Goal: Communication & Community: Answer question/provide support

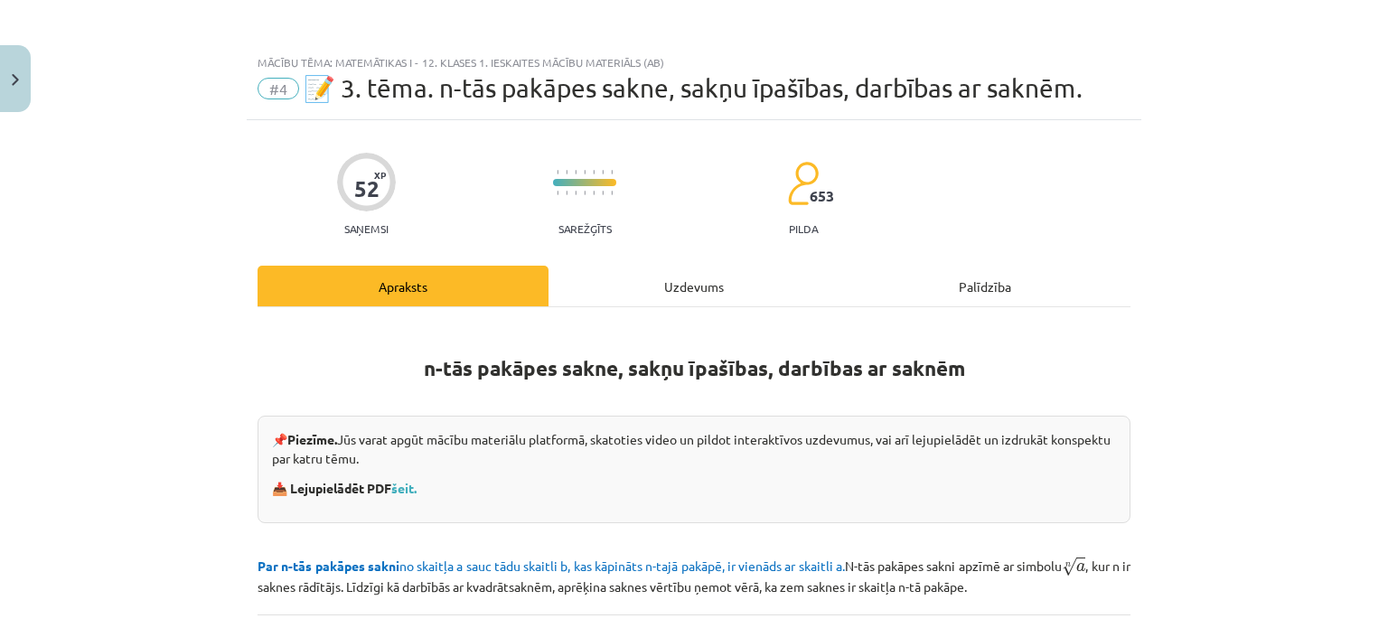
scroll to position [607, 0]
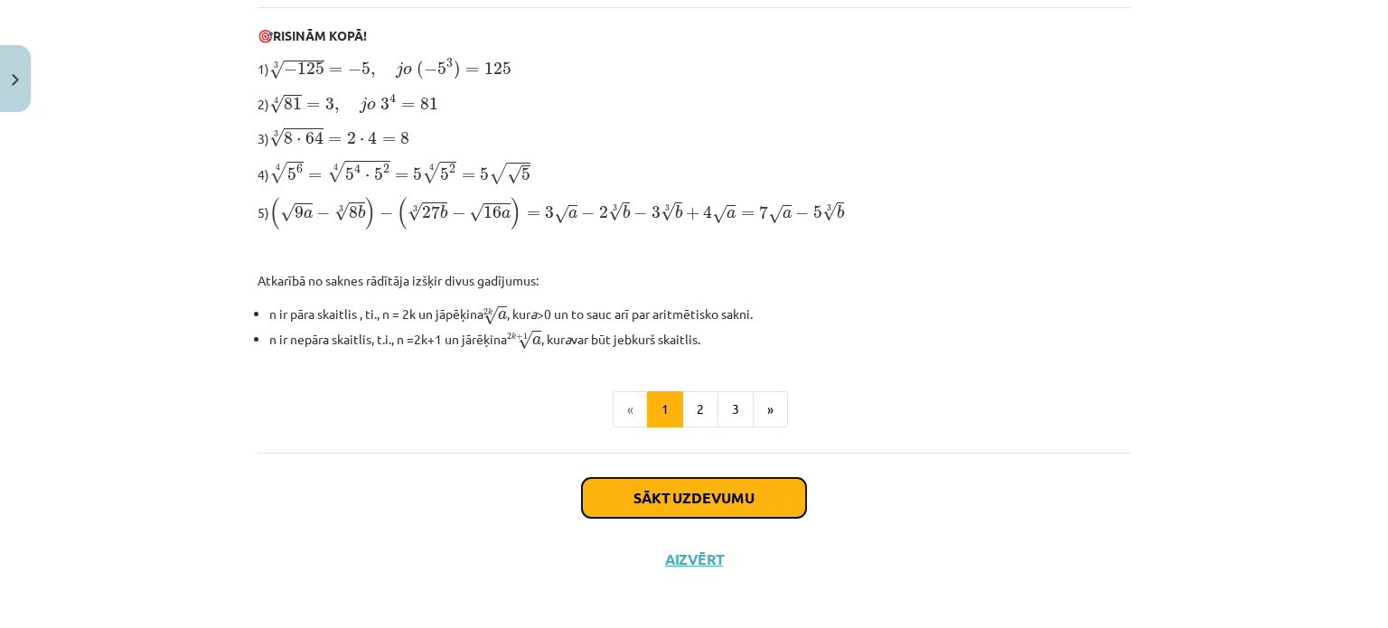
click at [708, 478] on button "Sākt uzdevumu" at bounding box center [694, 498] width 224 height 40
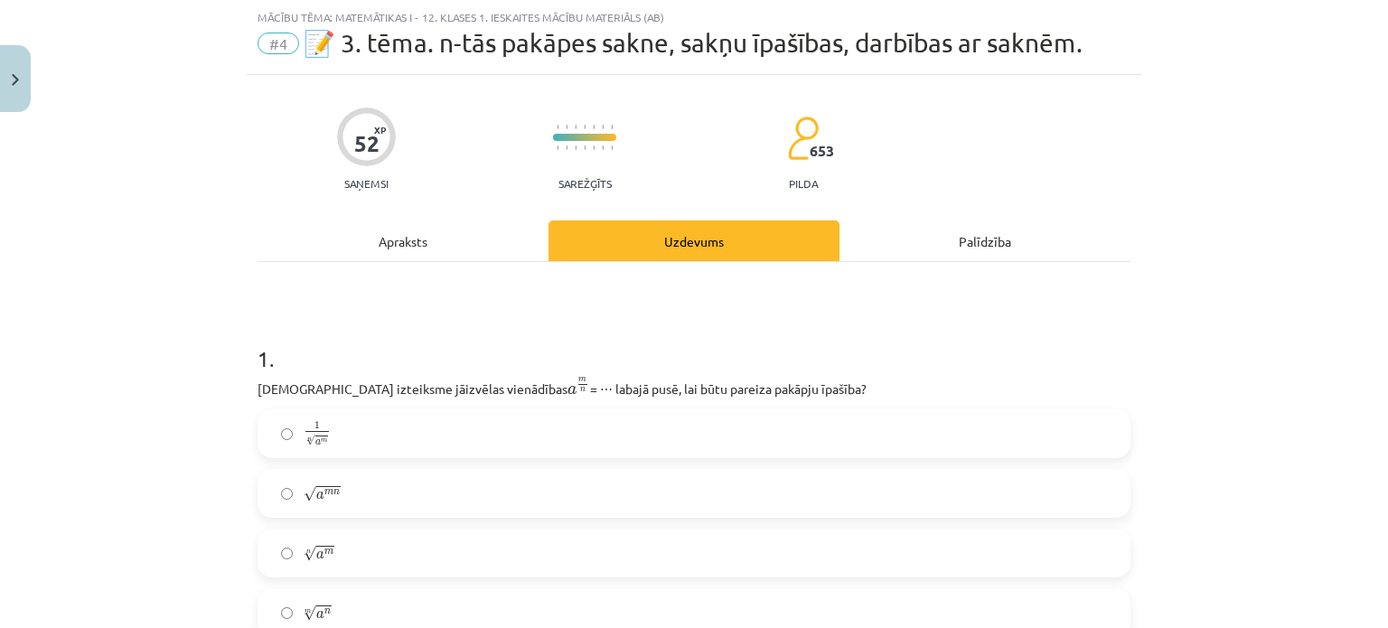
scroll to position [240, 0]
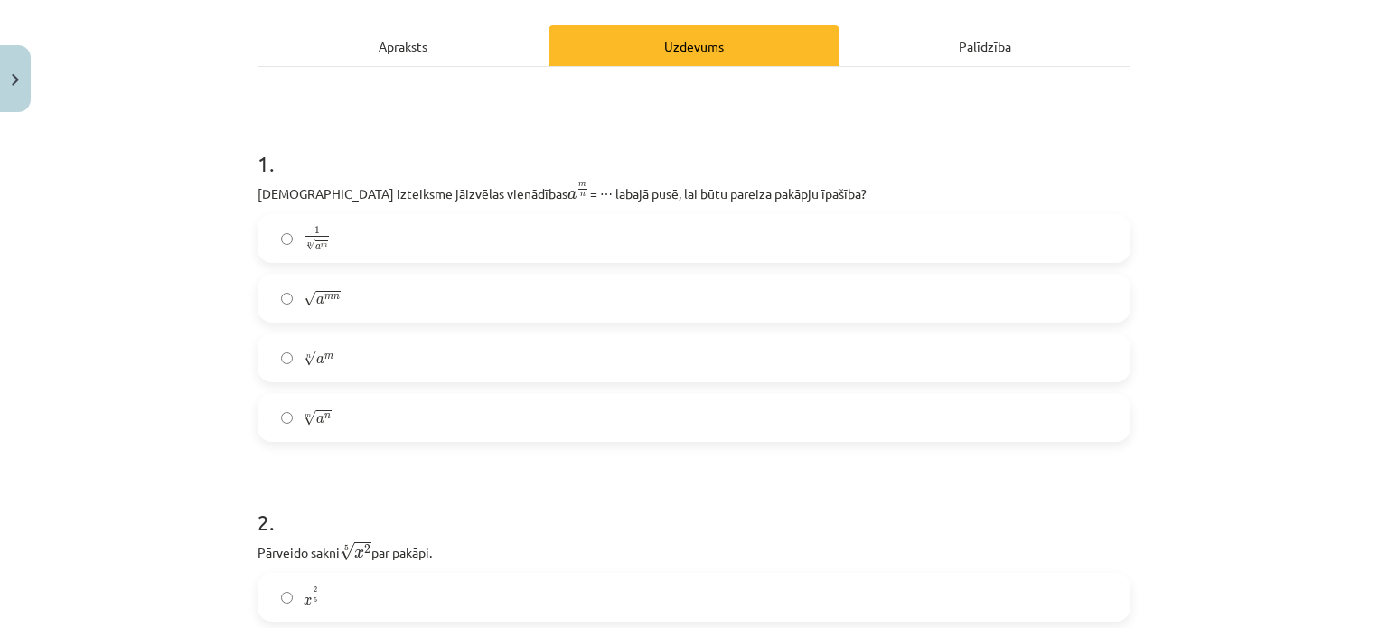
click at [394, 355] on label "n √ a m a m n" at bounding box center [693, 357] width 869 height 45
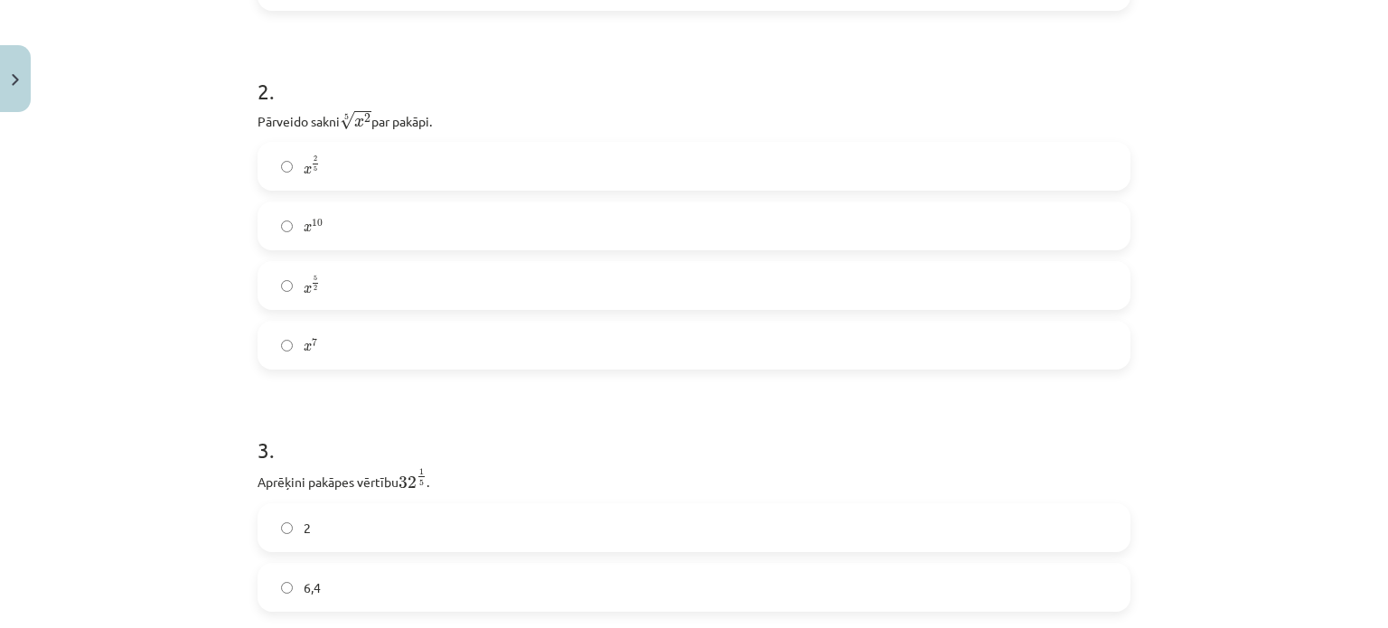
scroll to position [670, 0]
click at [463, 154] on label "x 2 5 x 2 5" at bounding box center [693, 167] width 869 height 45
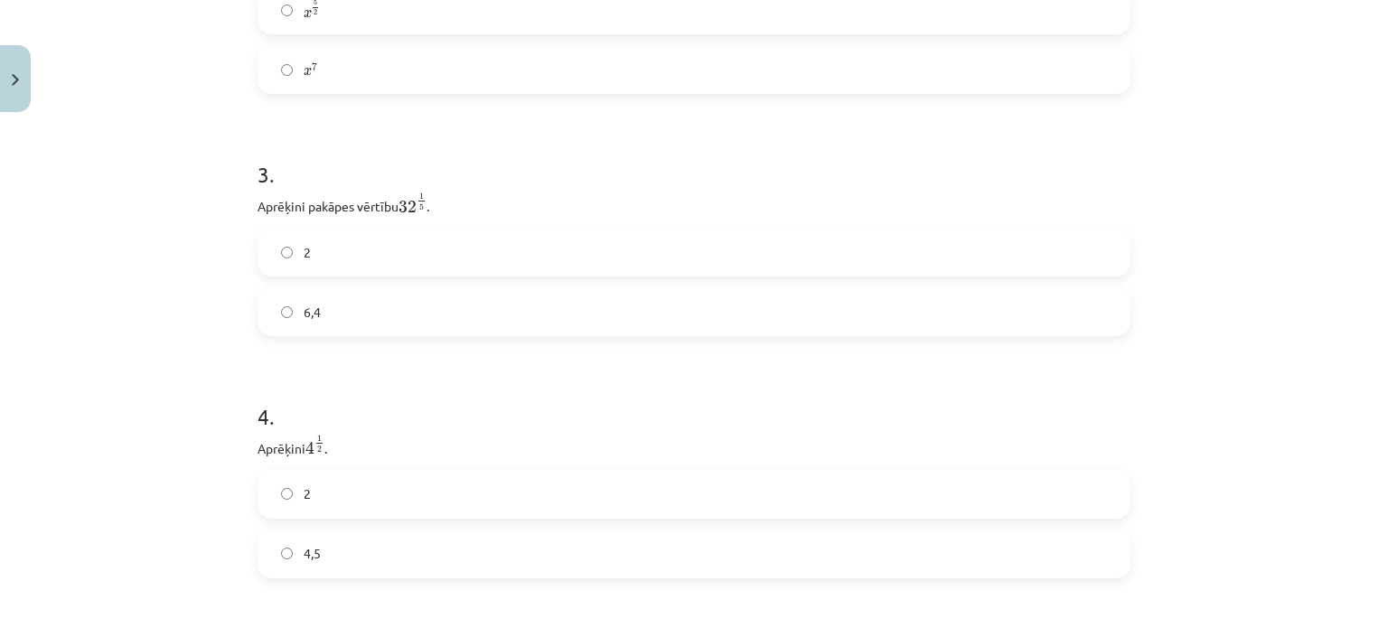
scroll to position [947, 0]
click at [343, 254] on label "2" at bounding box center [693, 252] width 869 height 45
click at [342, 305] on label "4,5" at bounding box center [693, 303] width 869 height 45
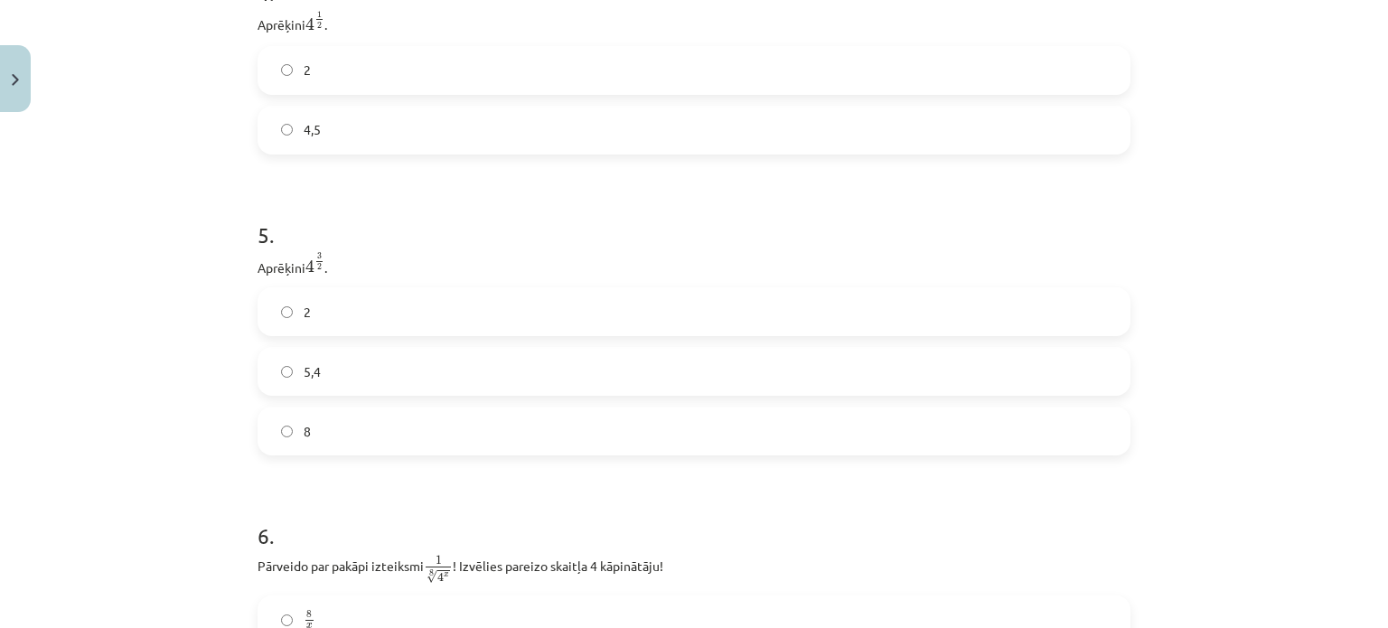
scroll to position [1400, 0]
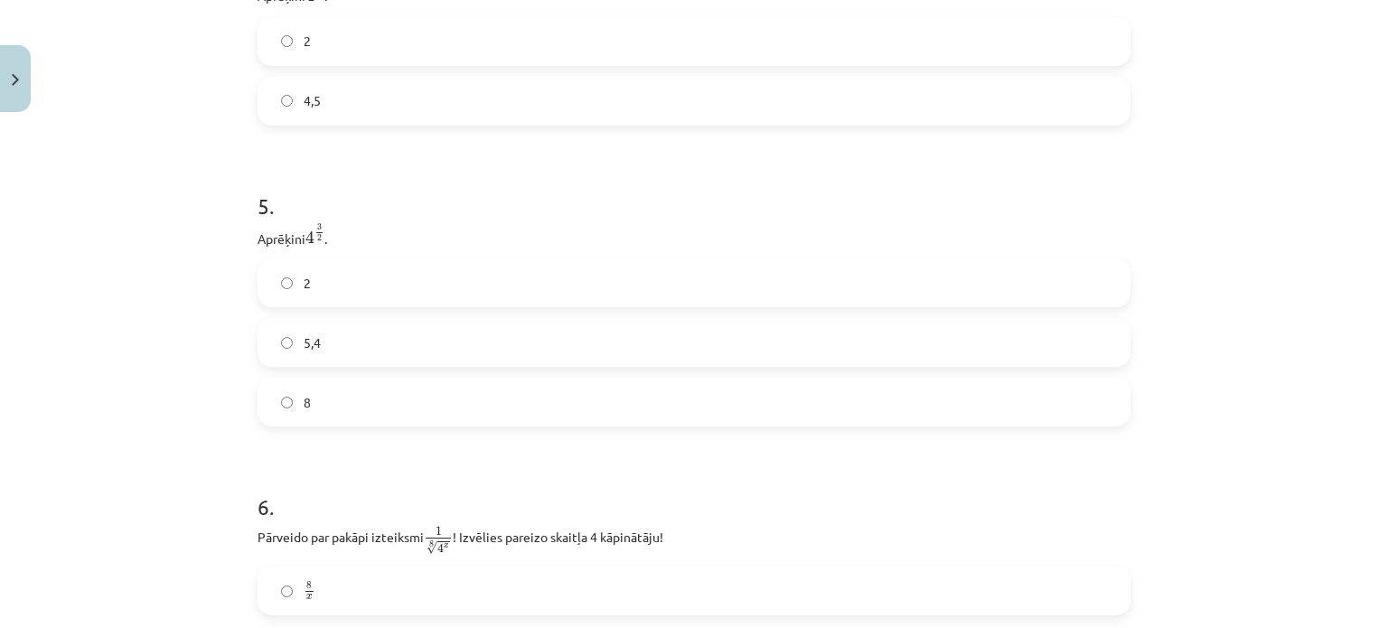
click at [303, 361] on label "5,4" at bounding box center [693, 342] width 869 height 45
click at [295, 407] on label "8" at bounding box center [693, 392] width 869 height 45
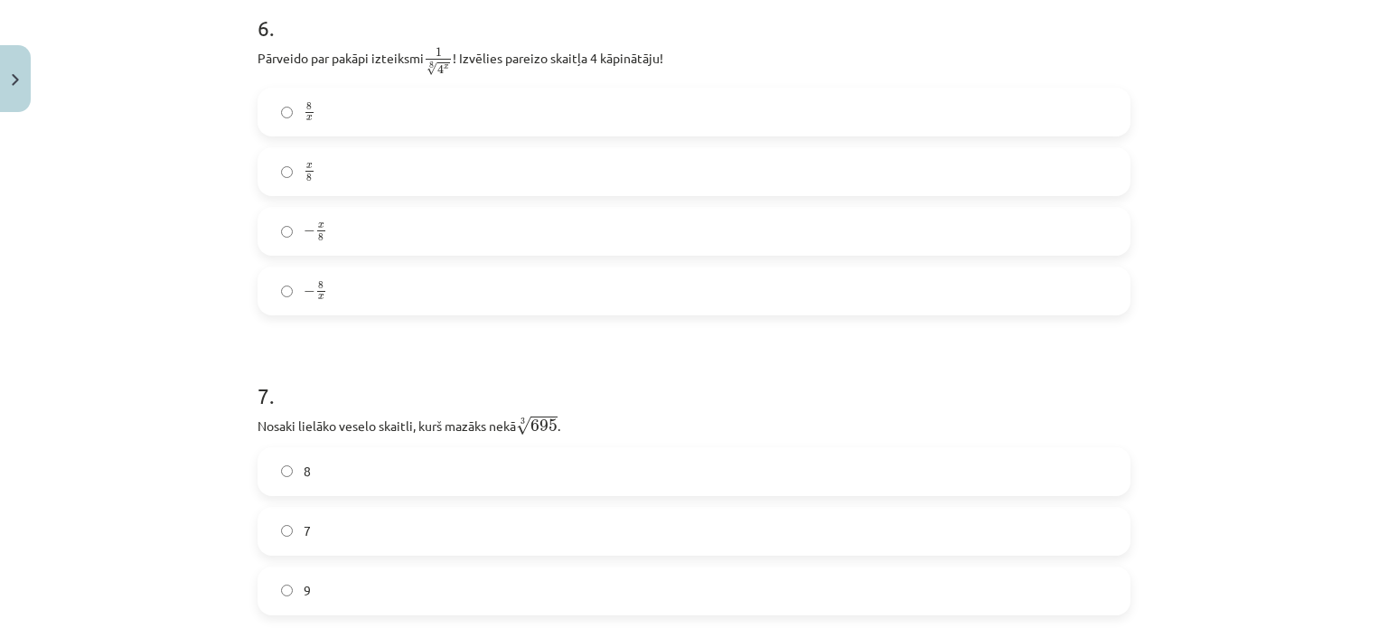
scroll to position [1877, 0]
click at [349, 245] on label "− x 8 − x 8" at bounding box center [693, 233] width 869 height 45
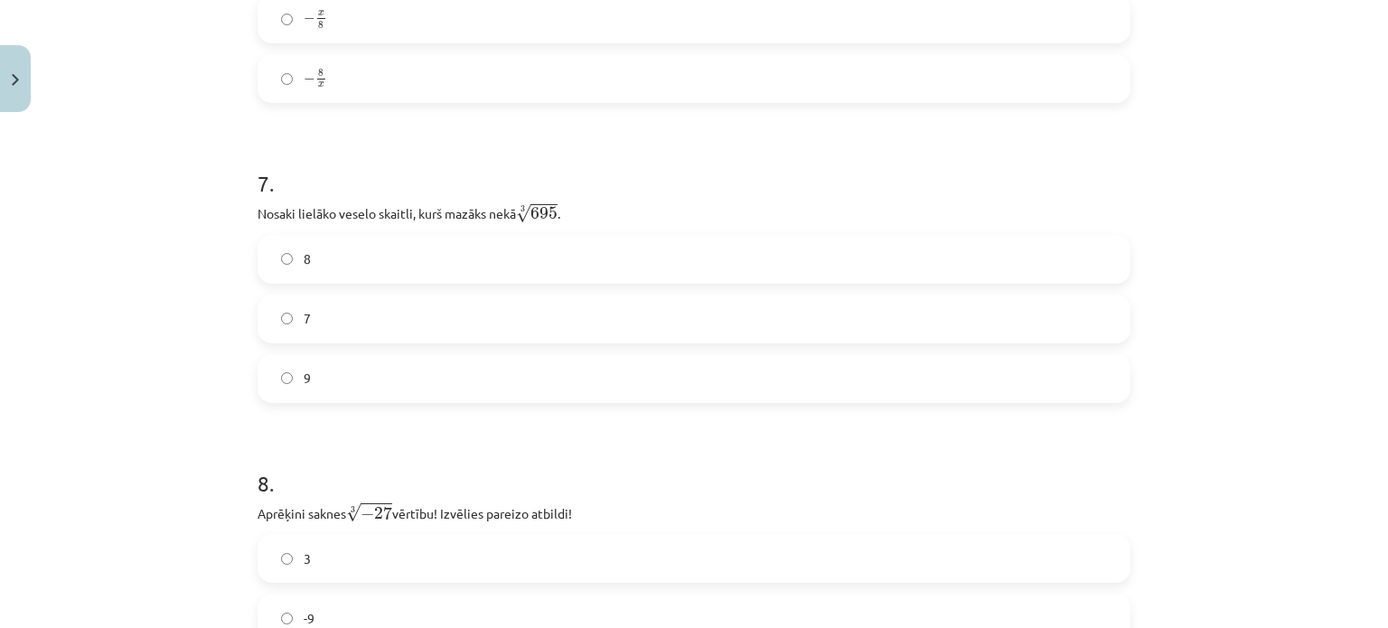
scroll to position [2090, 0]
click at [321, 379] on label "9" at bounding box center [693, 379] width 869 height 45
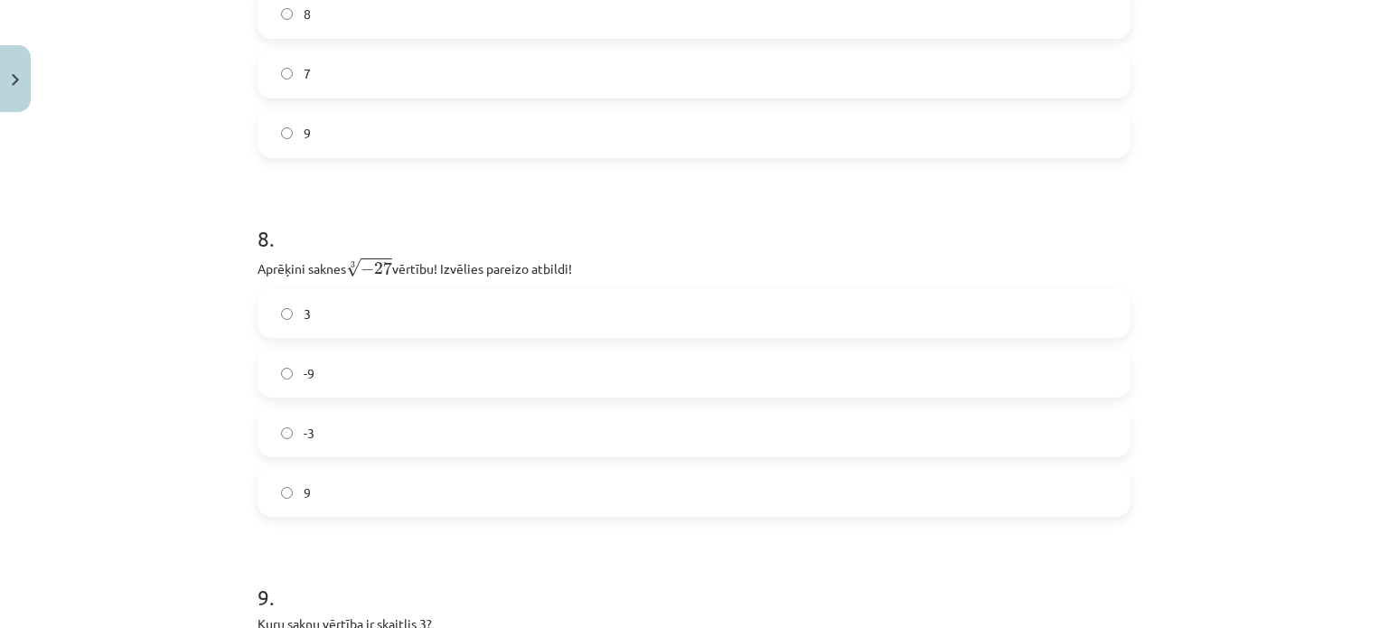
scroll to position [2339, 0]
click at [294, 434] on label "-3" at bounding box center [693, 429] width 869 height 45
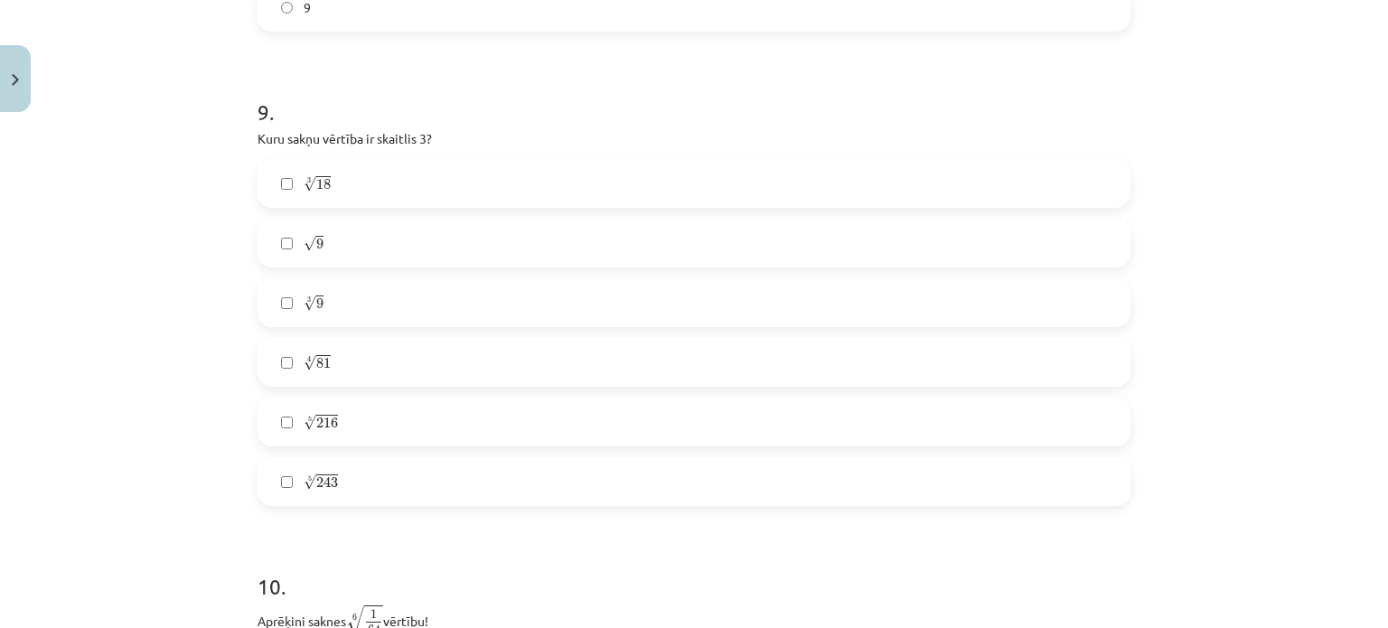
scroll to position [2820, 0]
click at [343, 257] on label "√ 9 9" at bounding box center [693, 243] width 869 height 45
click at [366, 202] on label "3 √ 18 18 3" at bounding box center [693, 184] width 869 height 45
click at [362, 497] on label "5 √ 243 243 5" at bounding box center [693, 482] width 869 height 45
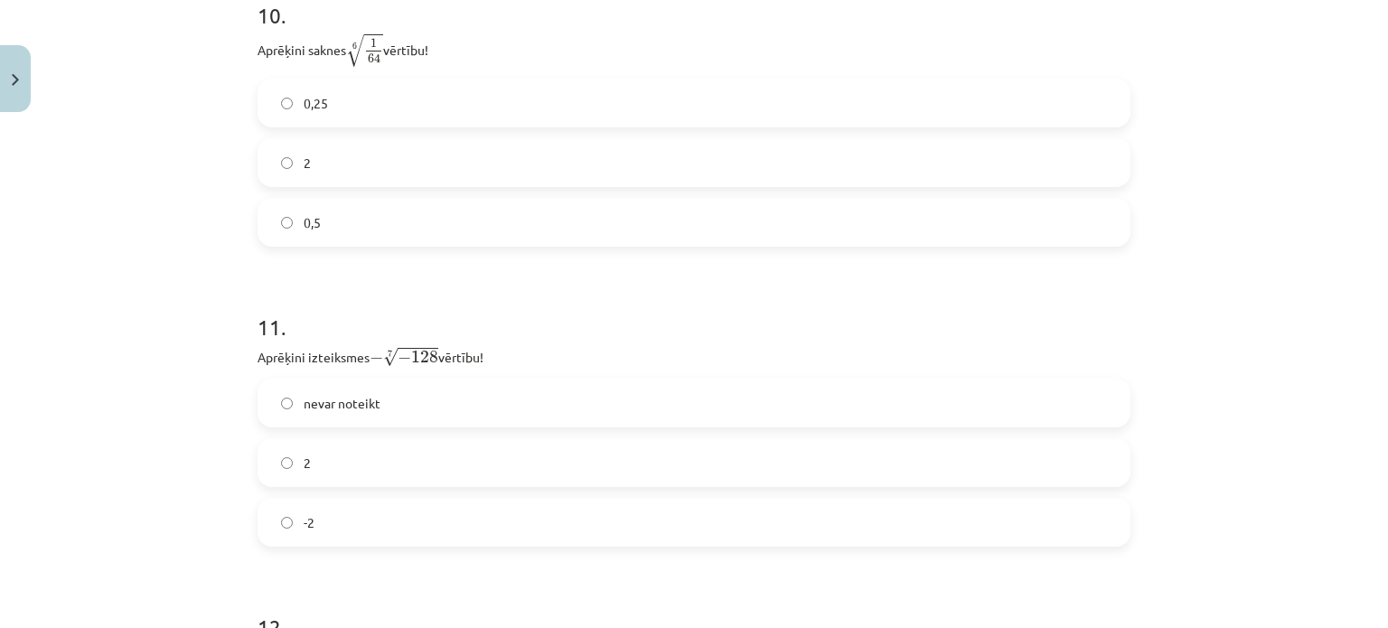
scroll to position [3405, 0]
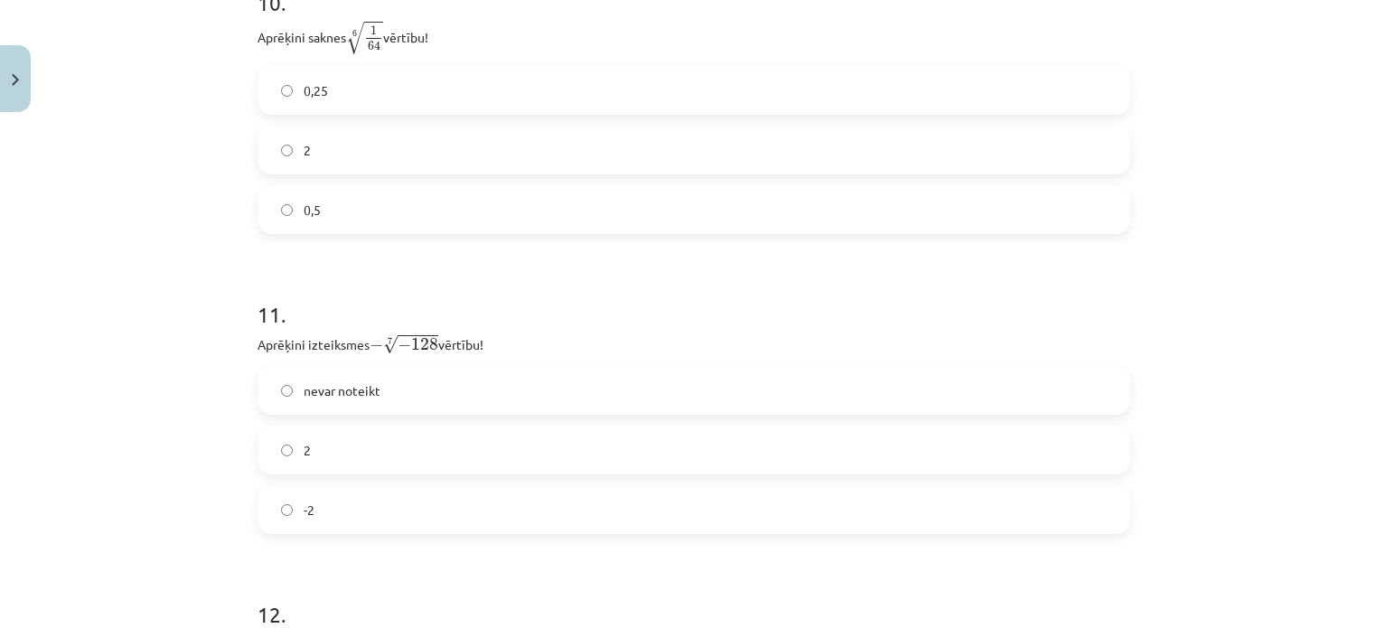
click at [365, 220] on label "0,5" at bounding box center [693, 209] width 869 height 45
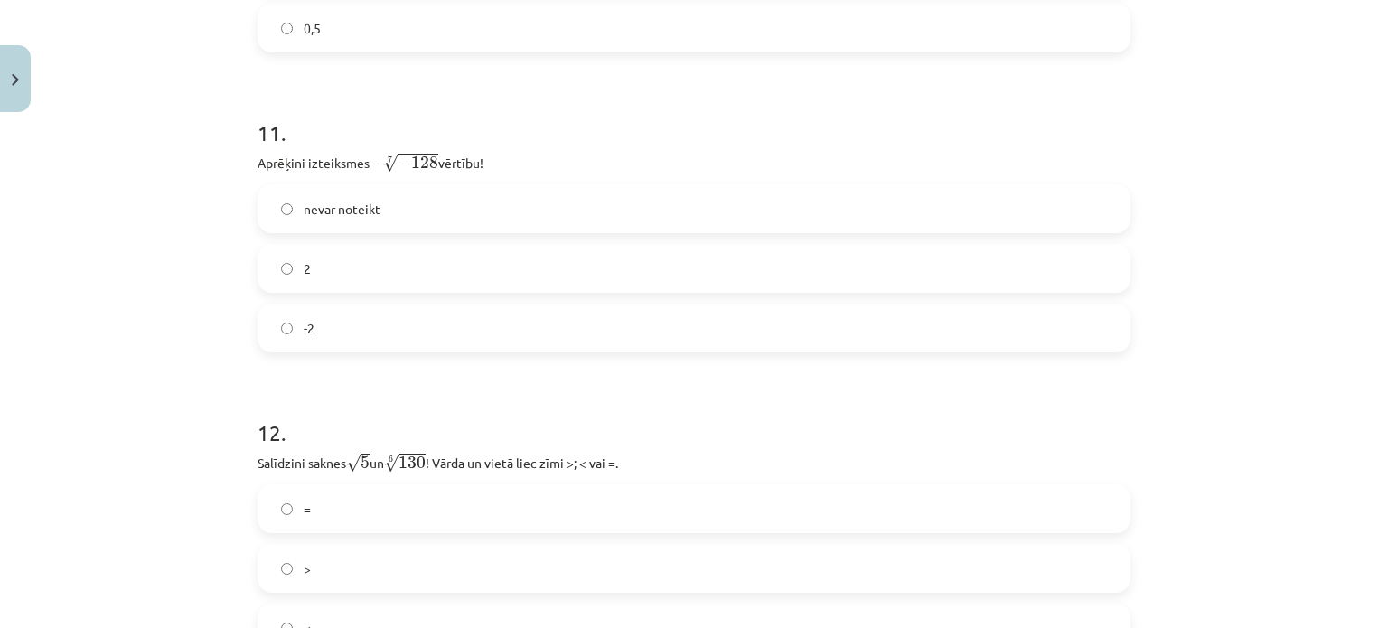
scroll to position [3586, 0]
click at [340, 252] on label "2" at bounding box center [693, 269] width 869 height 45
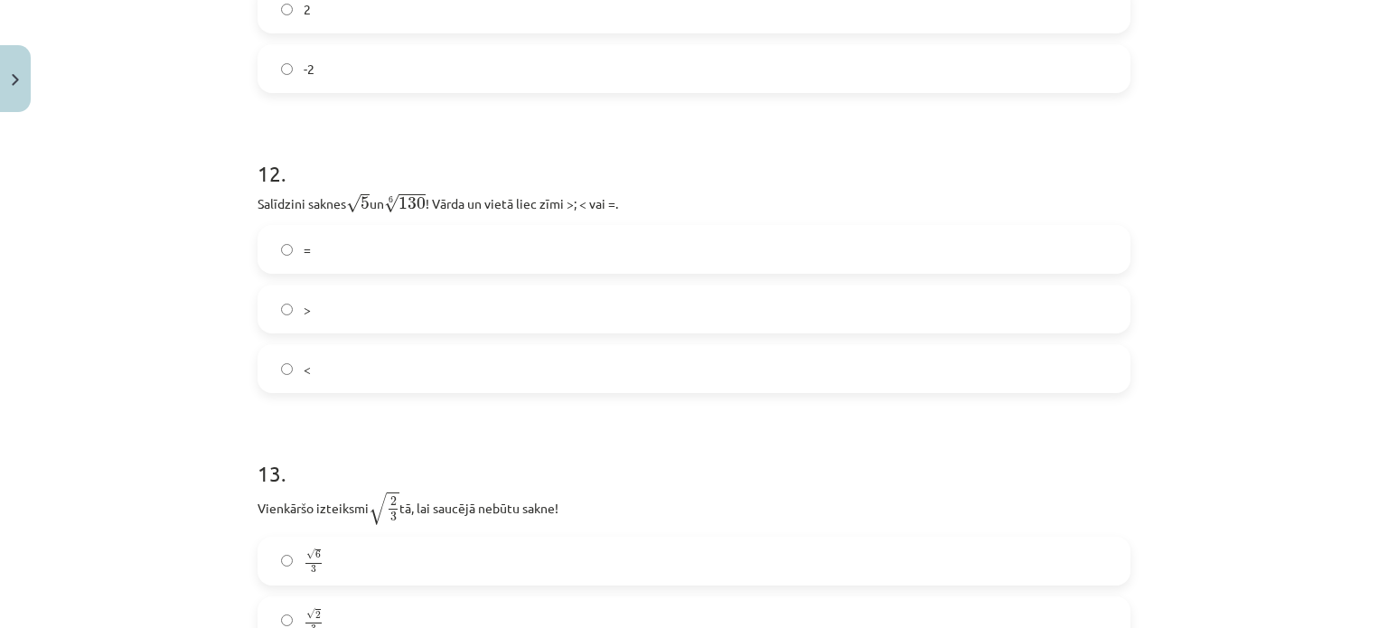
click at [309, 315] on label ">" at bounding box center [693, 308] width 869 height 45
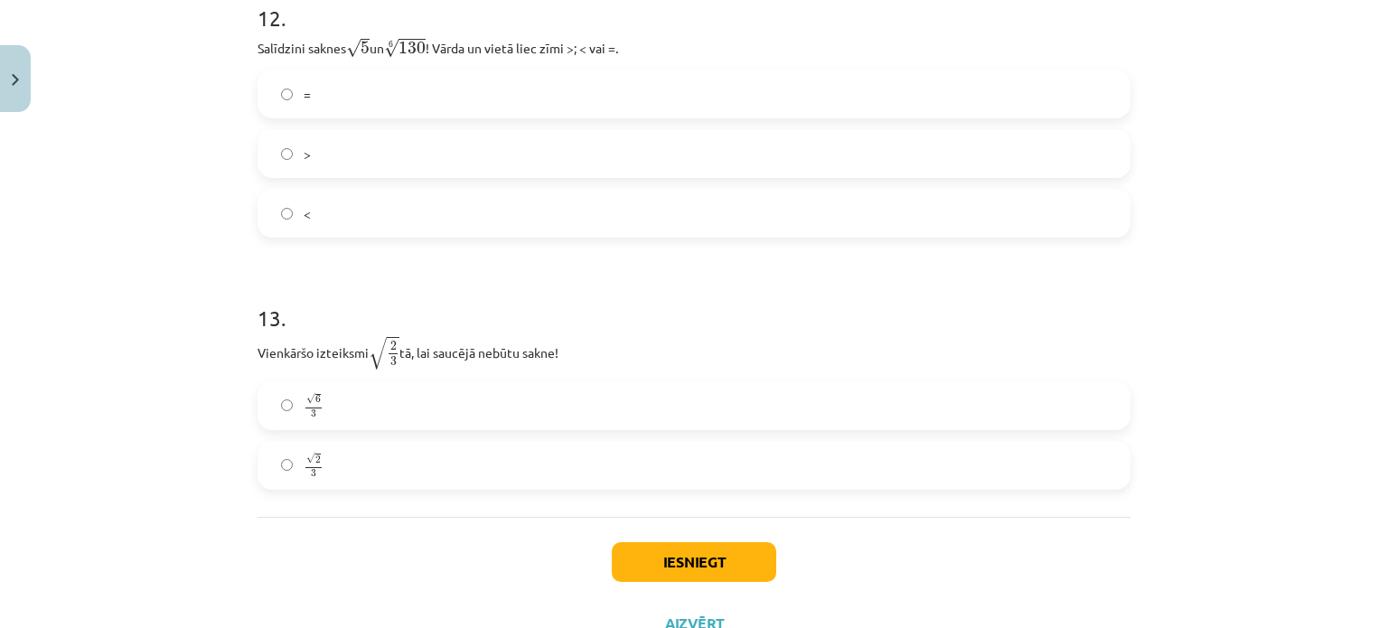
scroll to position [4074, 0]
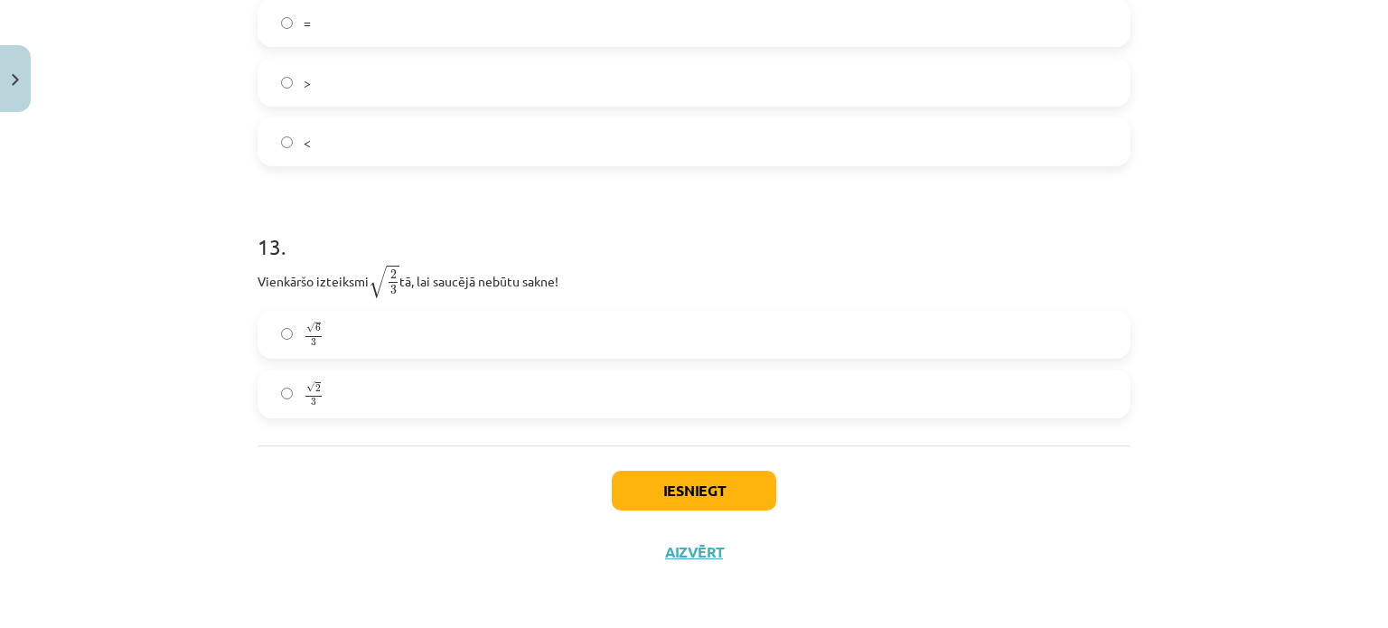
click at [330, 338] on label "√ 6 3 6 3" at bounding box center [693, 334] width 869 height 45
click at [733, 485] on button "Iesniegt" at bounding box center [694, 491] width 164 height 40
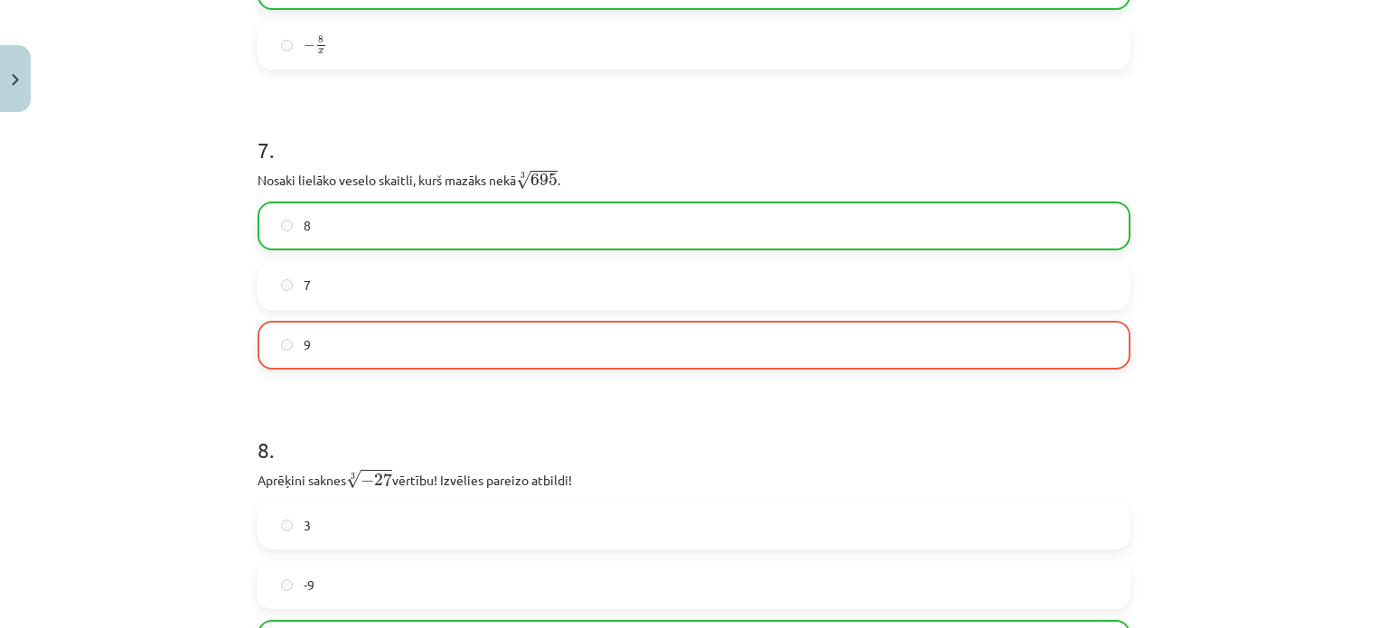
scroll to position [2146, 0]
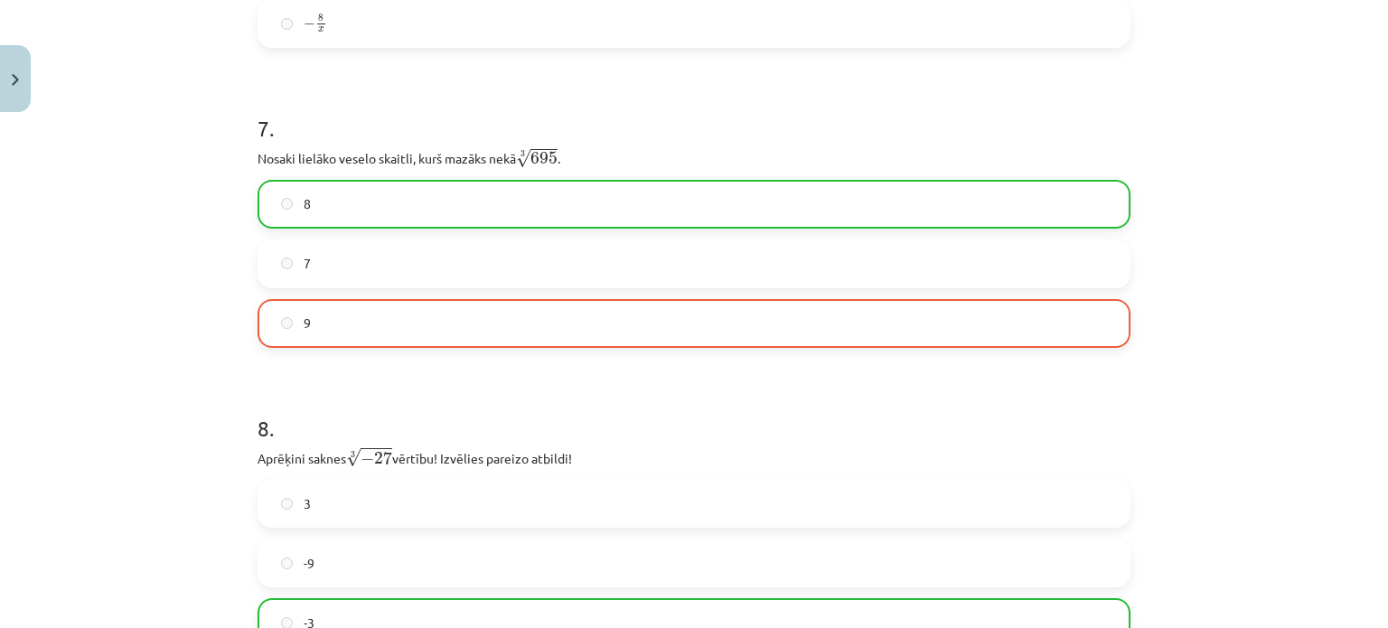
click at [405, 344] on label "9" at bounding box center [693, 323] width 869 height 45
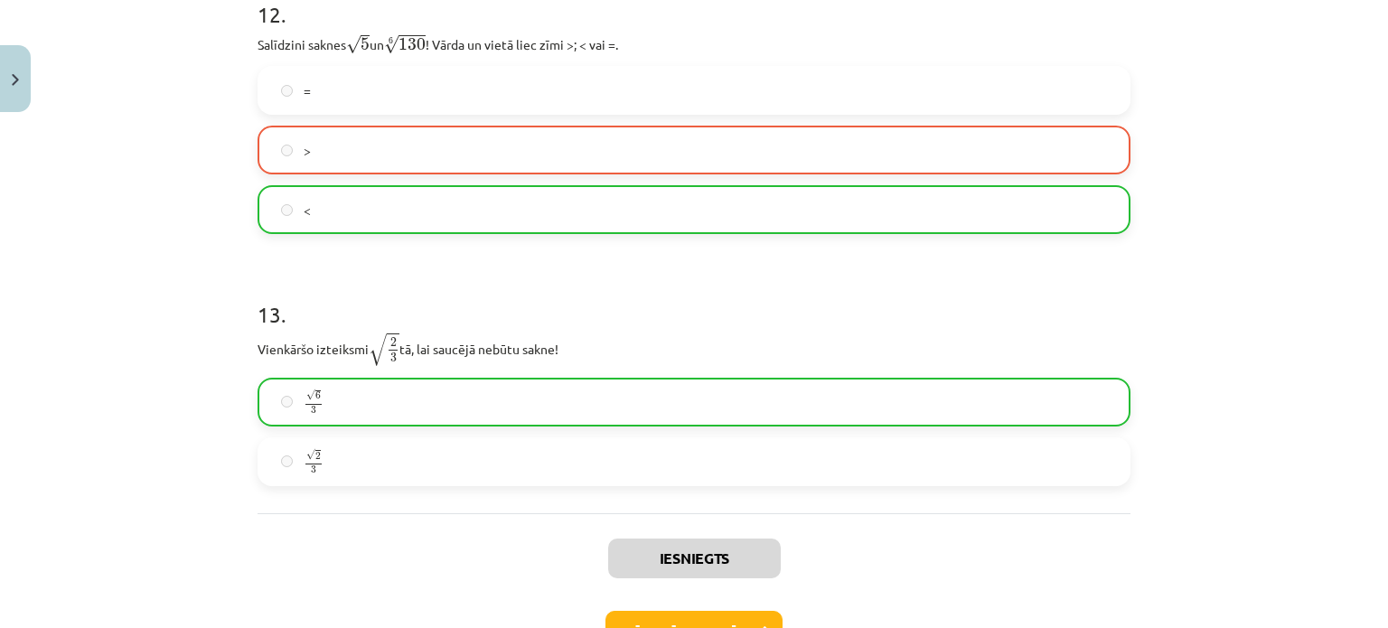
scroll to position [4131, 0]
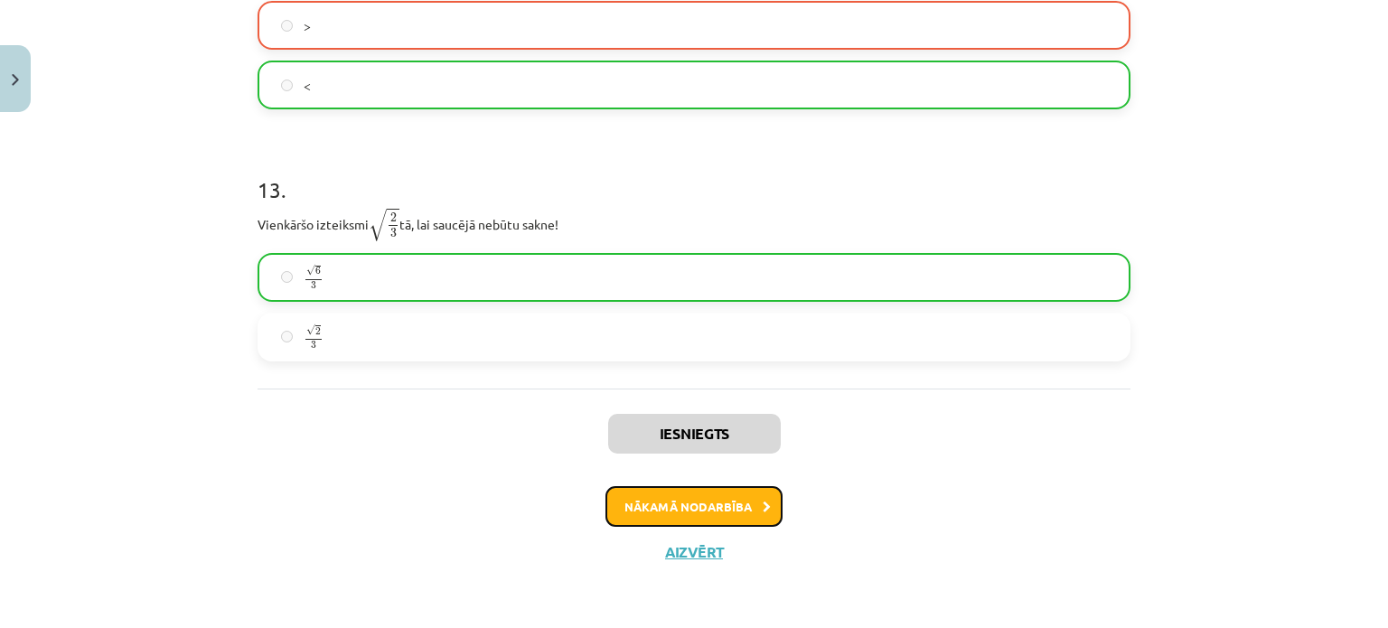
click at [695, 517] on button "Nākamā nodarbība" at bounding box center [693, 507] width 177 height 42
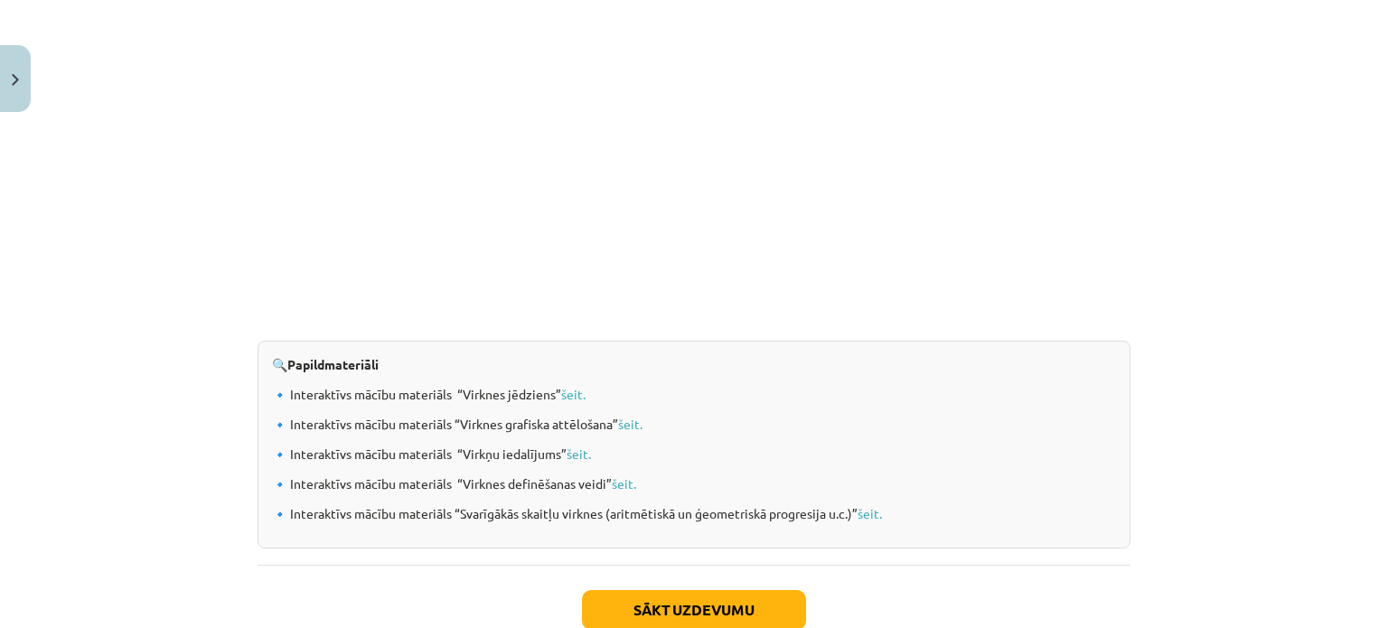
scroll to position [1903, 0]
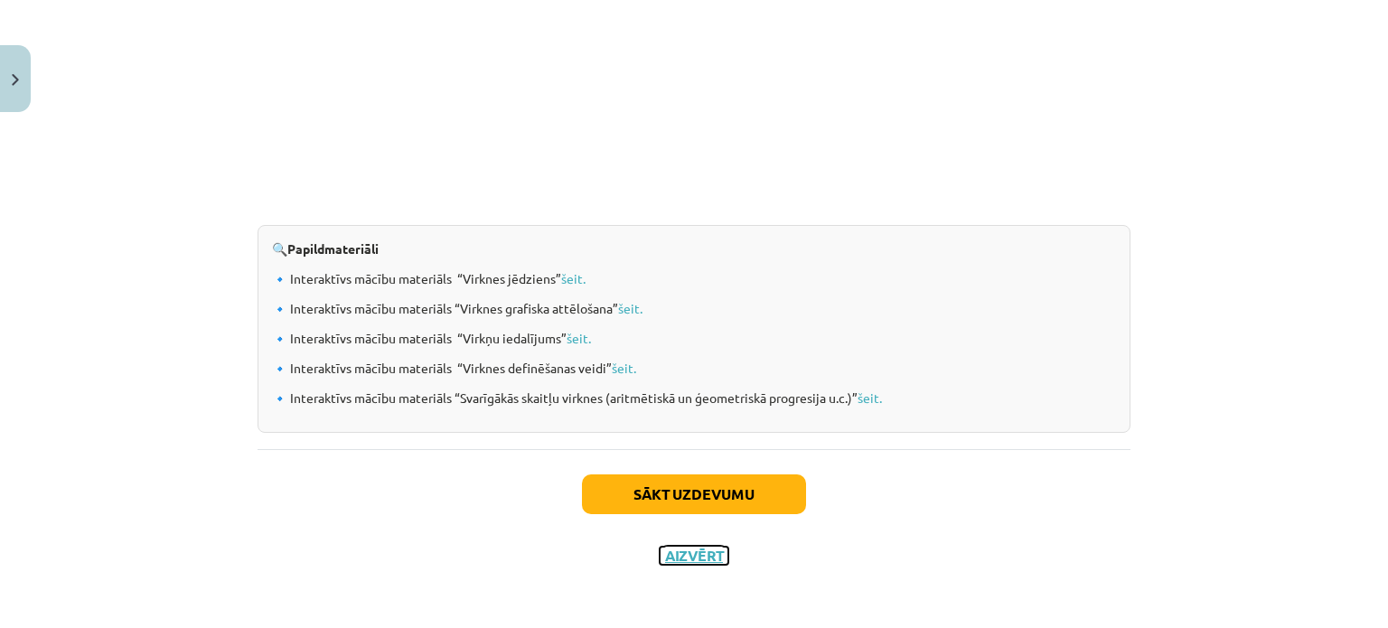
click at [701, 556] on button "Aizvērt" at bounding box center [694, 556] width 69 height 18
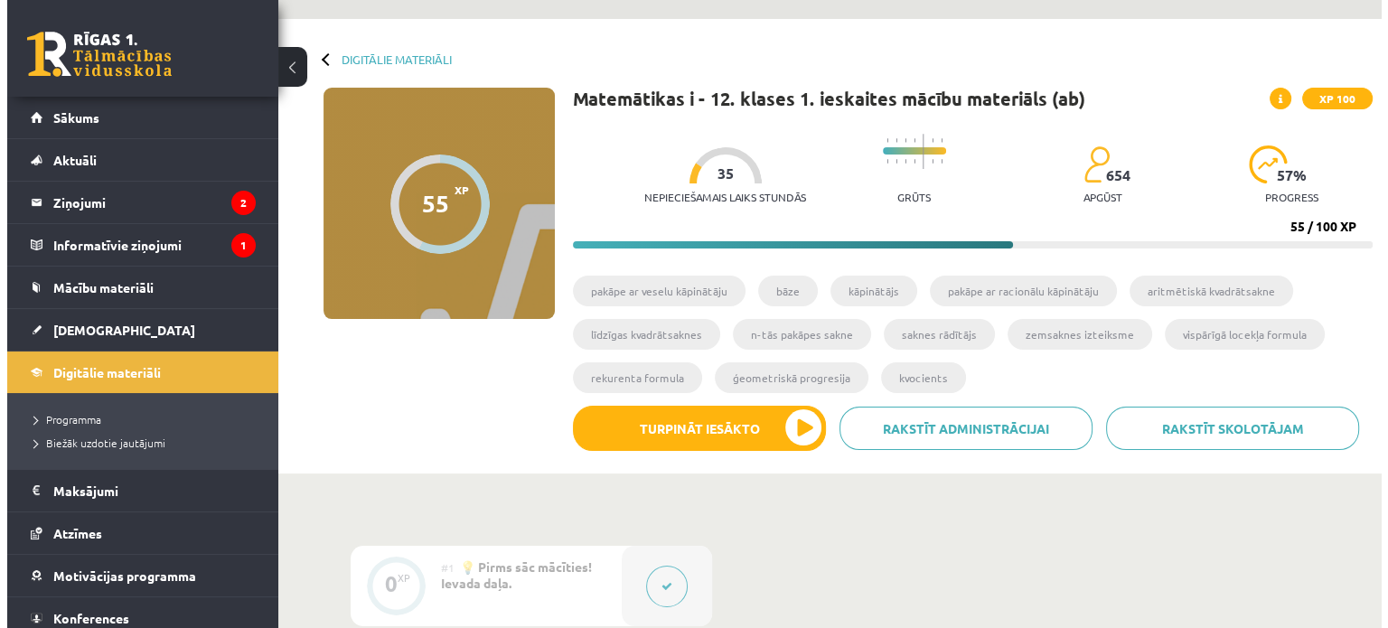
scroll to position [0, 0]
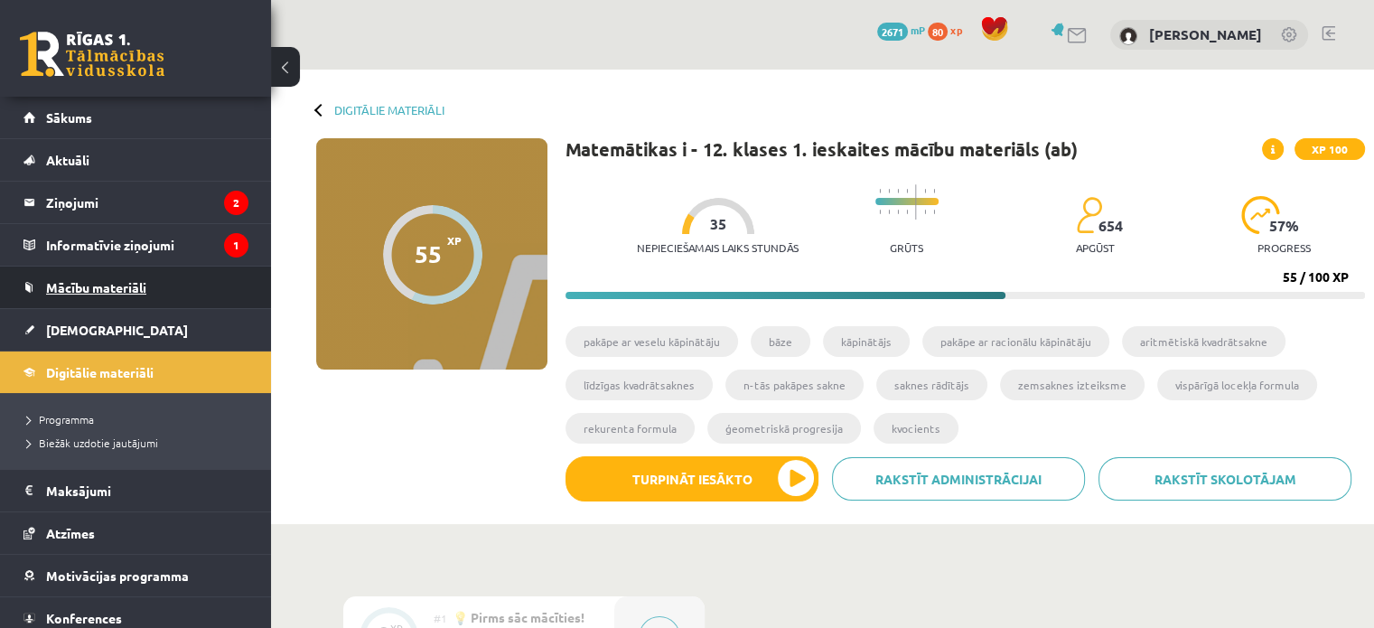
click at [121, 289] on span "Mācību materiāli" at bounding box center [96, 287] width 100 height 16
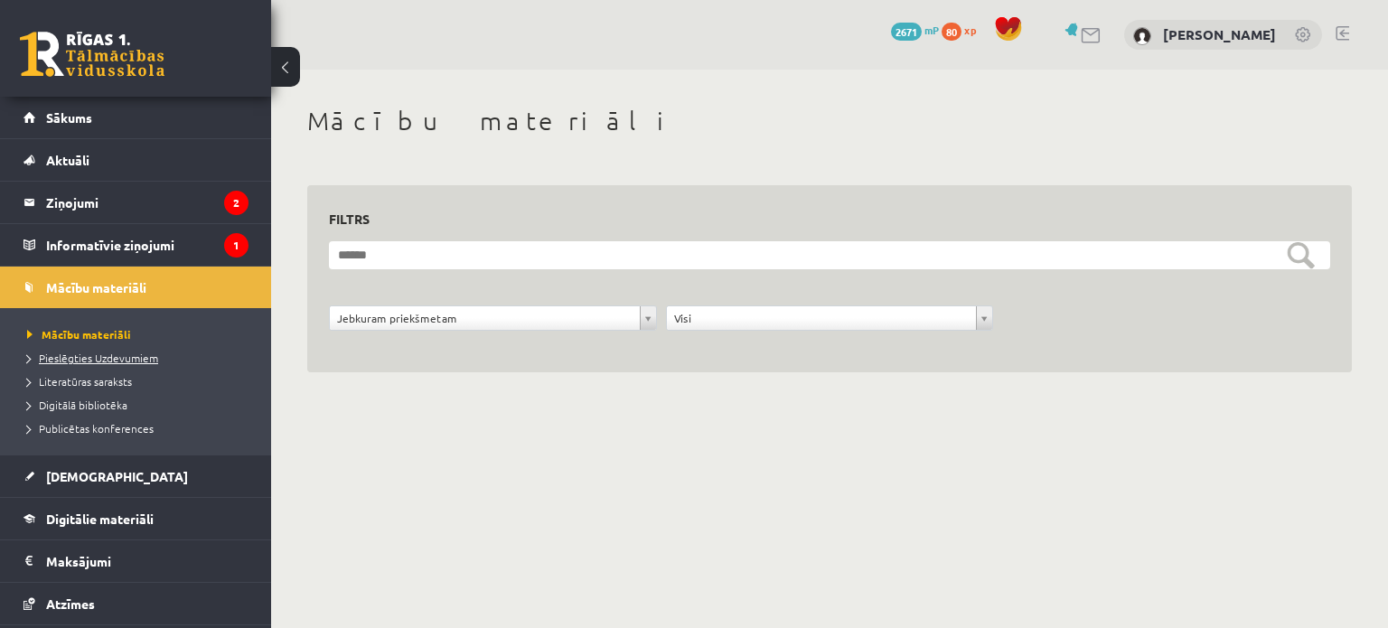
click at [98, 362] on span "Pieslēgties Uzdevumiem" at bounding box center [92, 358] width 131 height 14
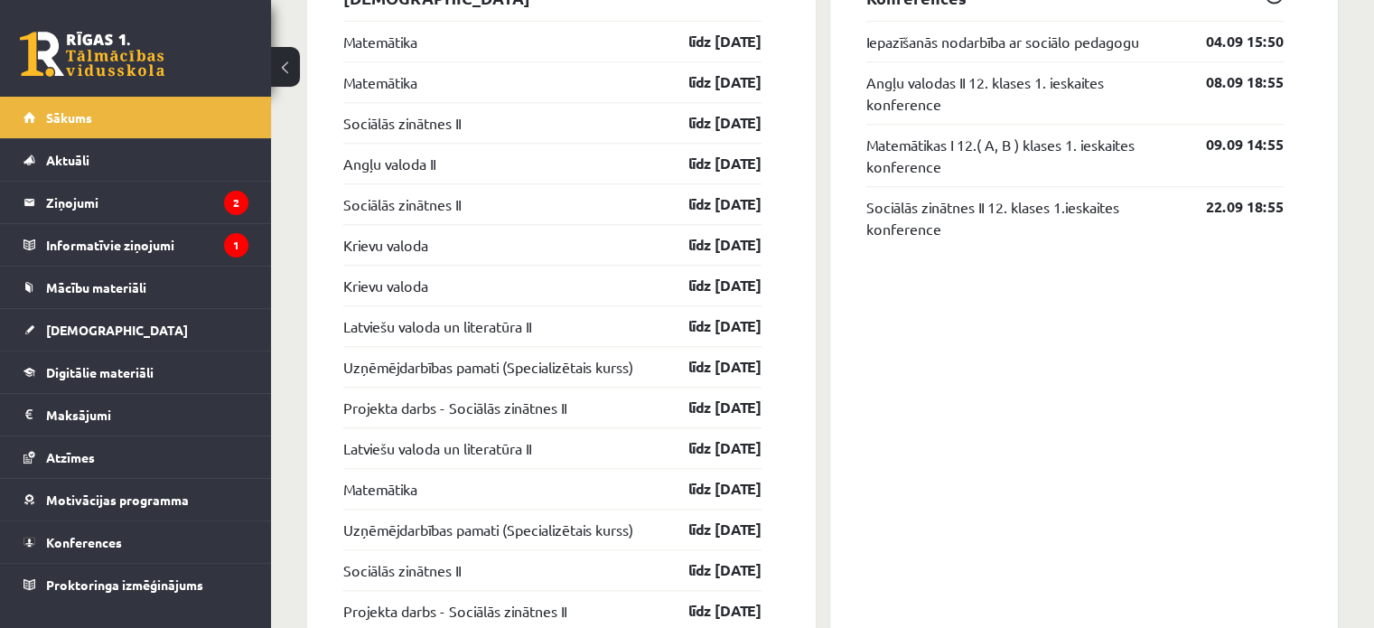
scroll to position [1630, 0]
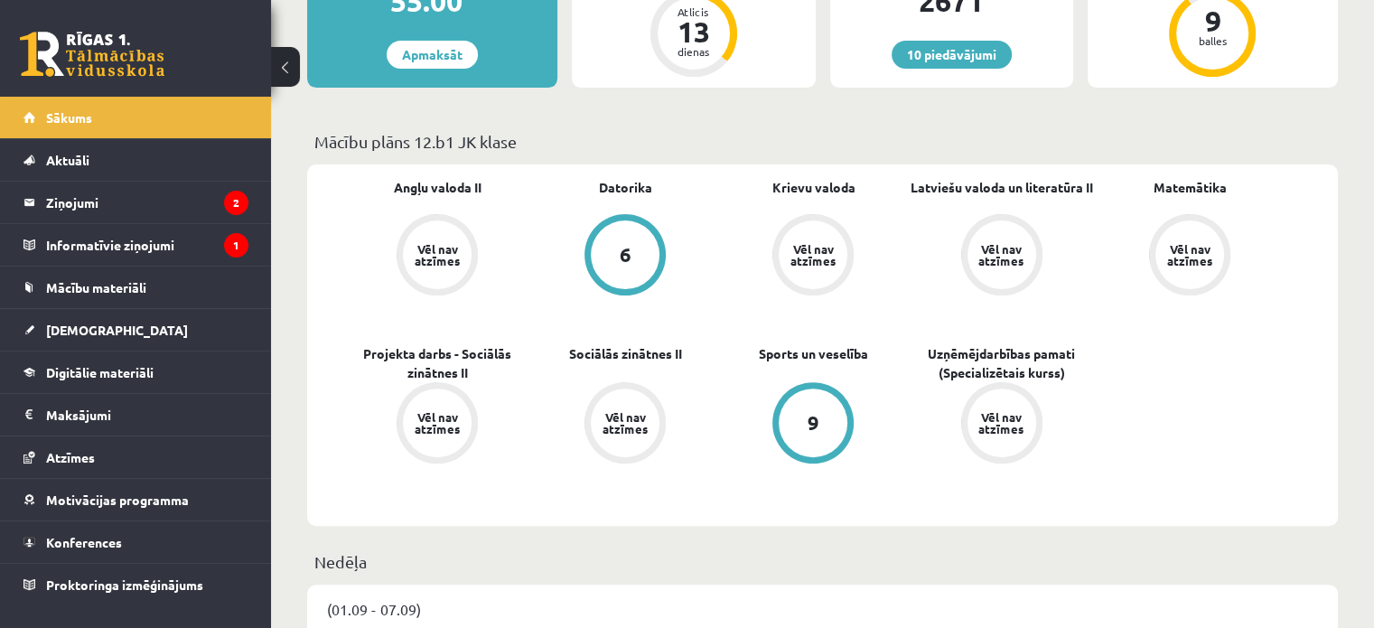
scroll to position [148, 0]
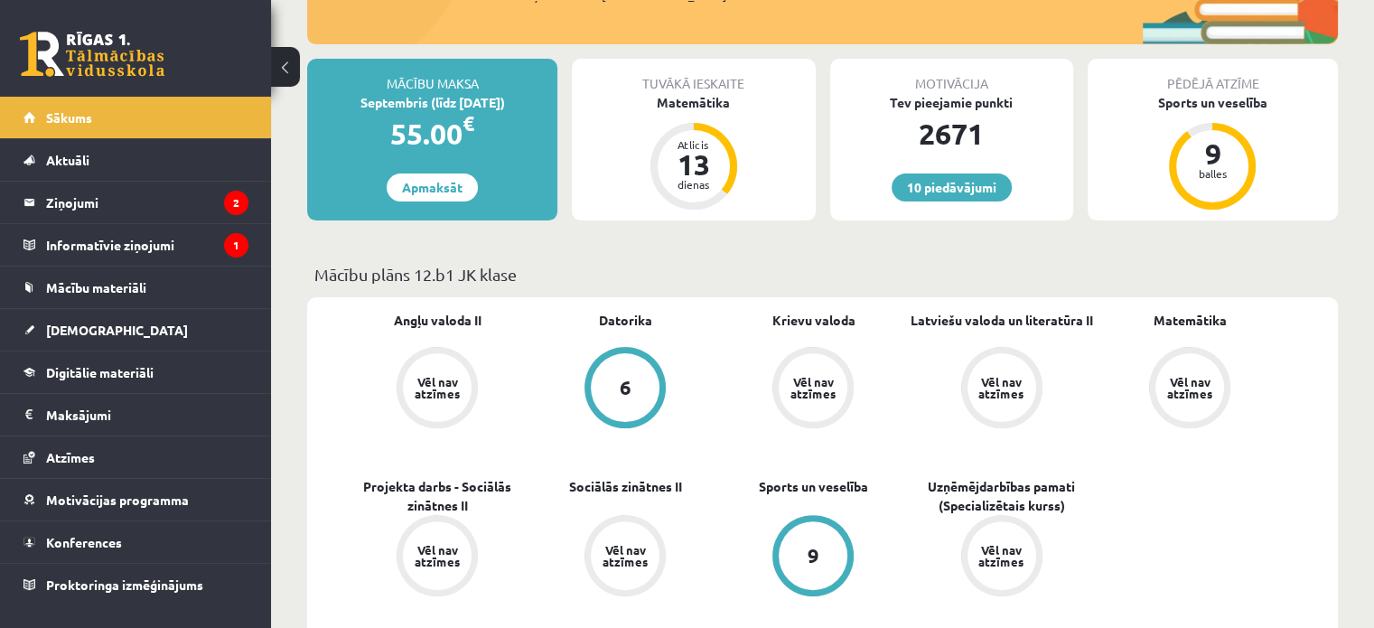
scroll to position [358, 0]
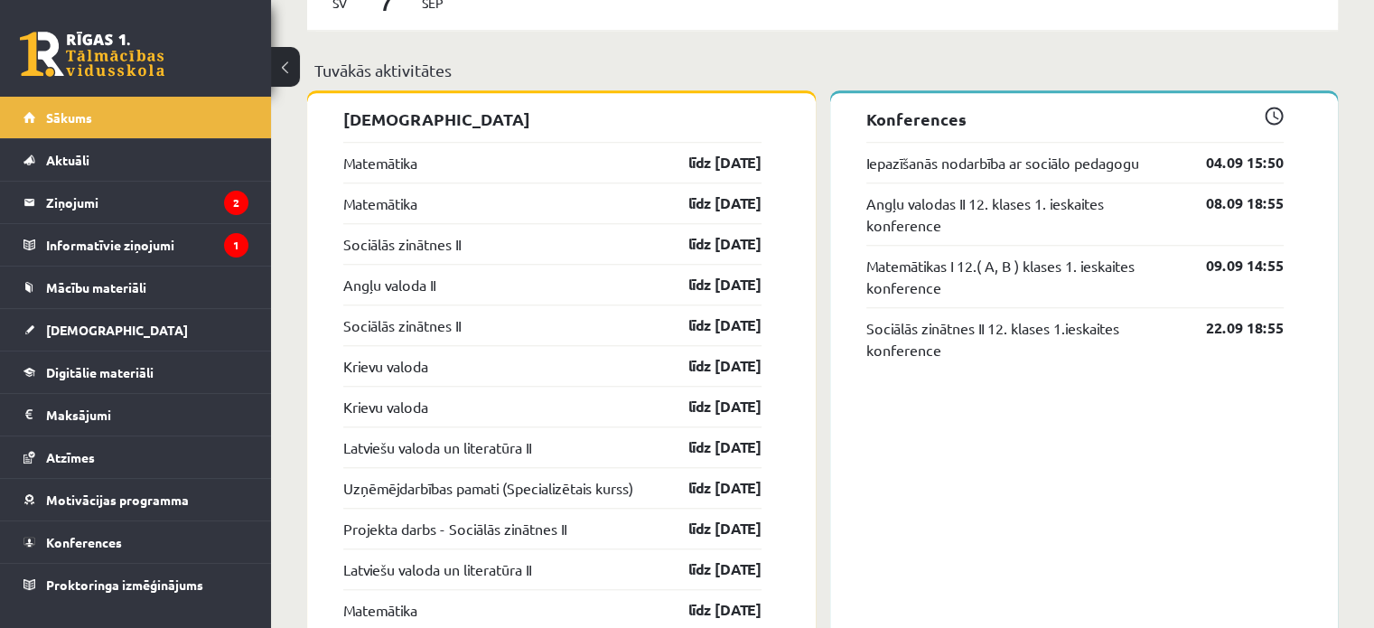
scroll to position [1511, 0]
click at [184, 327] on link "[DEMOGRAPHIC_DATA]" at bounding box center [135, 330] width 225 height 42
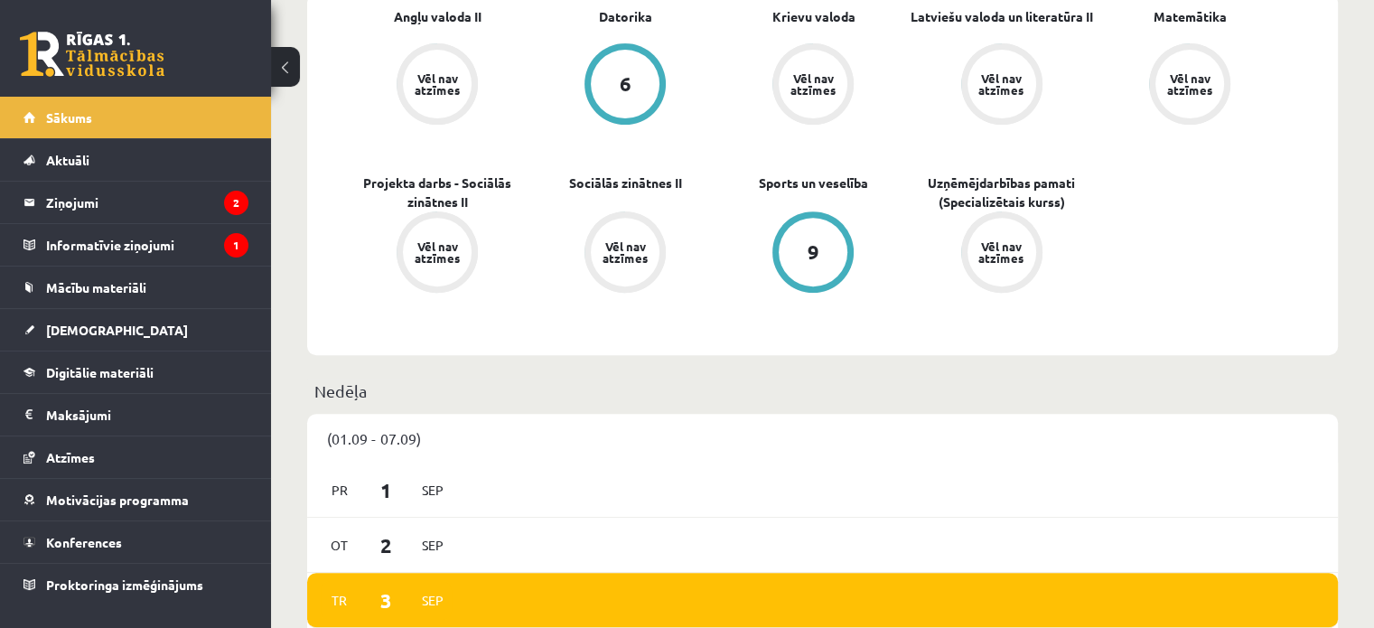
scroll to position [258, 0]
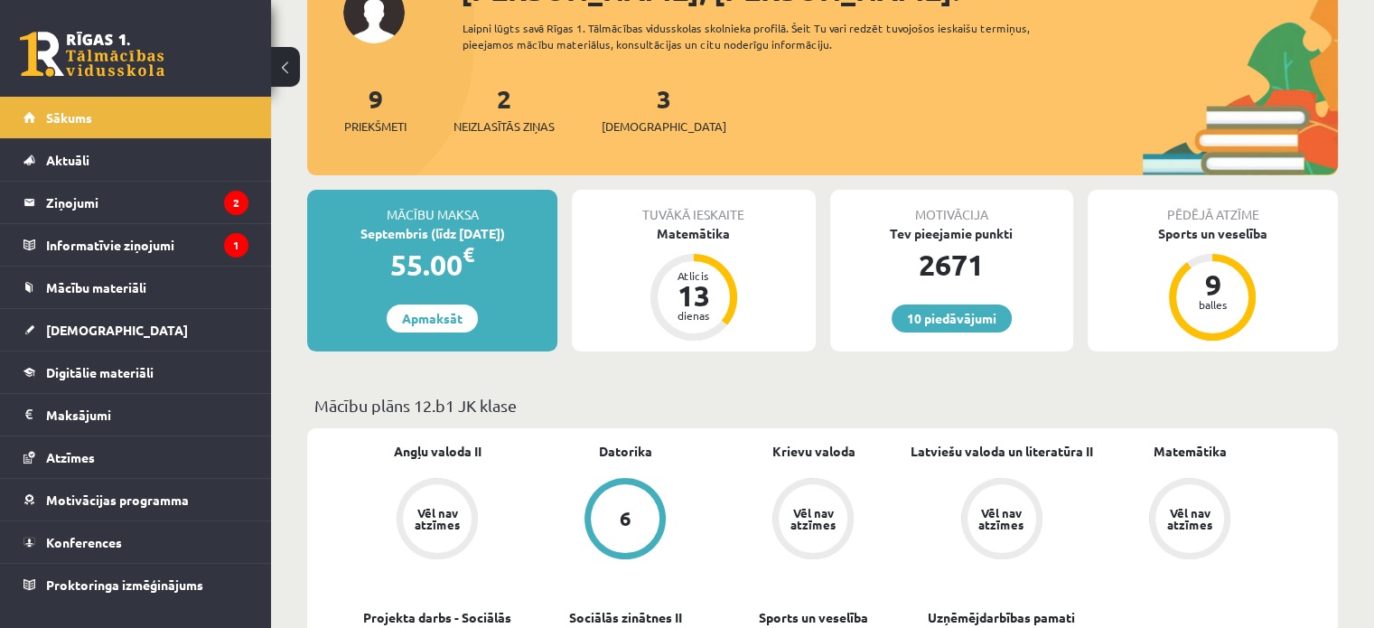
click at [611, 520] on div "6" at bounding box center [625, 518] width 69 height 69
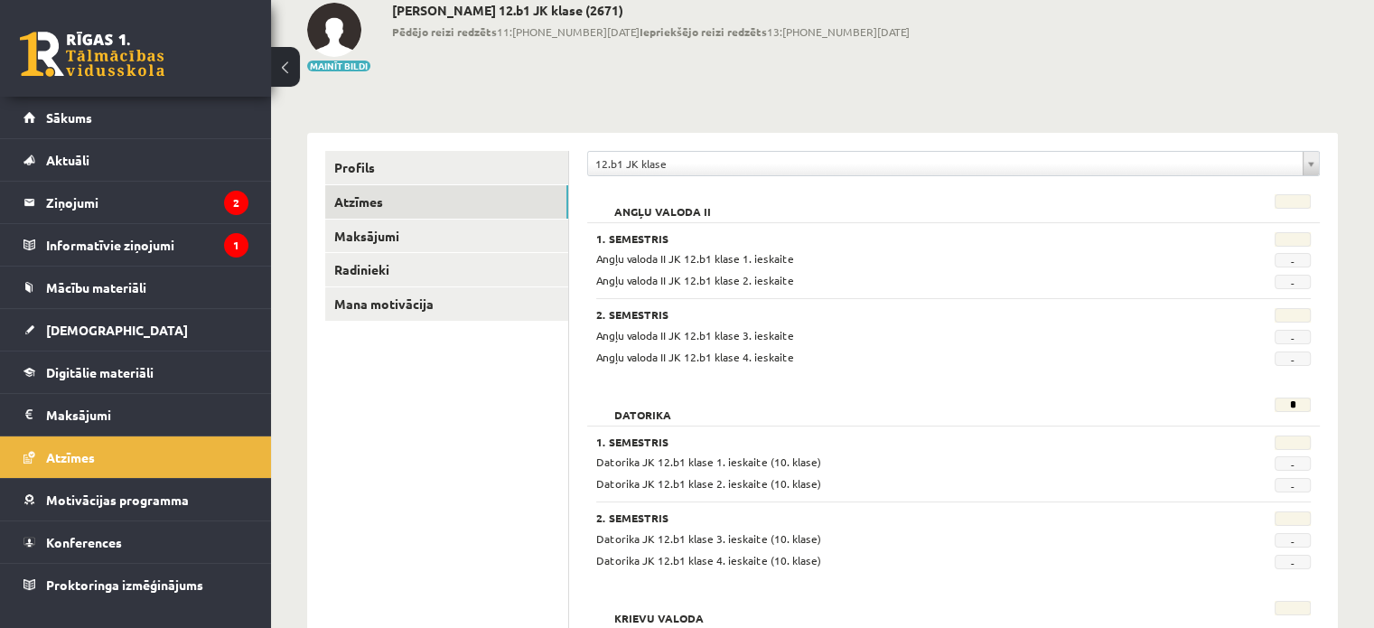
scroll to position [101, 0]
click at [132, 379] on link "Digitālie materiāli" at bounding box center [135, 373] width 225 height 42
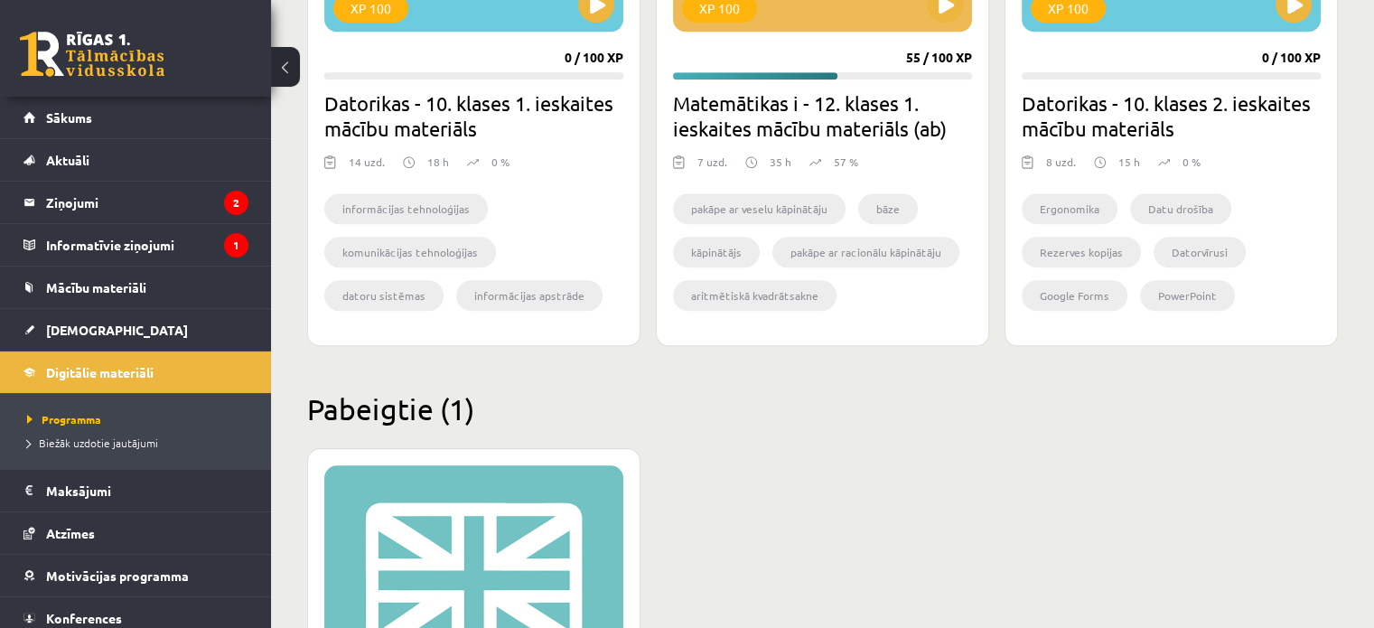
scroll to position [2245, 0]
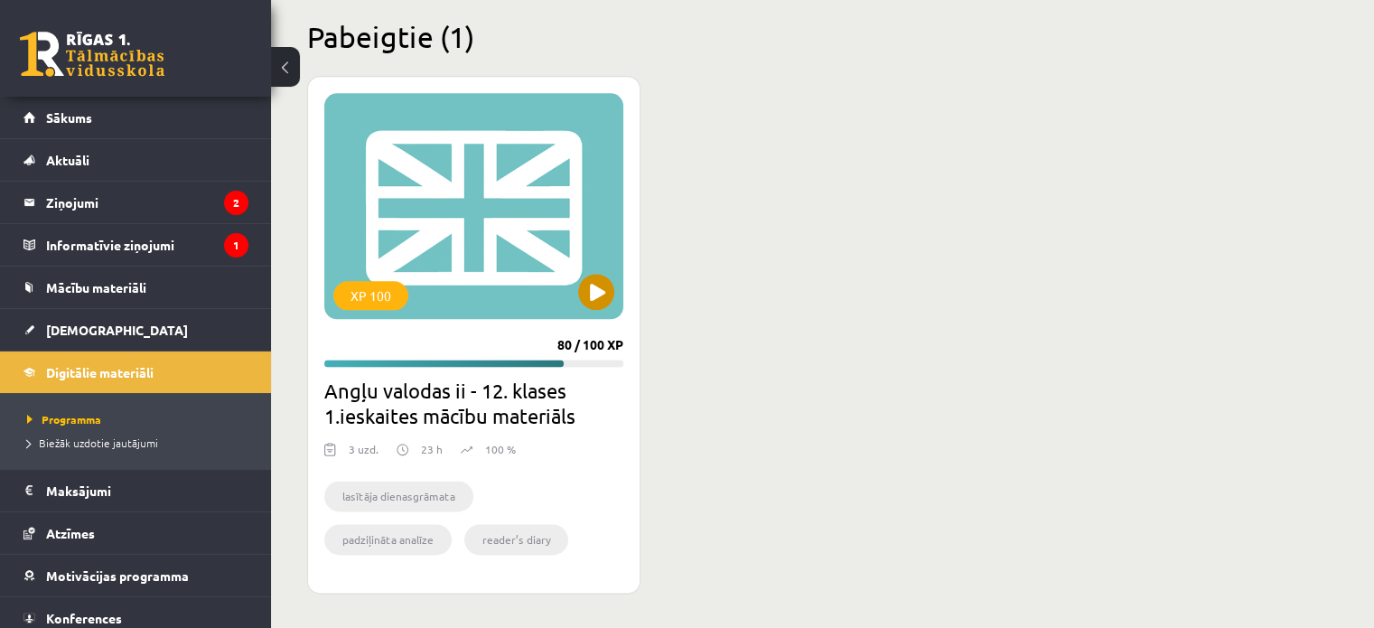
click at [447, 213] on div "XP 100" at bounding box center [473, 206] width 299 height 226
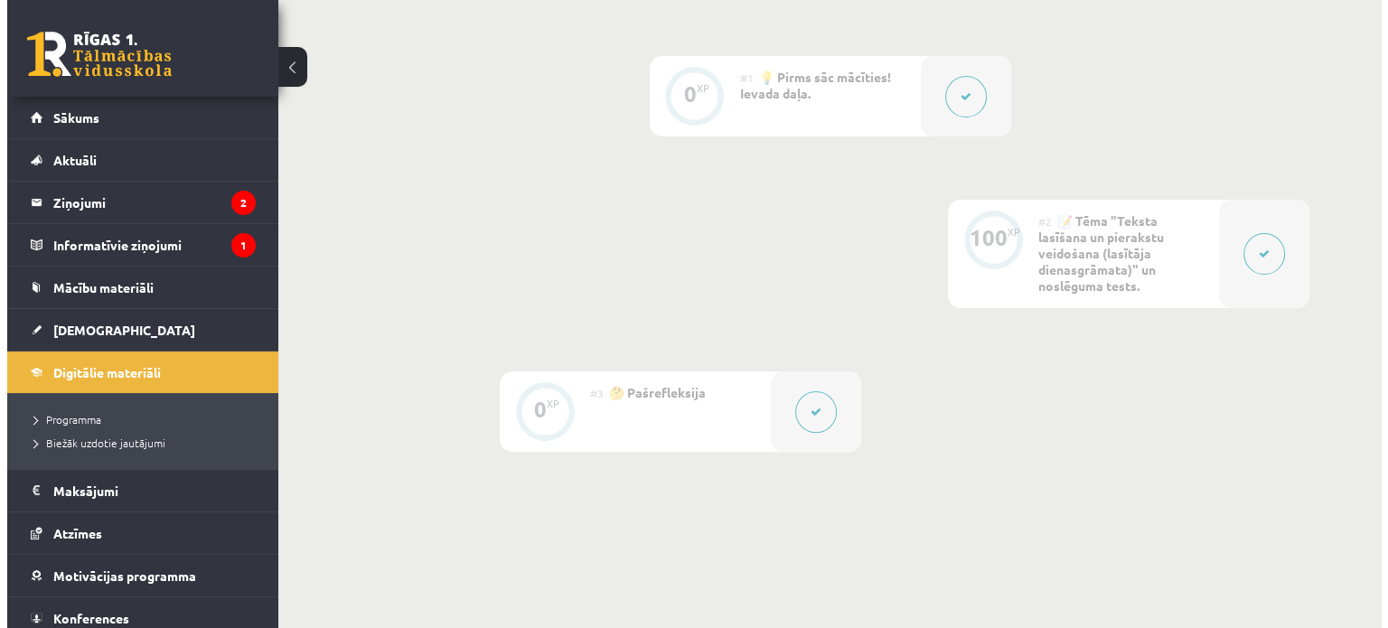
scroll to position [515, 0]
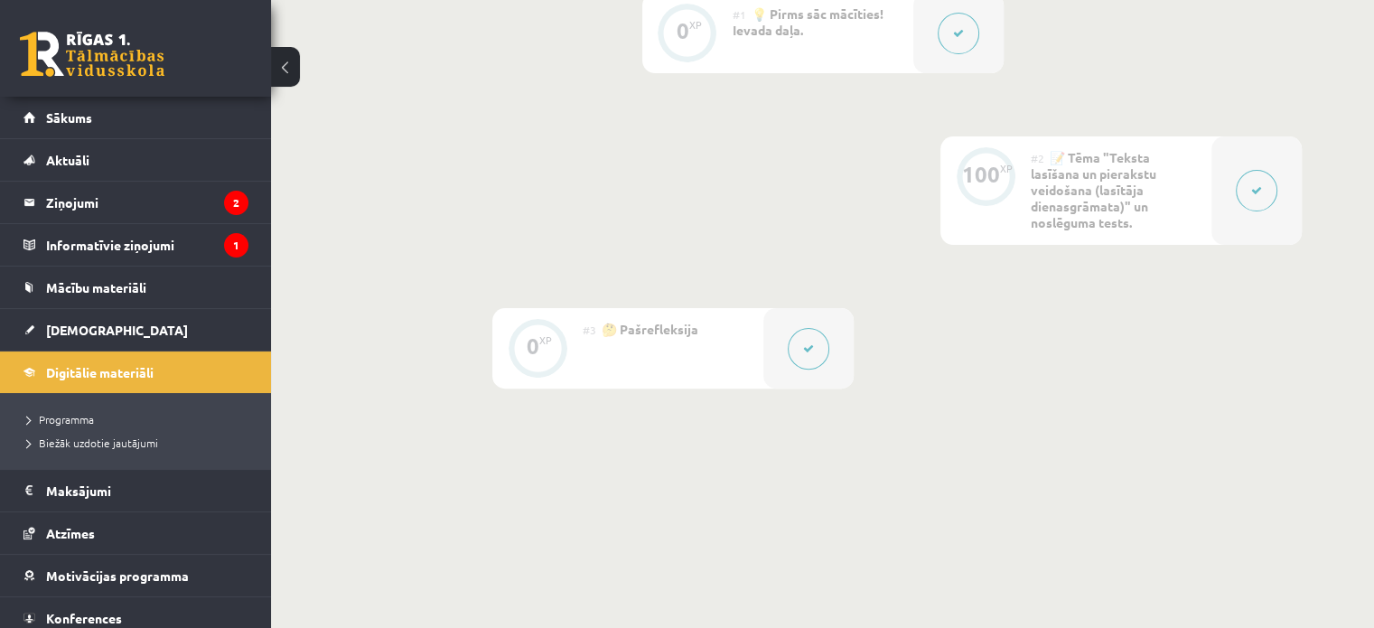
click at [1249, 196] on button at bounding box center [1257, 191] width 42 height 42
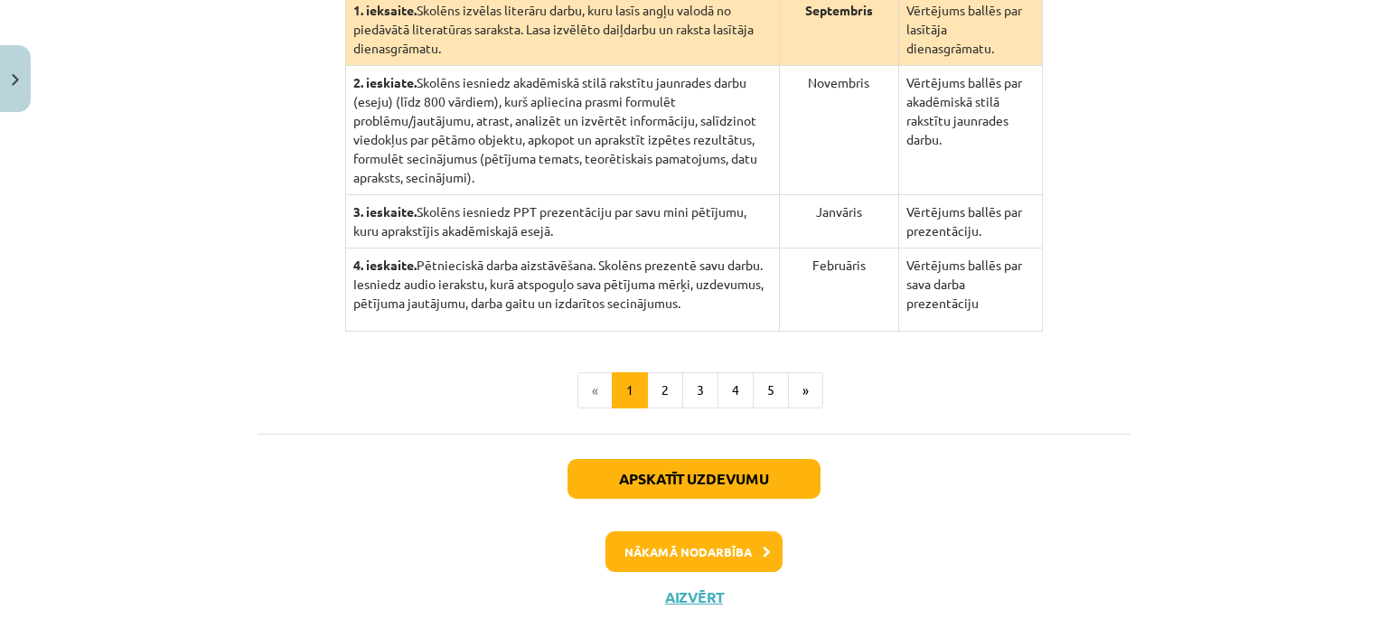
scroll to position [554, 0]
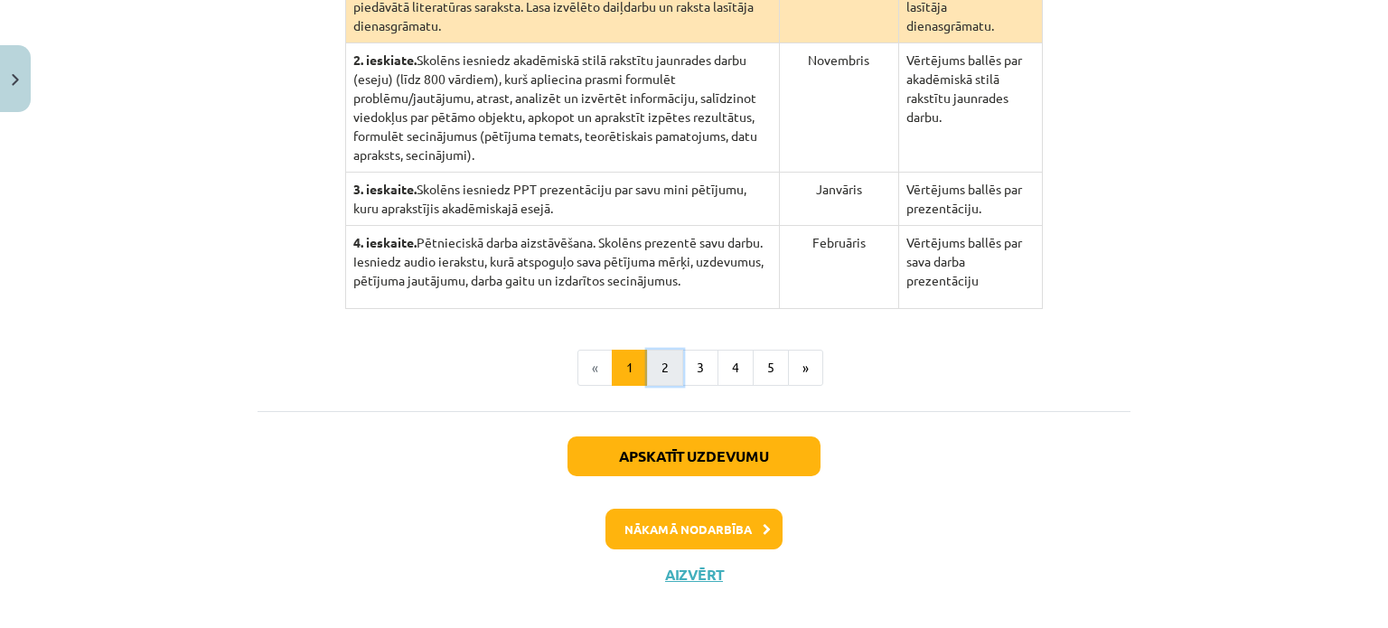
click at [648, 350] on button "2" at bounding box center [665, 368] width 36 height 36
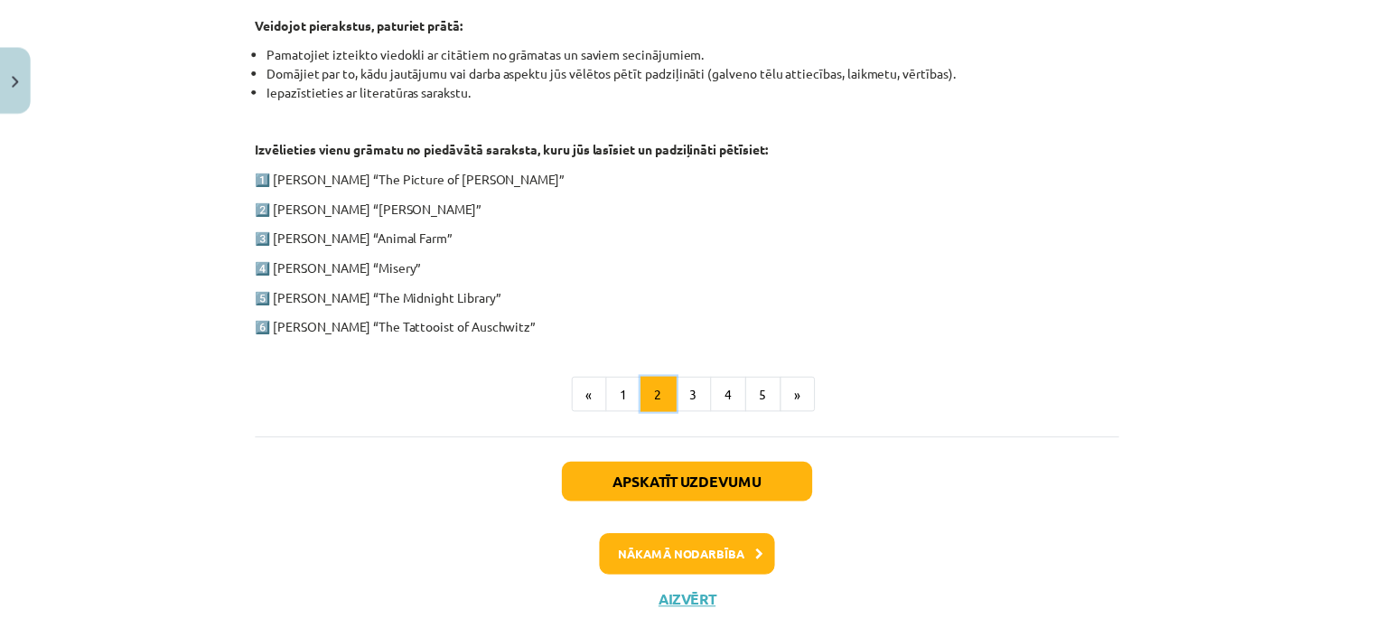
scroll to position [940, 0]
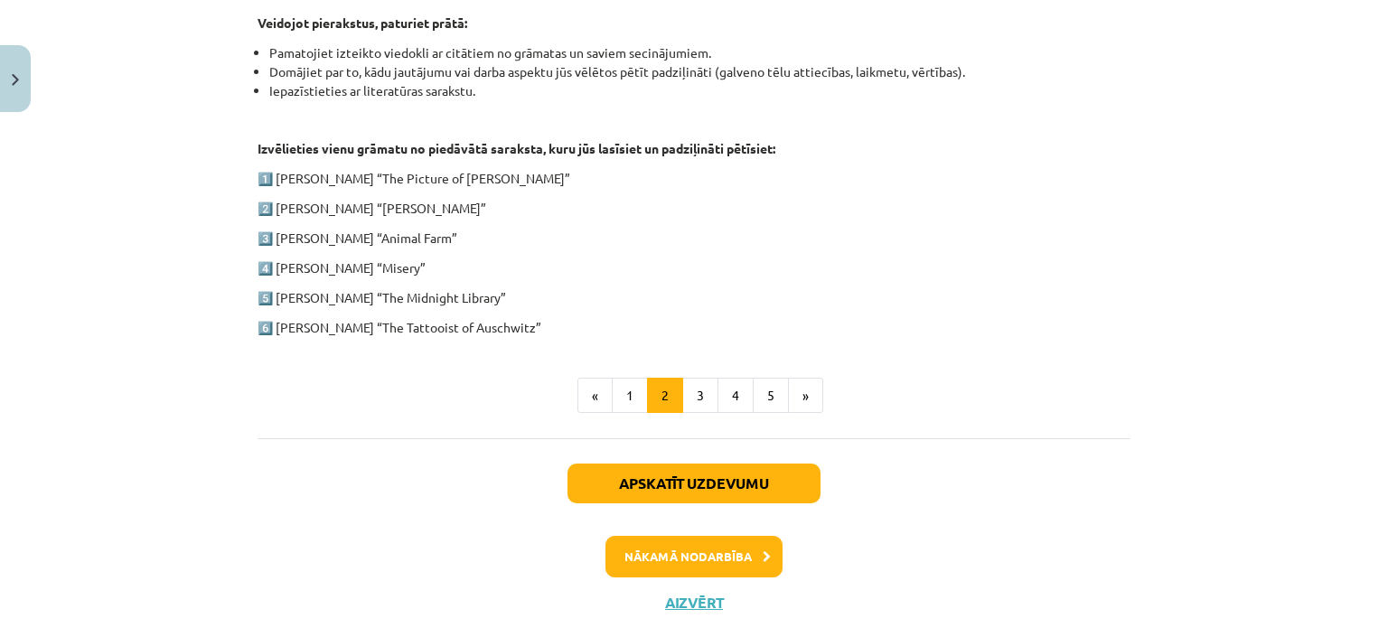
drag, startPoint x: 539, startPoint y: 332, endPoint x: 267, endPoint y: 169, distance: 316.9
drag, startPoint x: 271, startPoint y: 175, endPoint x: 611, endPoint y: 323, distance: 370.7
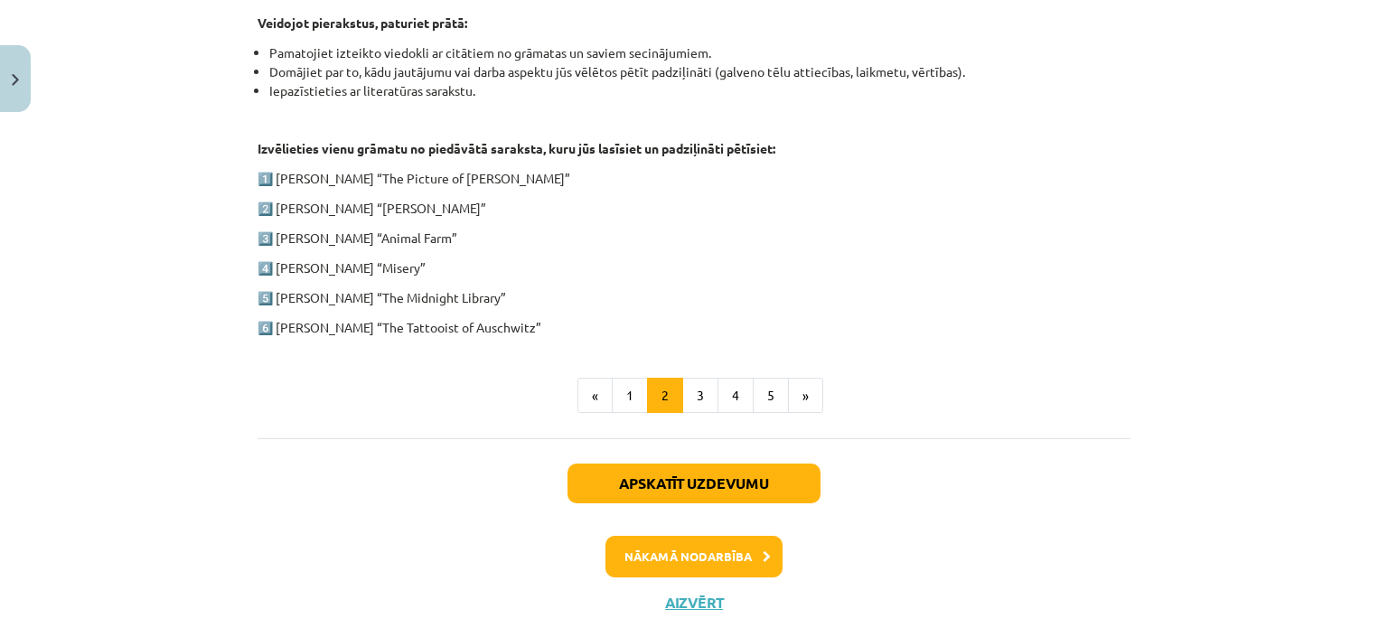
copy div "Oscar Wilde “The Picture of Dorian Gray” 2️⃣ Charles Dickens “Oliver Twist” 3️⃣…"
drag, startPoint x: 449, startPoint y: 233, endPoint x: 276, endPoint y: 234, distance: 173.5
click at [276, 234] on p "3️⃣ George Orwell “Animal Farm”" at bounding box center [694, 238] width 873 height 19
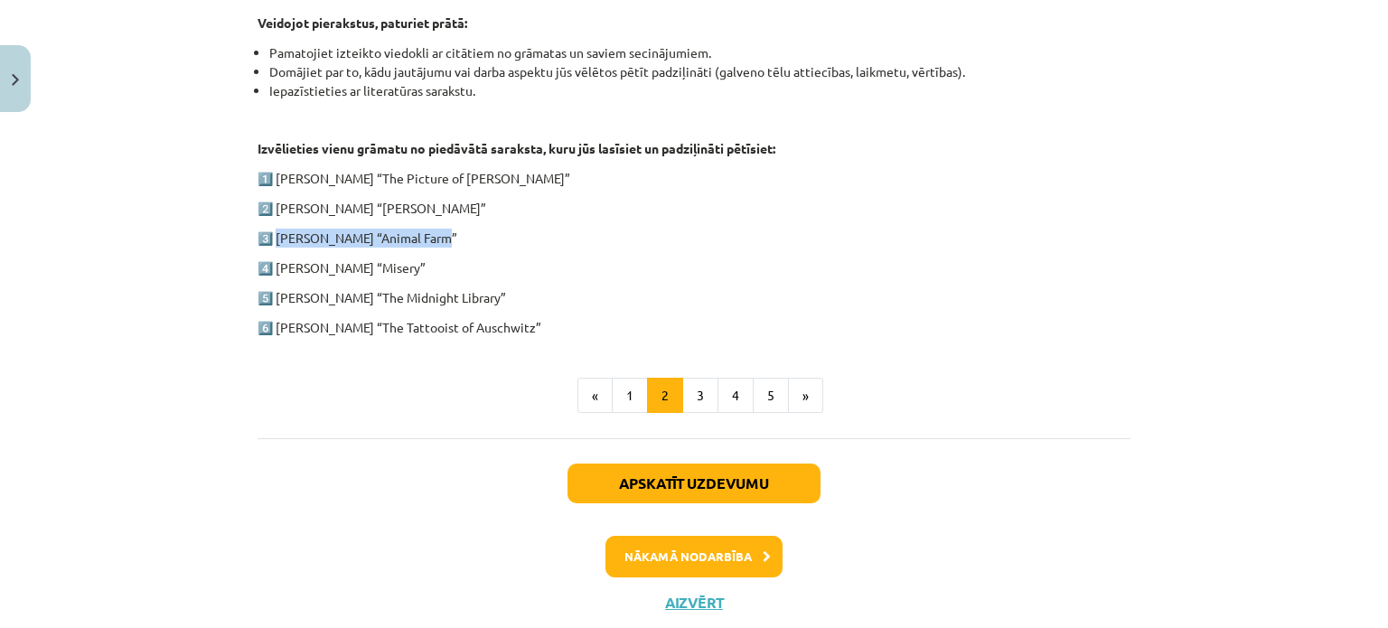
drag, startPoint x: 274, startPoint y: 235, endPoint x: 436, endPoint y: 234, distance: 161.8
click at [436, 234] on p "3️⃣ George Orwell “Animal Farm”" at bounding box center [694, 238] width 873 height 19
copy p "George Orwell “Animal Farm”"
click at [0, 68] on button "Close" at bounding box center [15, 78] width 31 height 67
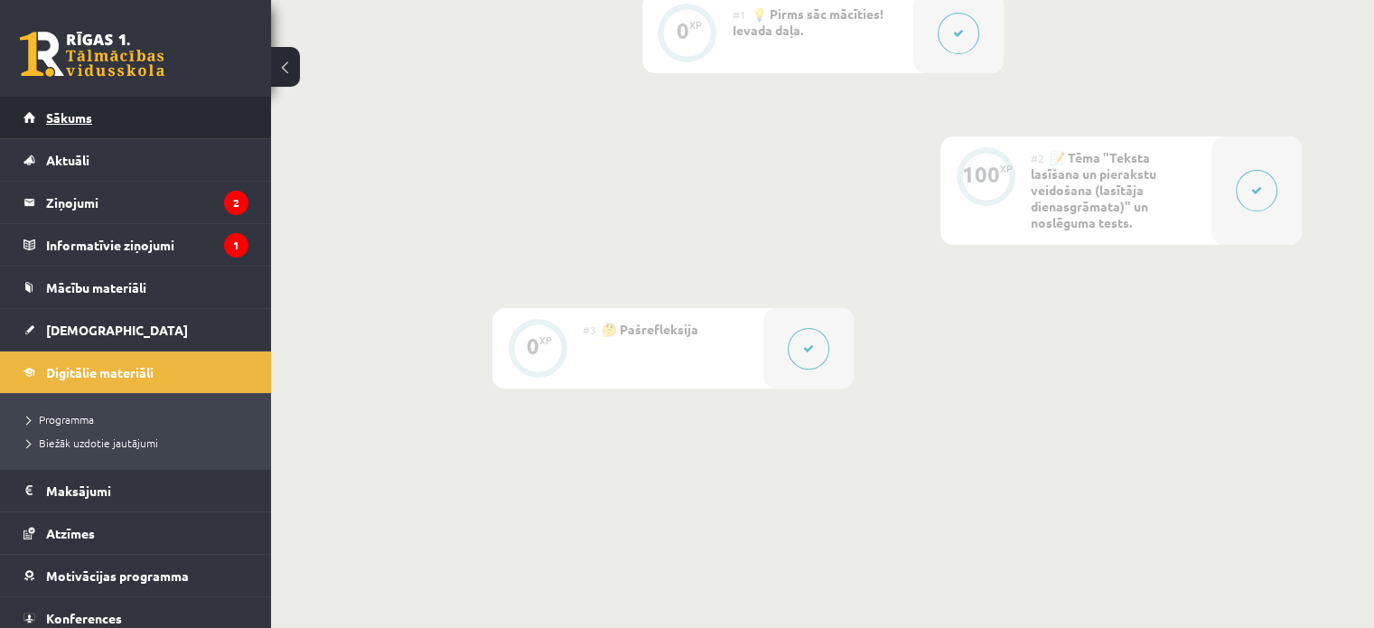
click at [59, 115] on span "Sākums" at bounding box center [69, 117] width 46 height 16
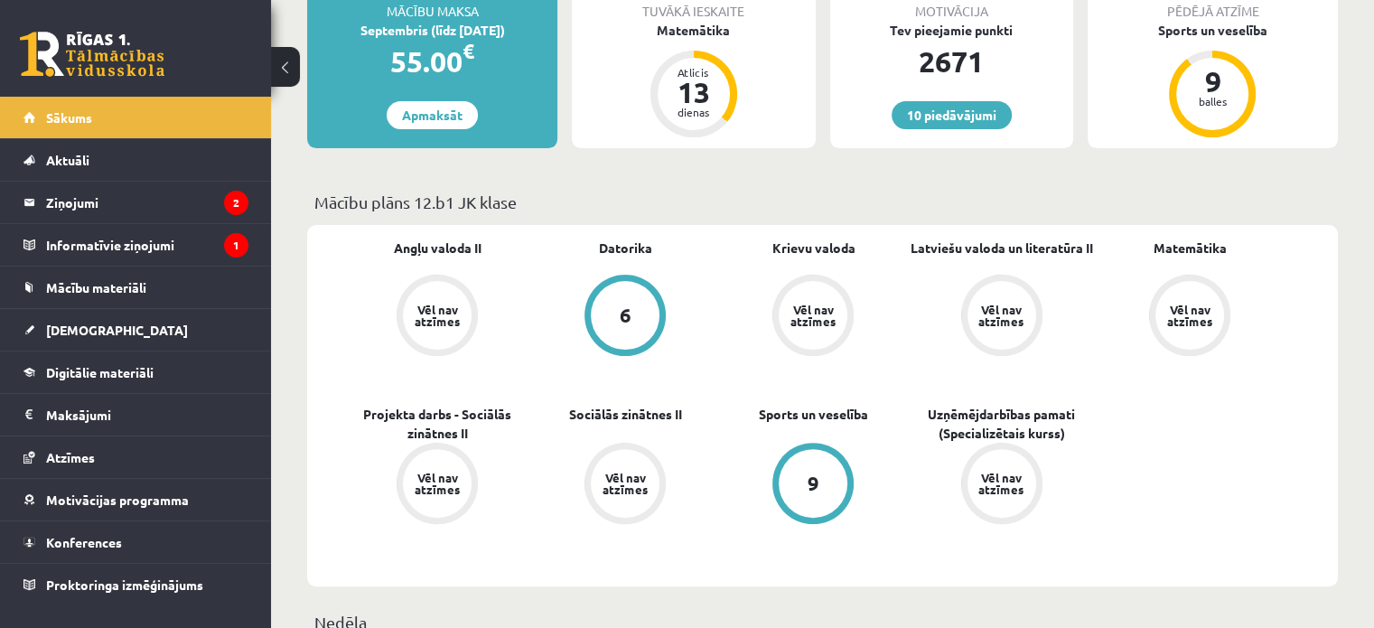
scroll to position [473, 0]
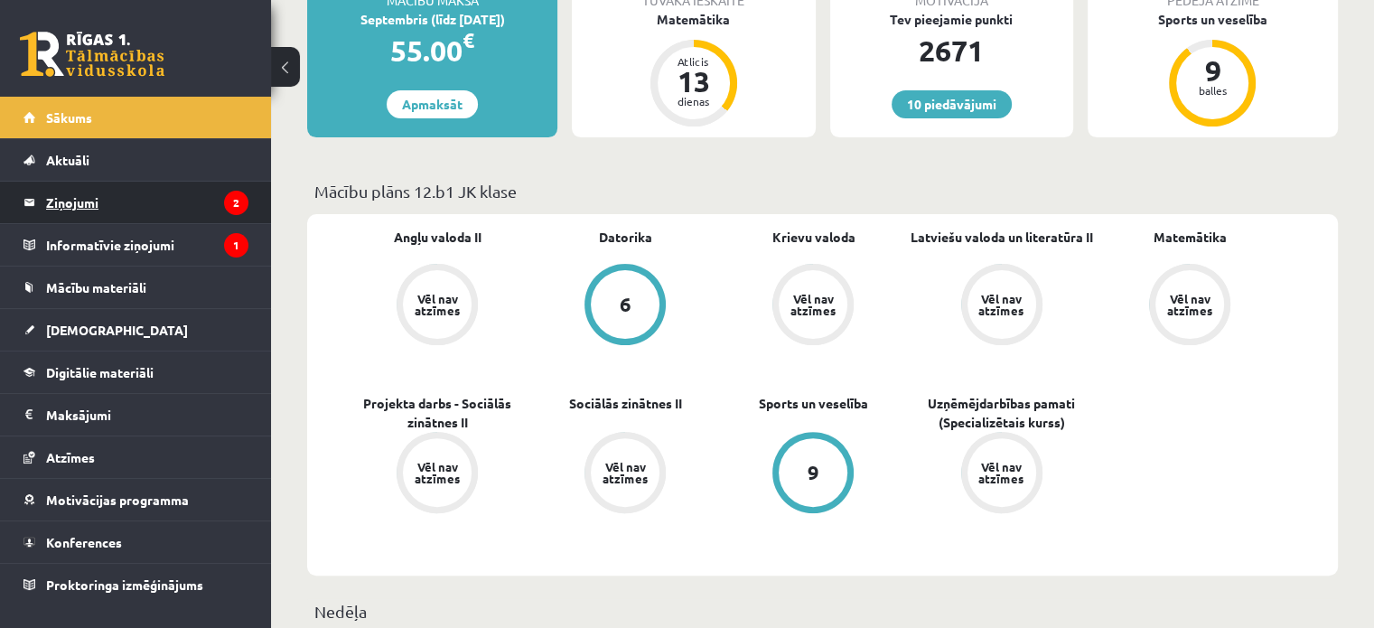
click at [145, 205] on legend "Ziņojumi 2" at bounding box center [147, 203] width 202 height 42
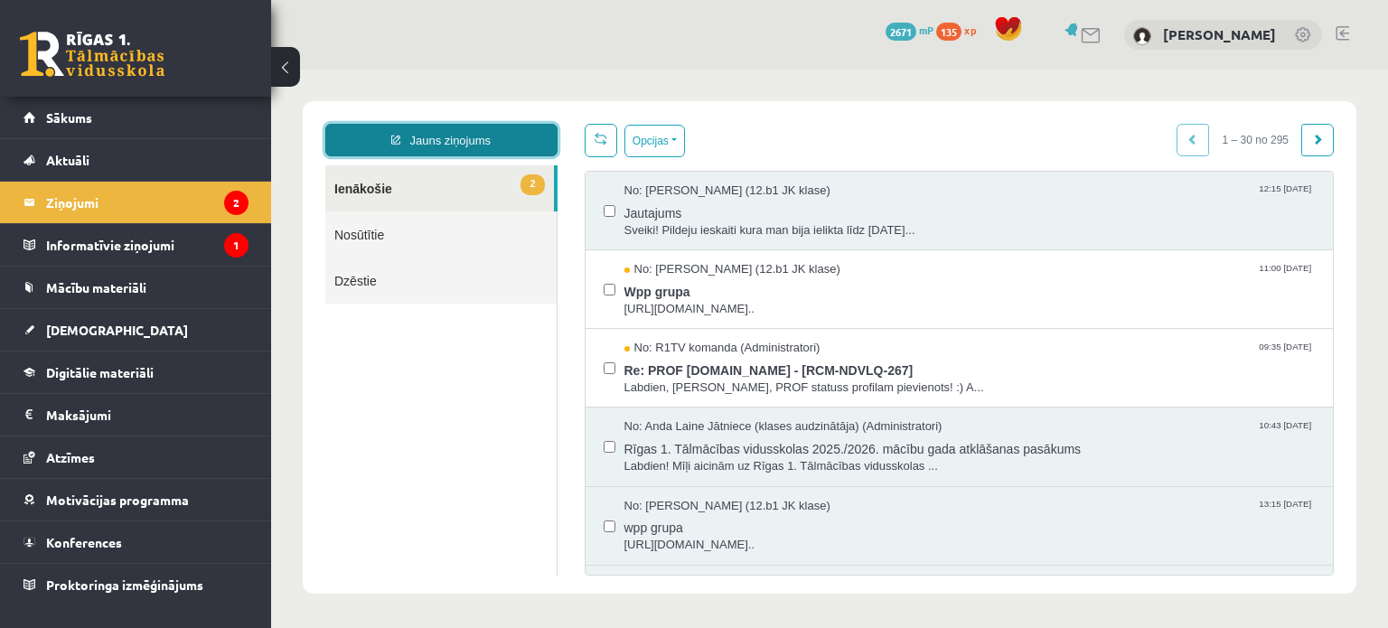
click at [430, 142] on link "Jauns ziņojums" at bounding box center [441, 140] width 232 height 33
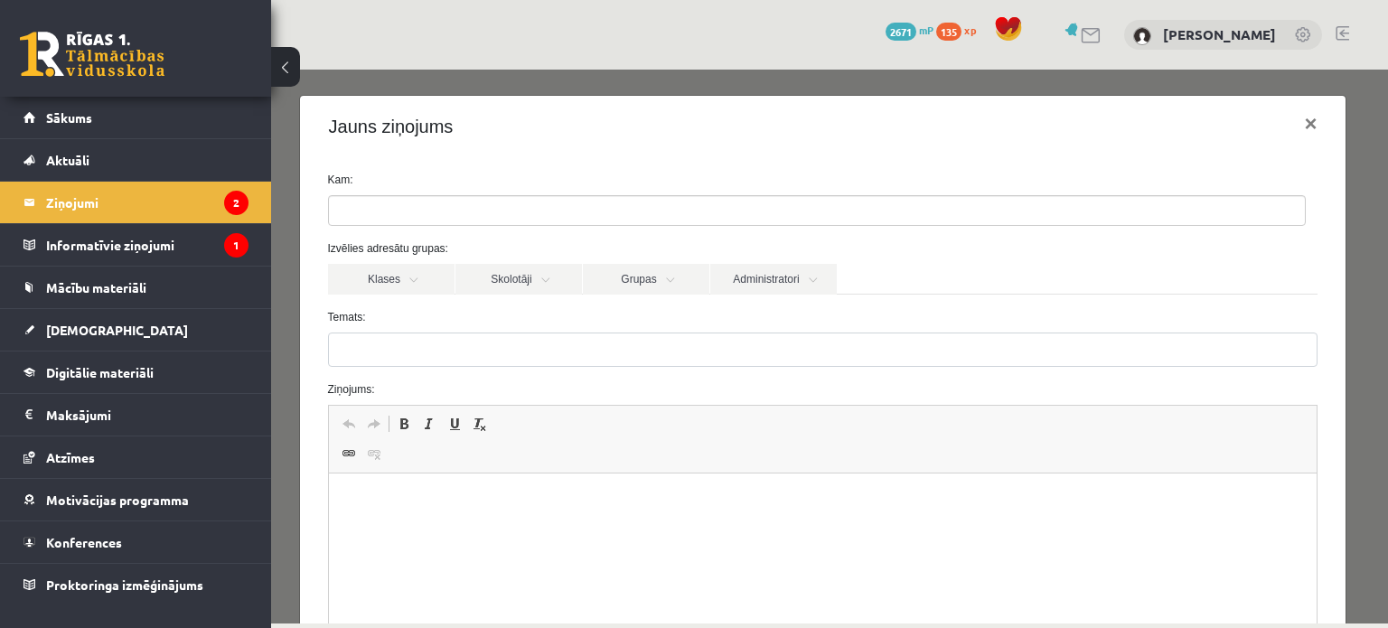
click at [488, 215] on ul at bounding box center [817, 210] width 976 height 29
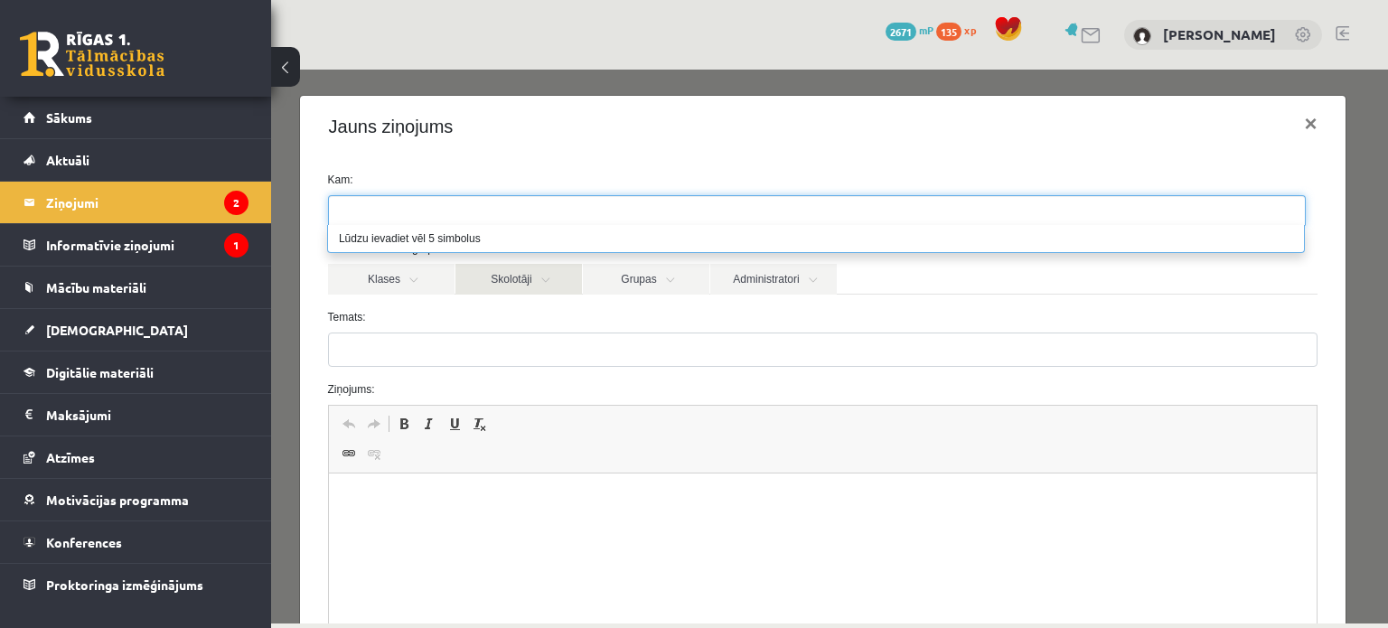
click at [473, 285] on link "Skolotāji" at bounding box center [518, 279] width 127 height 31
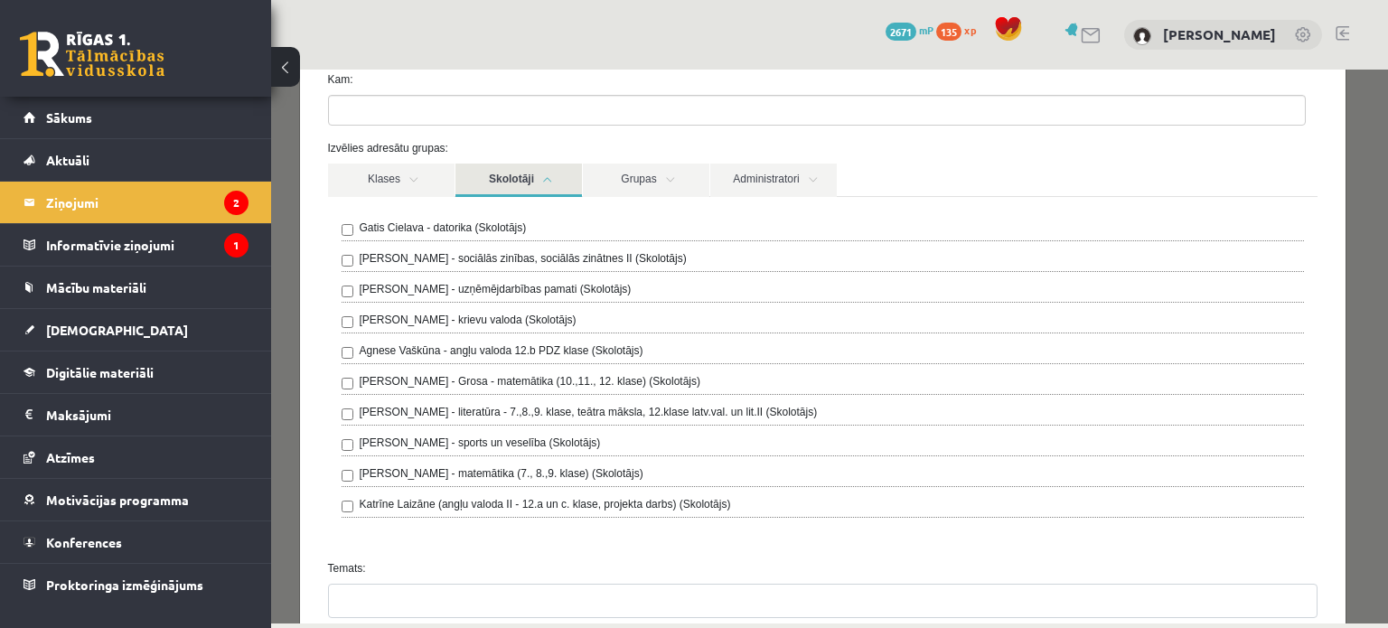
scroll to position [101, 0]
click at [417, 185] on link "Klases" at bounding box center [391, 179] width 127 height 33
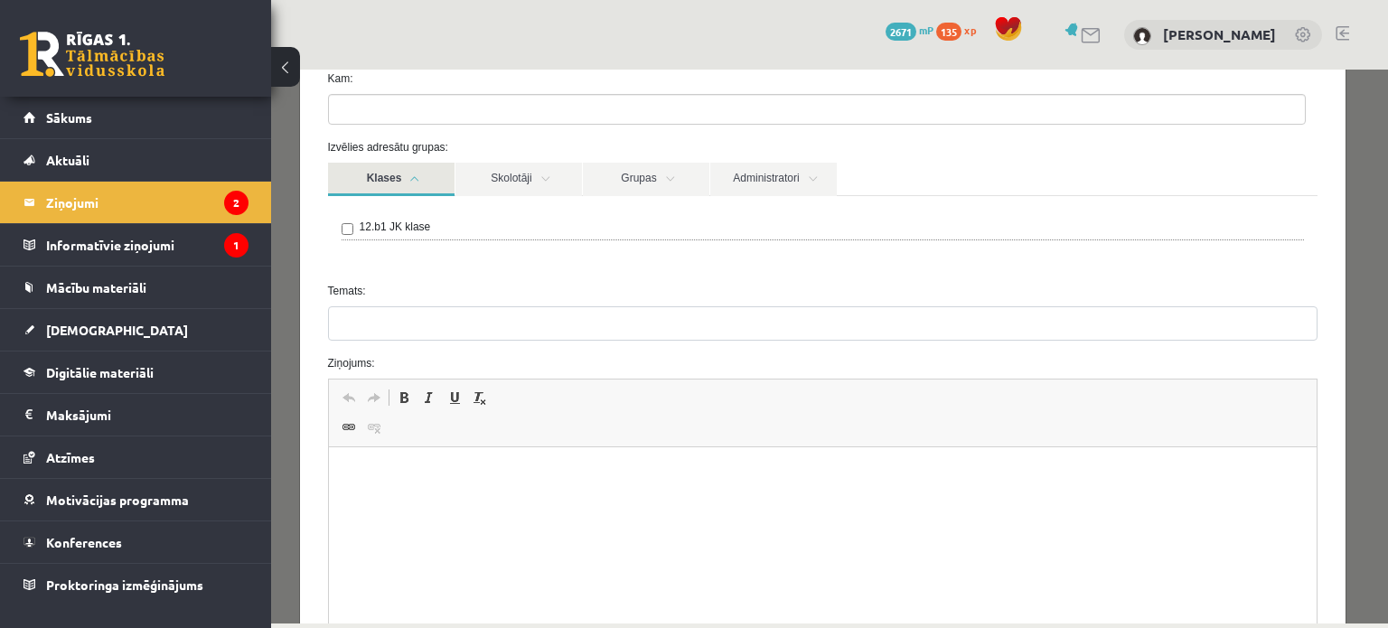
click at [421, 186] on link "Klases" at bounding box center [391, 179] width 127 height 33
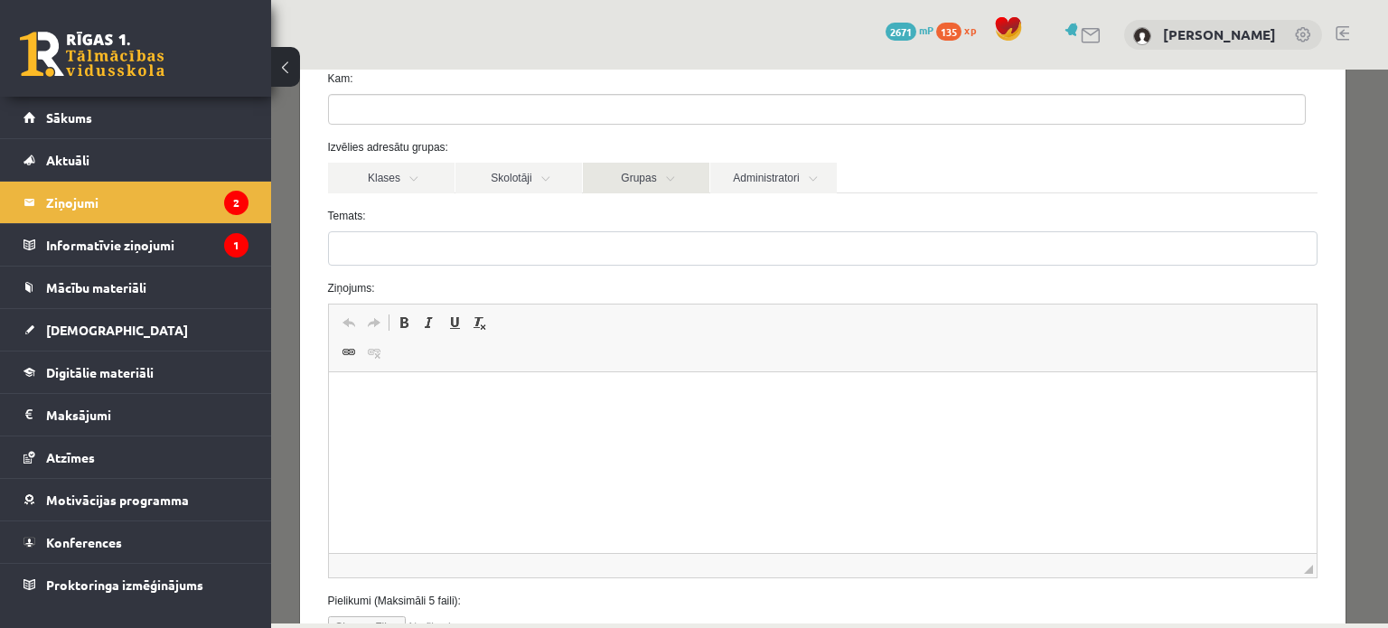
click at [633, 166] on link "Grupas" at bounding box center [646, 178] width 127 height 31
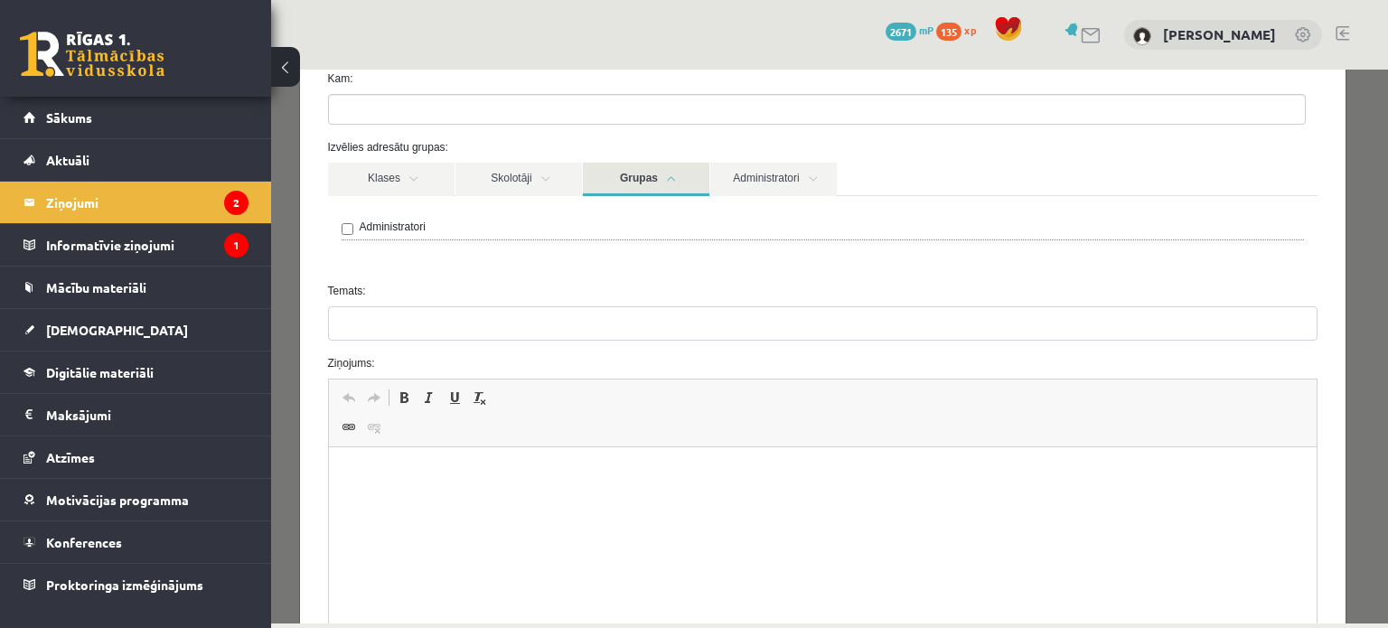
click at [644, 169] on link "Grupas" at bounding box center [646, 179] width 127 height 33
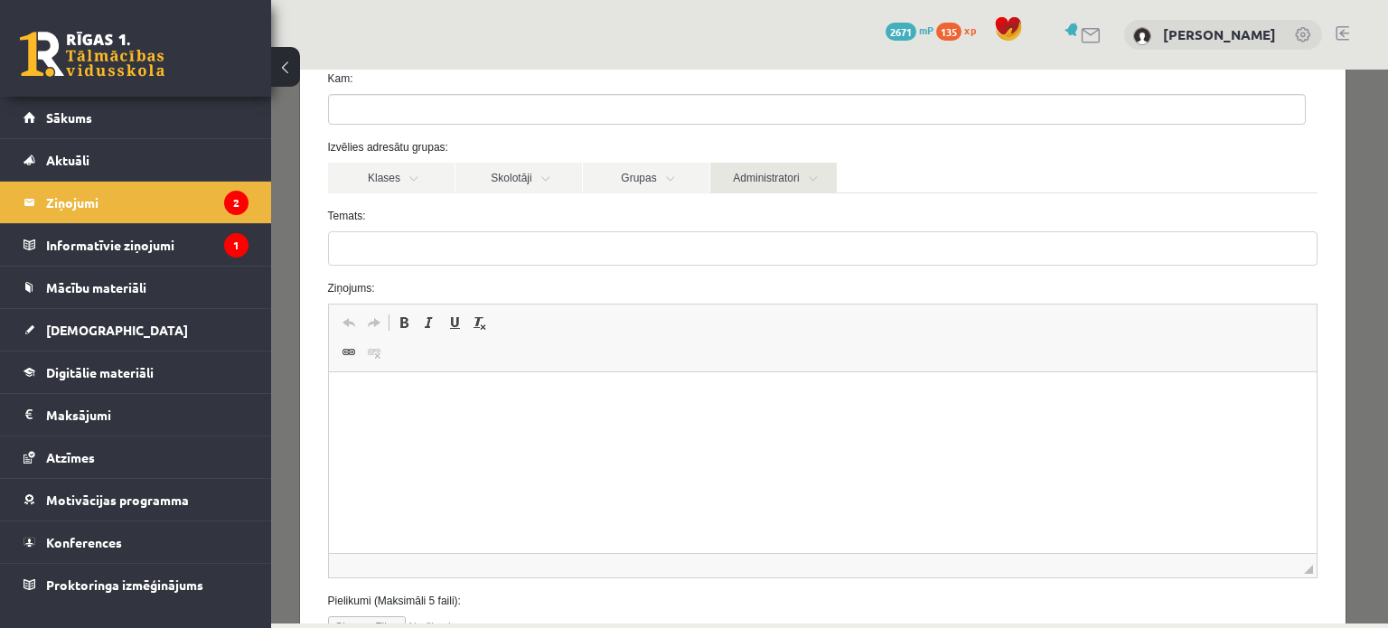
click at [736, 164] on link "Administratori" at bounding box center [773, 178] width 127 height 31
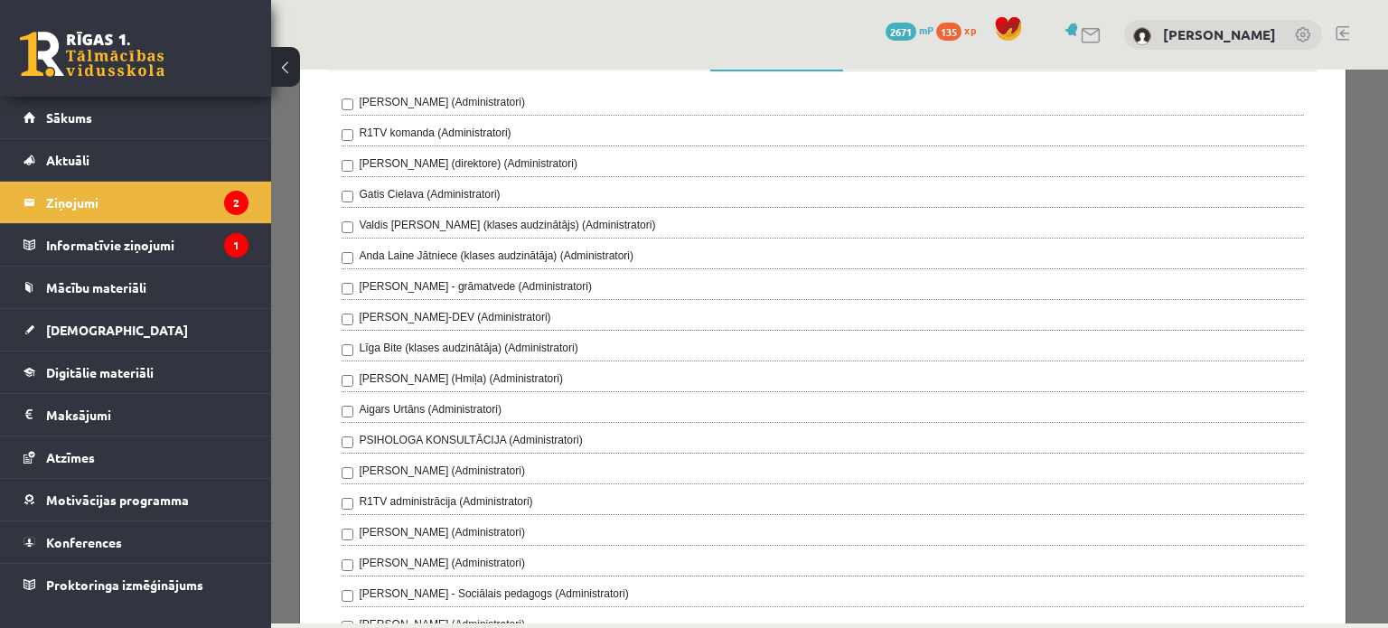
scroll to position [227, 0]
click at [423, 346] on label "Līga Bite (klases audzinātāja) (Administratori)" at bounding box center [469, 347] width 219 height 16
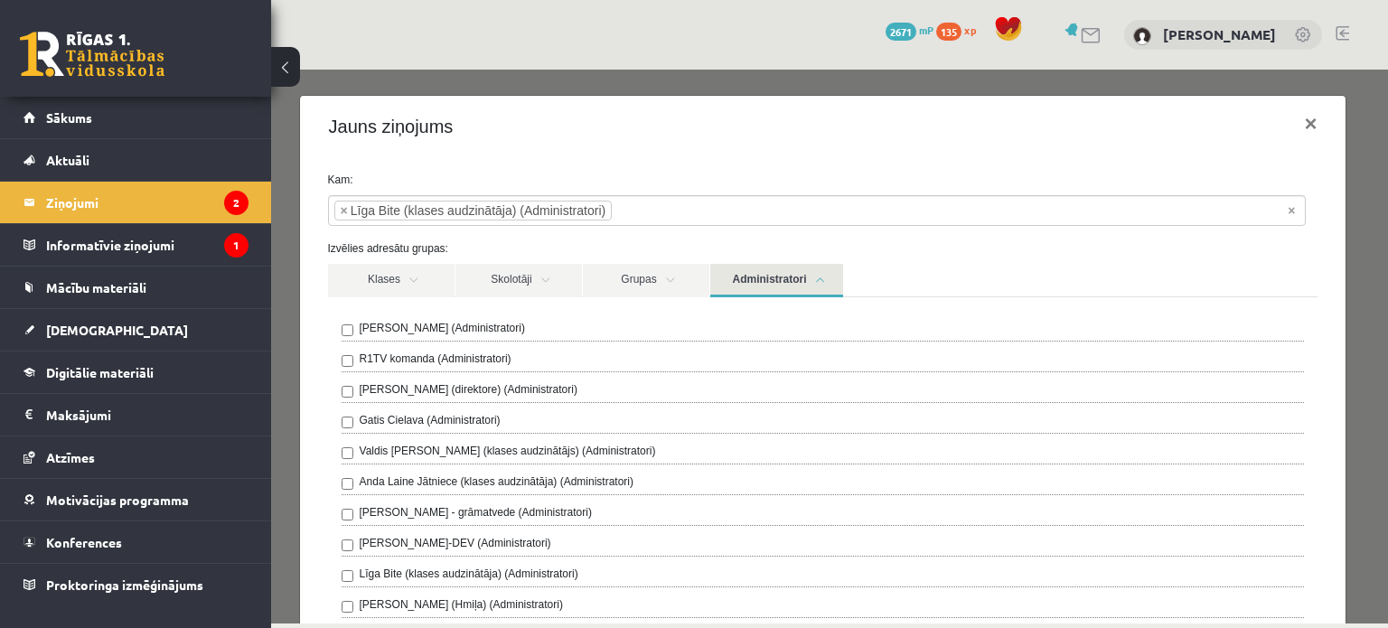
click at [759, 266] on link "Administratori" at bounding box center [776, 280] width 133 height 33
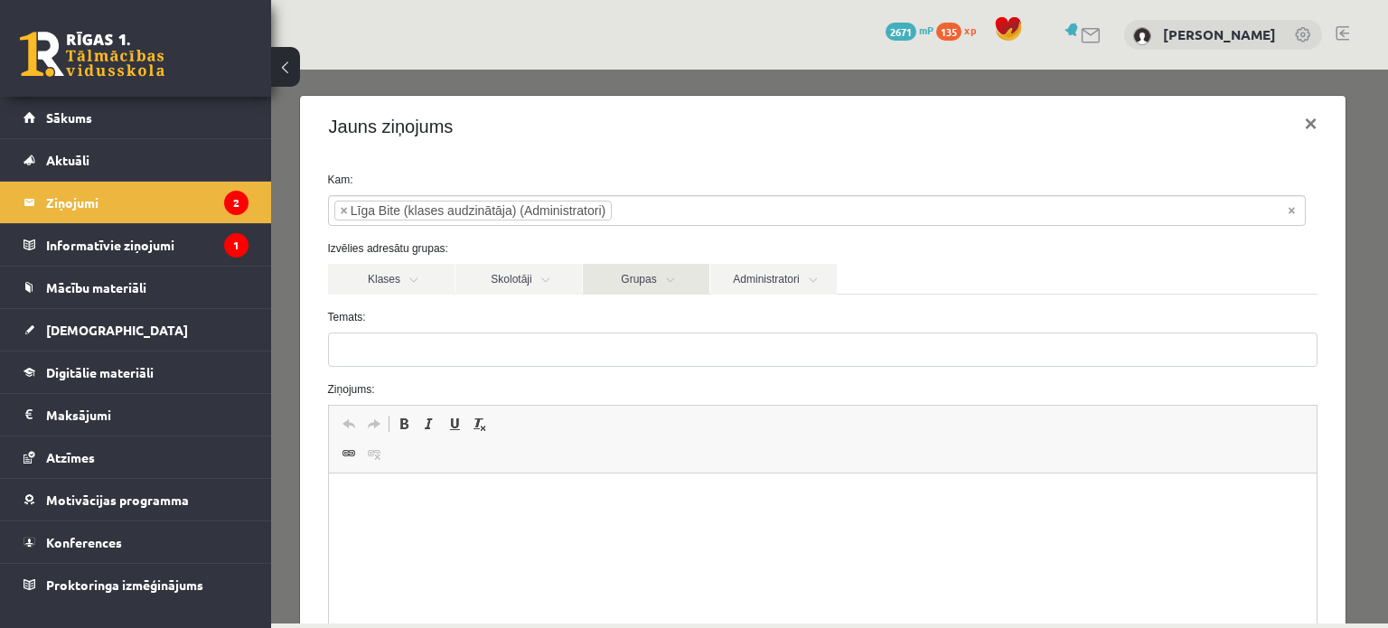
click at [685, 284] on link "Grupas" at bounding box center [646, 279] width 127 height 31
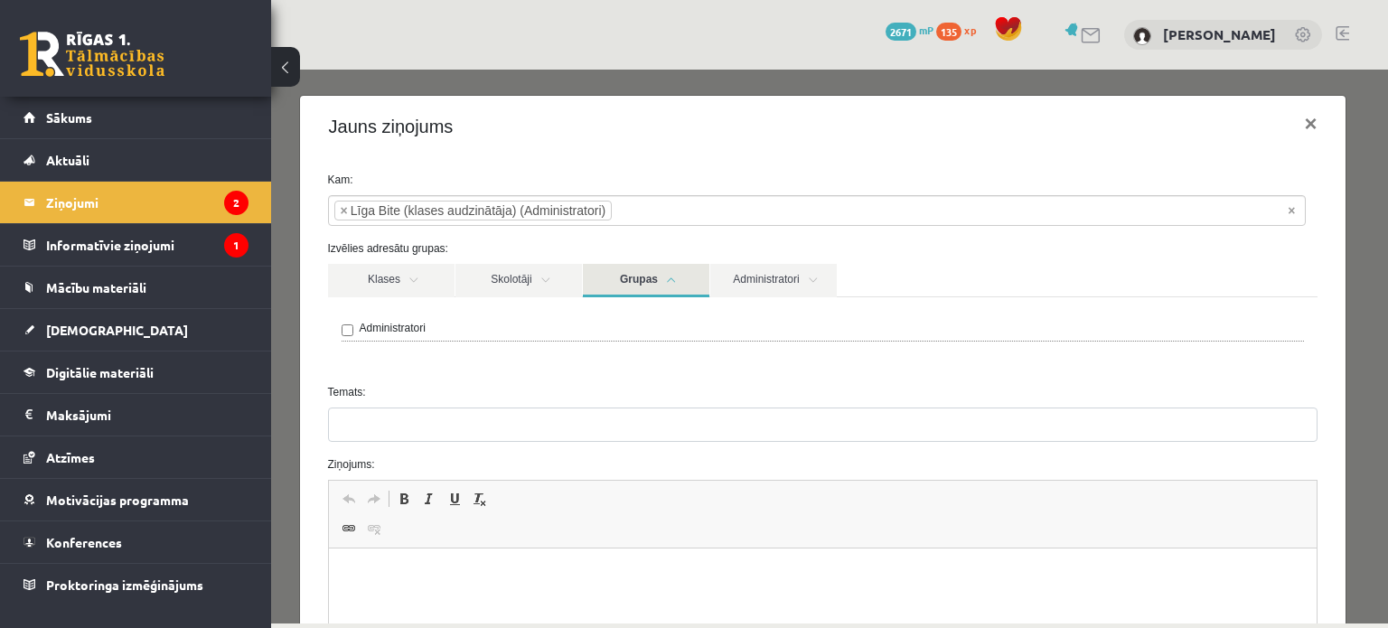
click at [685, 284] on link "Grupas" at bounding box center [646, 280] width 127 height 33
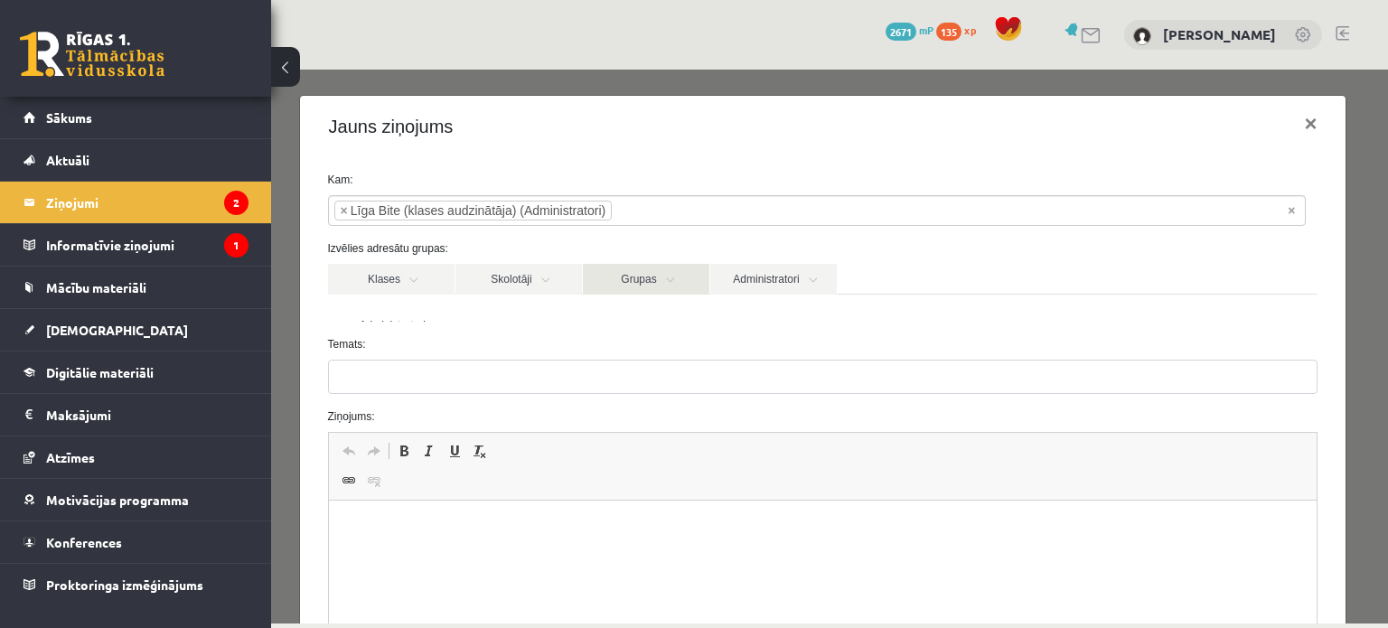
click at [583, 291] on link "Grupas" at bounding box center [646, 279] width 127 height 31
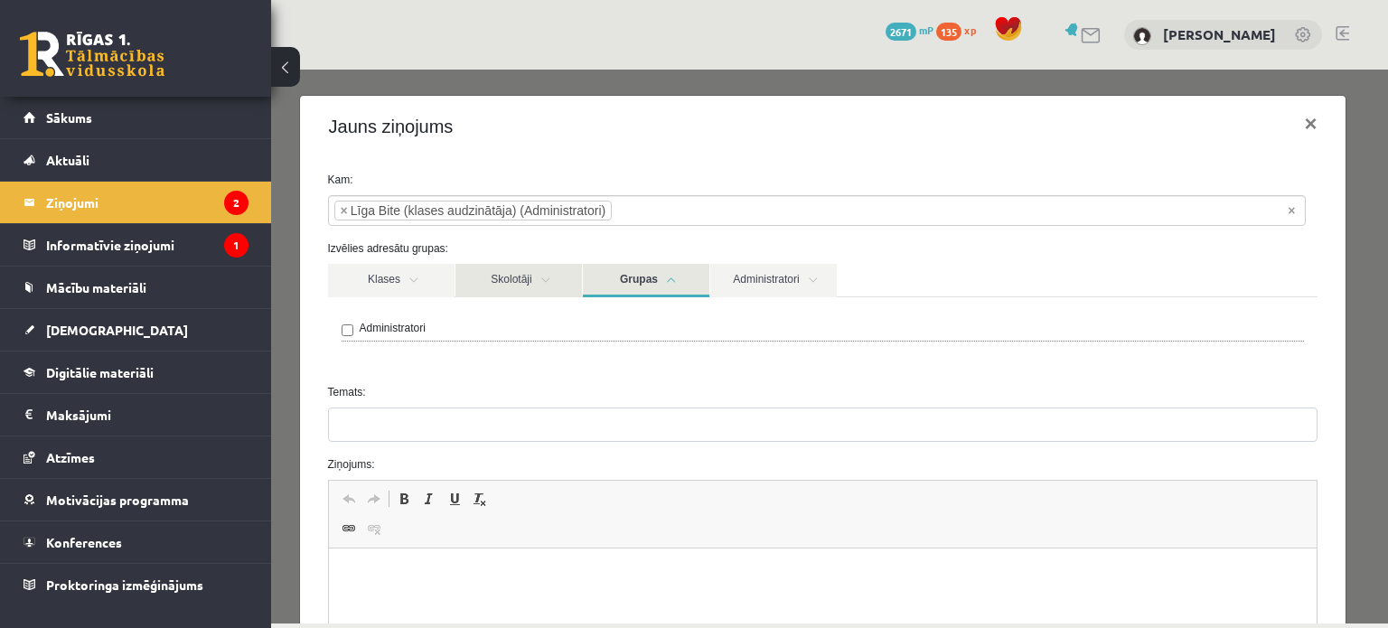
click at [548, 277] on link "Skolotāji" at bounding box center [518, 280] width 127 height 33
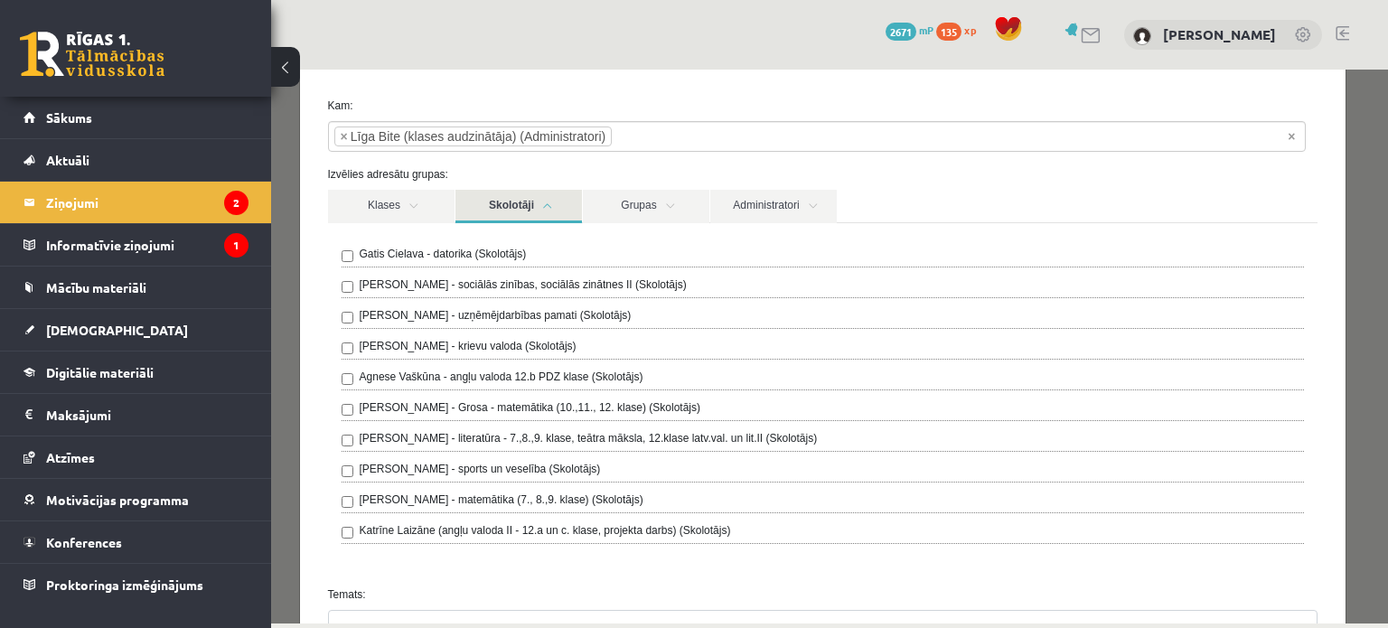
scroll to position [76, 0]
click at [564, 191] on link "Skolotāji" at bounding box center [518, 204] width 127 height 33
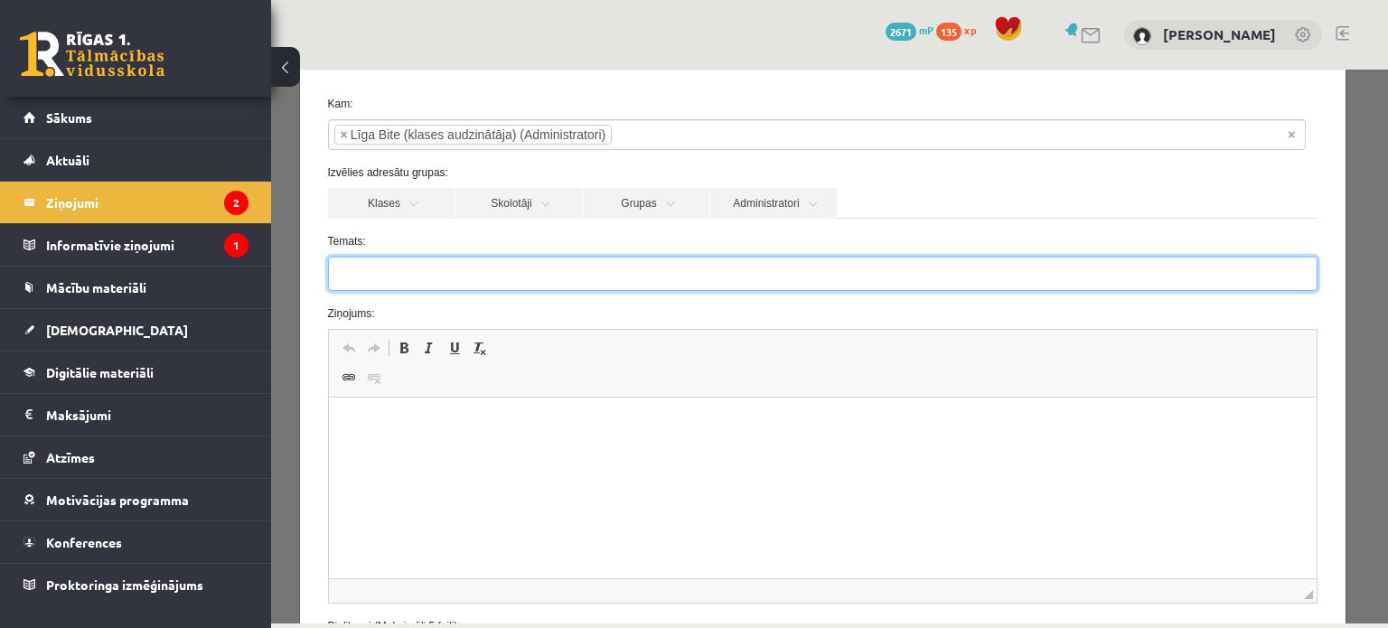
click at [436, 270] on input "Temats:" at bounding box center [823, 274] width 990 height 34
type input "**********"
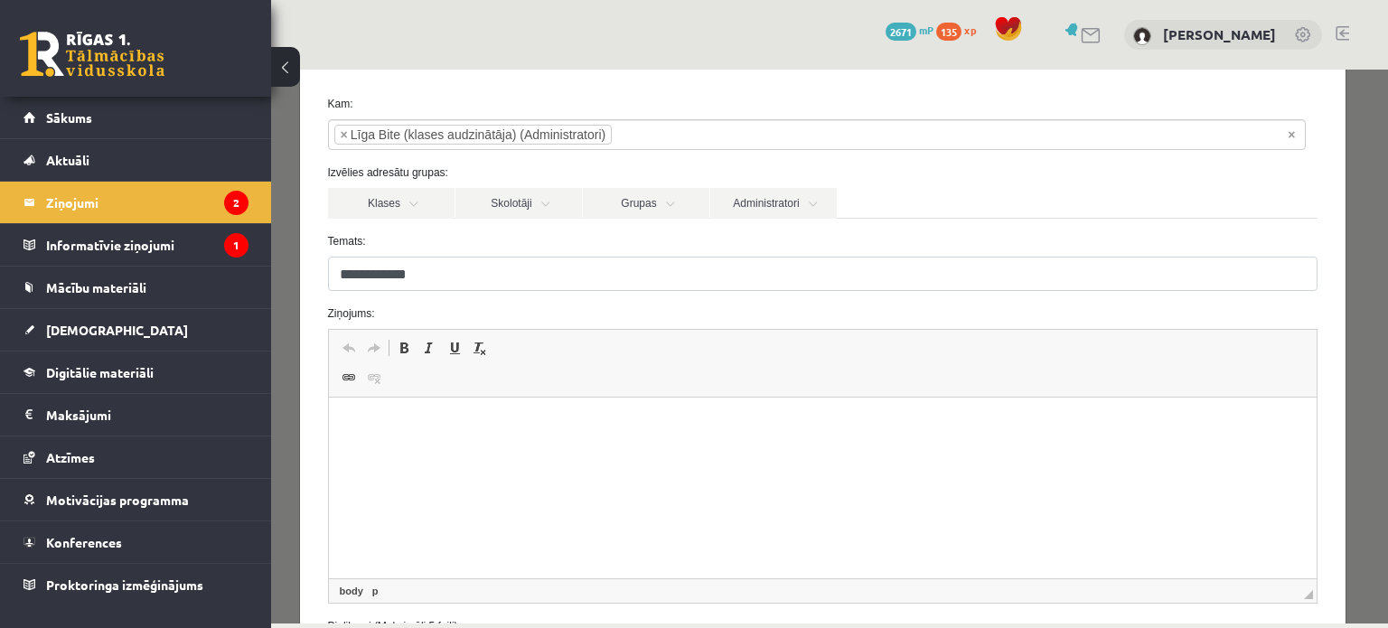
click at [425, 433] on p "Визуальный текстовый редактор, wiswyg-editor-47363866224940-1756888360-601" at bounding box center [822, 425] width 952 height 19
click at [553, 217] on link "Skolotāji" at bounding box center [518, 203] width 127 height 31
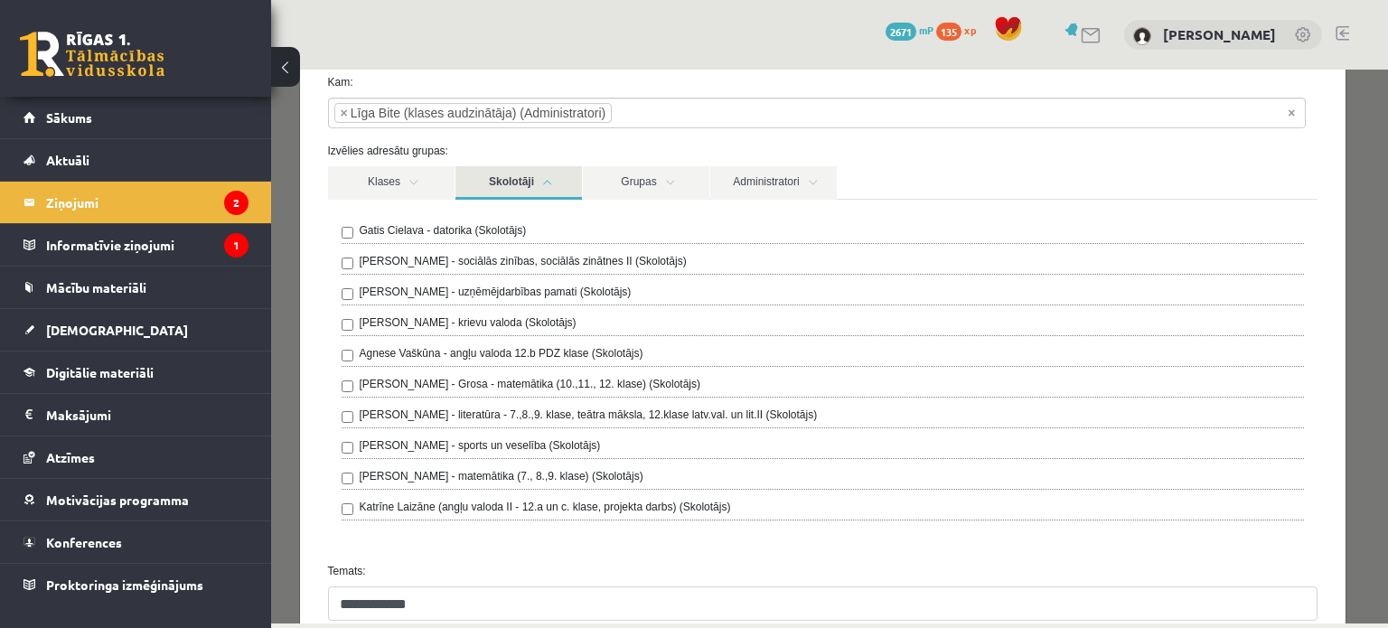
scroll to position [0, 0]
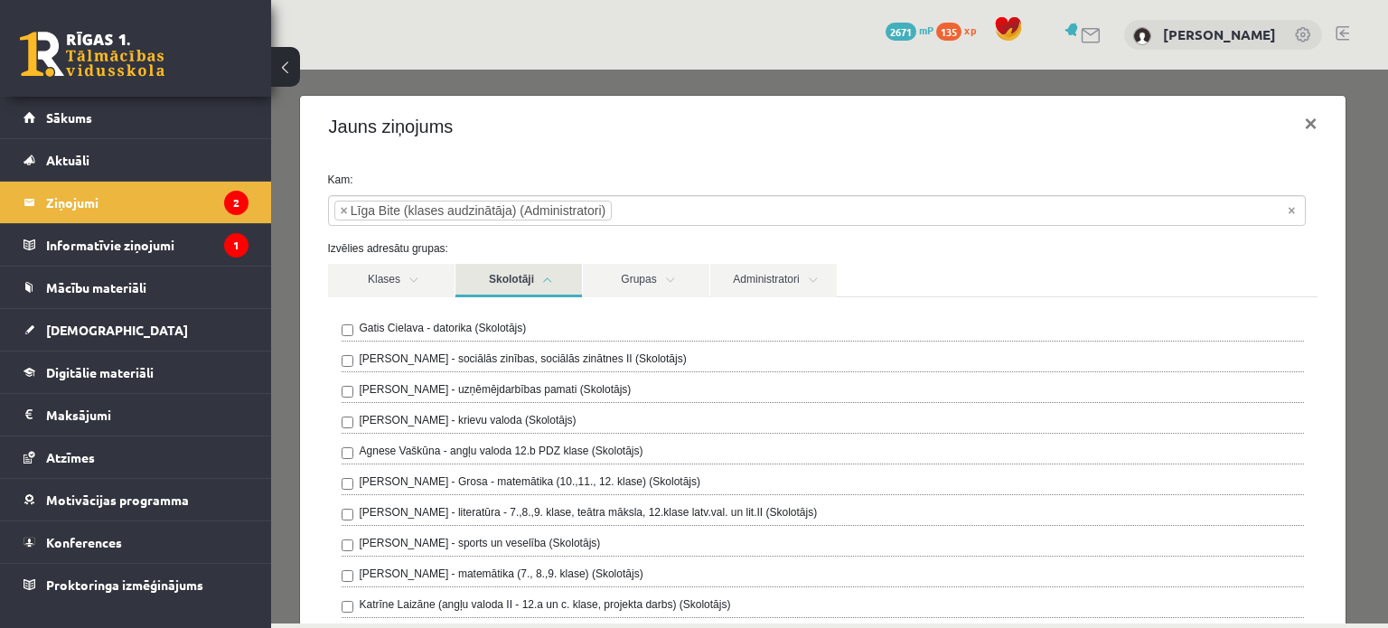
click at [1309, 35] on link at bounding box center [1304, 36] width 18 height 18
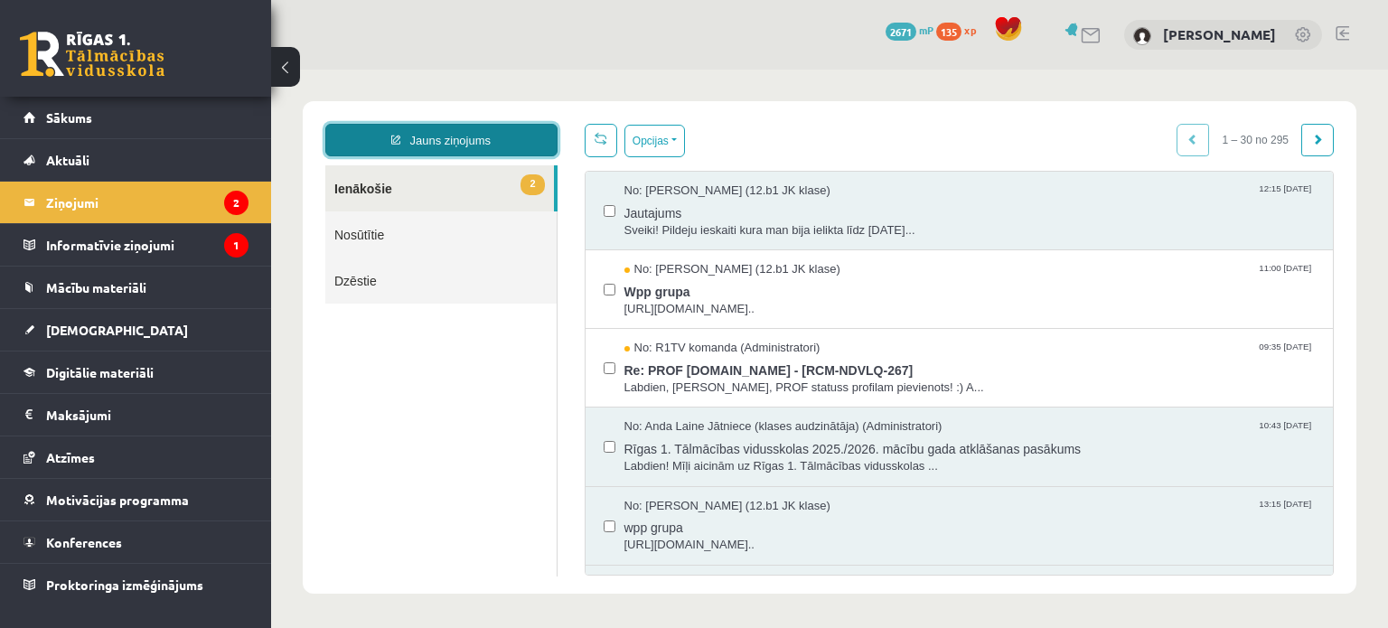
click at [492, 151] on link "Jauns ziņojums" at bounding box center [441, 140] width 232 height 33
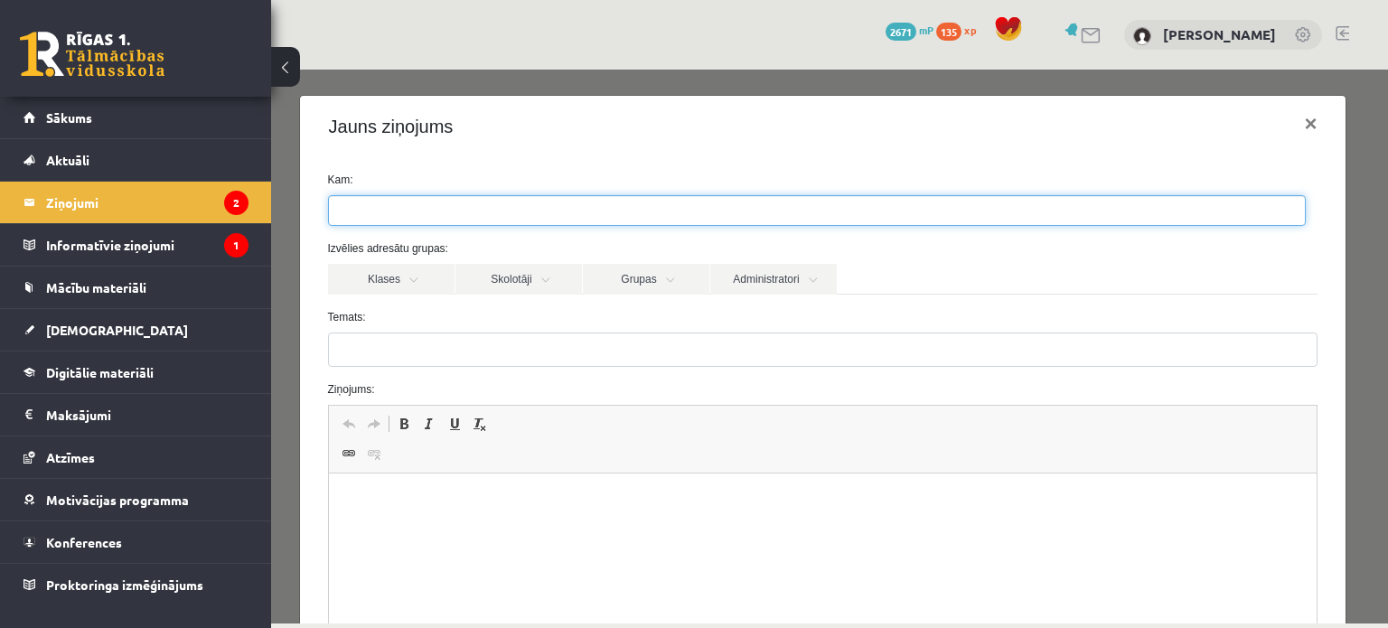
click at [524, 198] on ul at bounding box center [817, 210] width 976 height 29
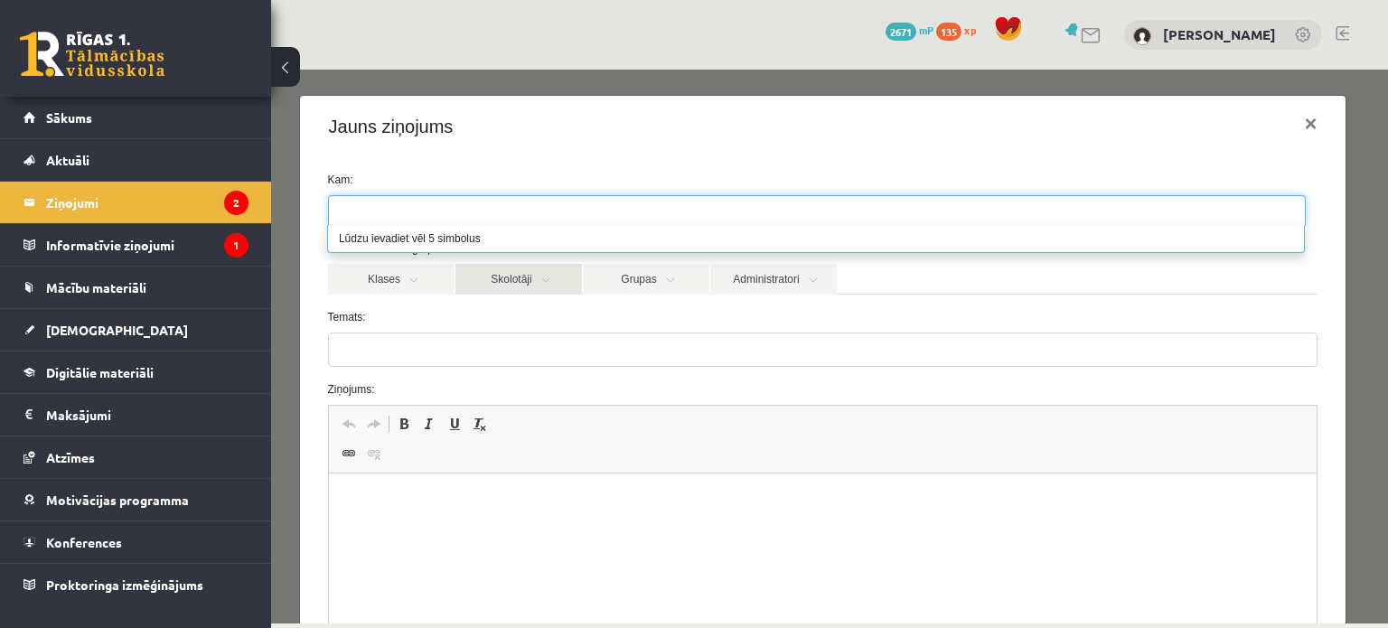
click at [508, 283] on link "Skolotāji" at bounding box center [518, 279] width 127 height 31
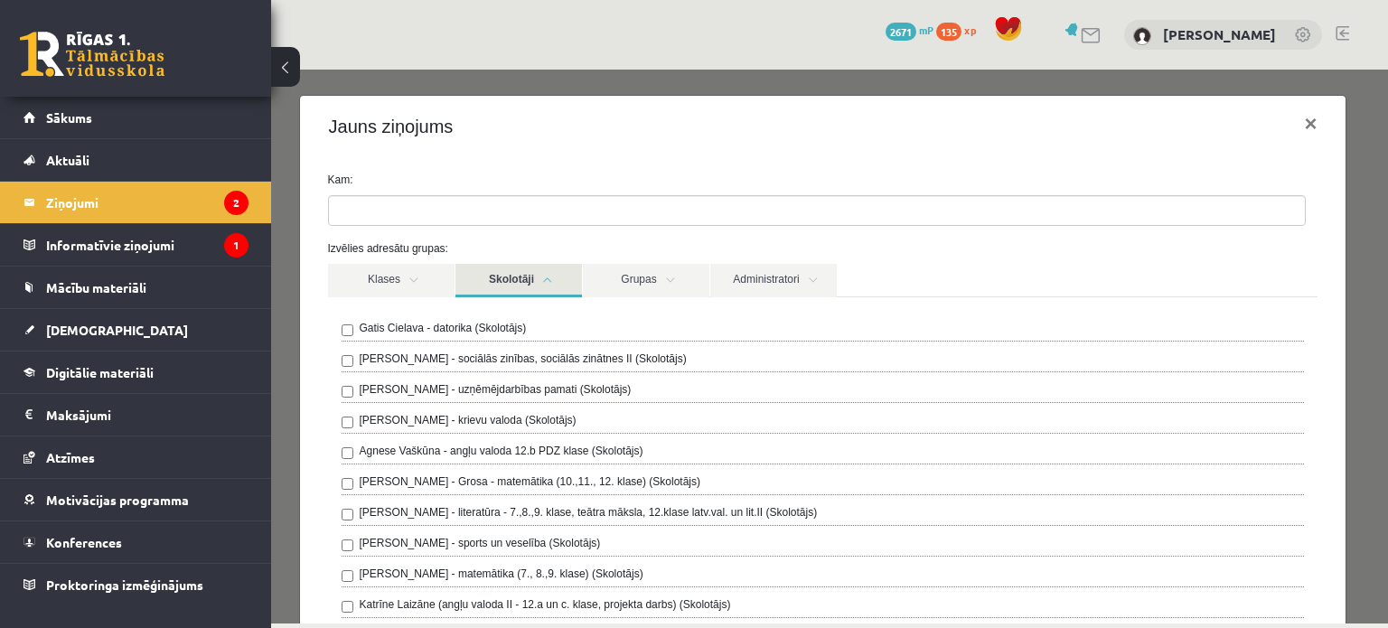
scroll to position [101, 0]
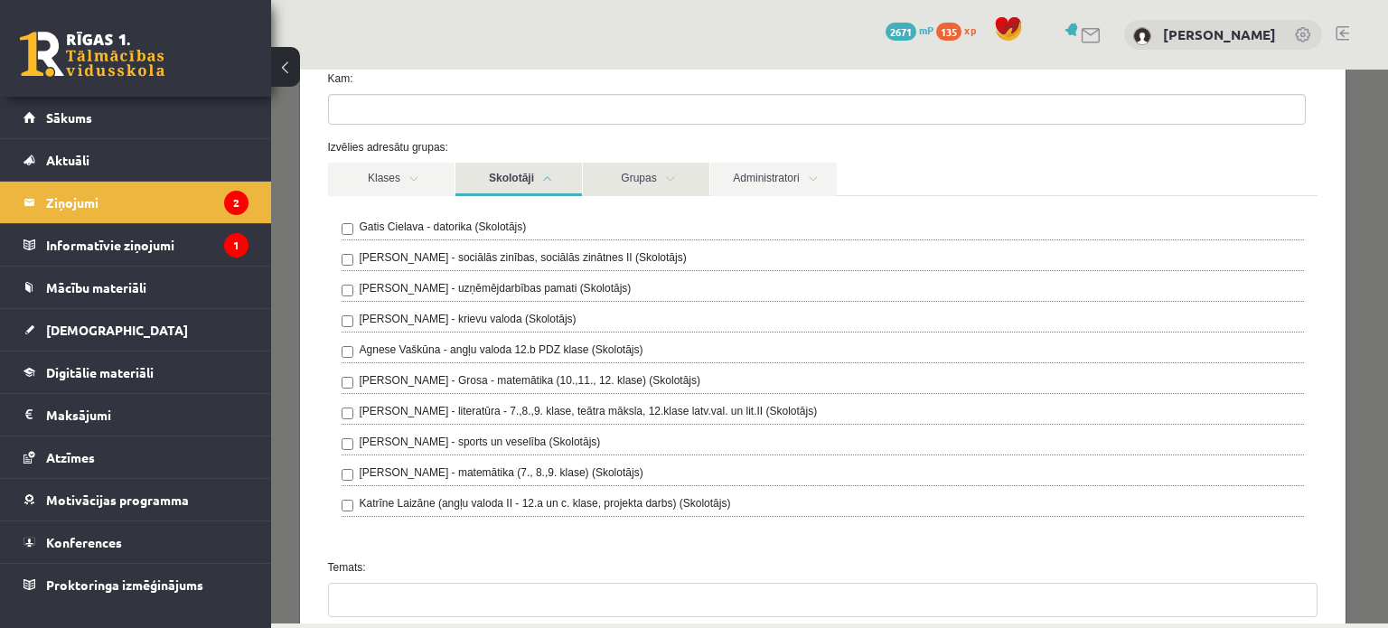
click at [676, 180] on link "Grupas" at bounding box center [646, 179] width 127 height 33
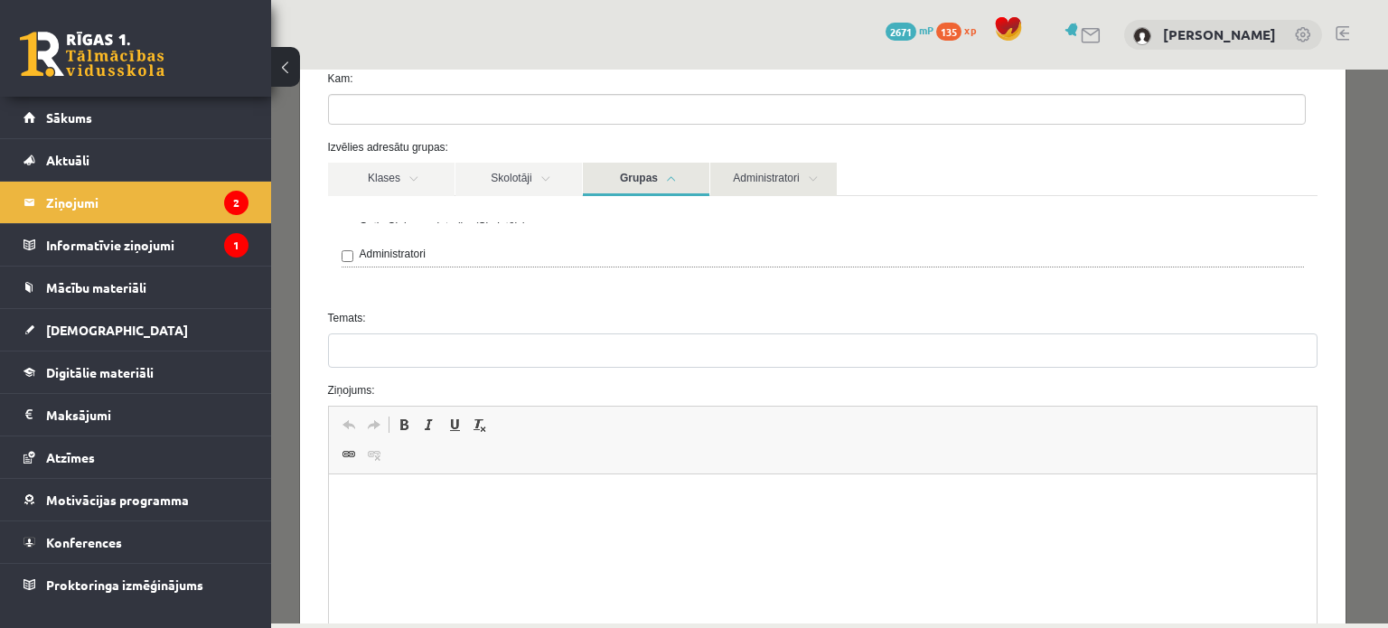
click at [744, 174] on link "Administratori" at bounding box center [773, 179] width 127 height 33
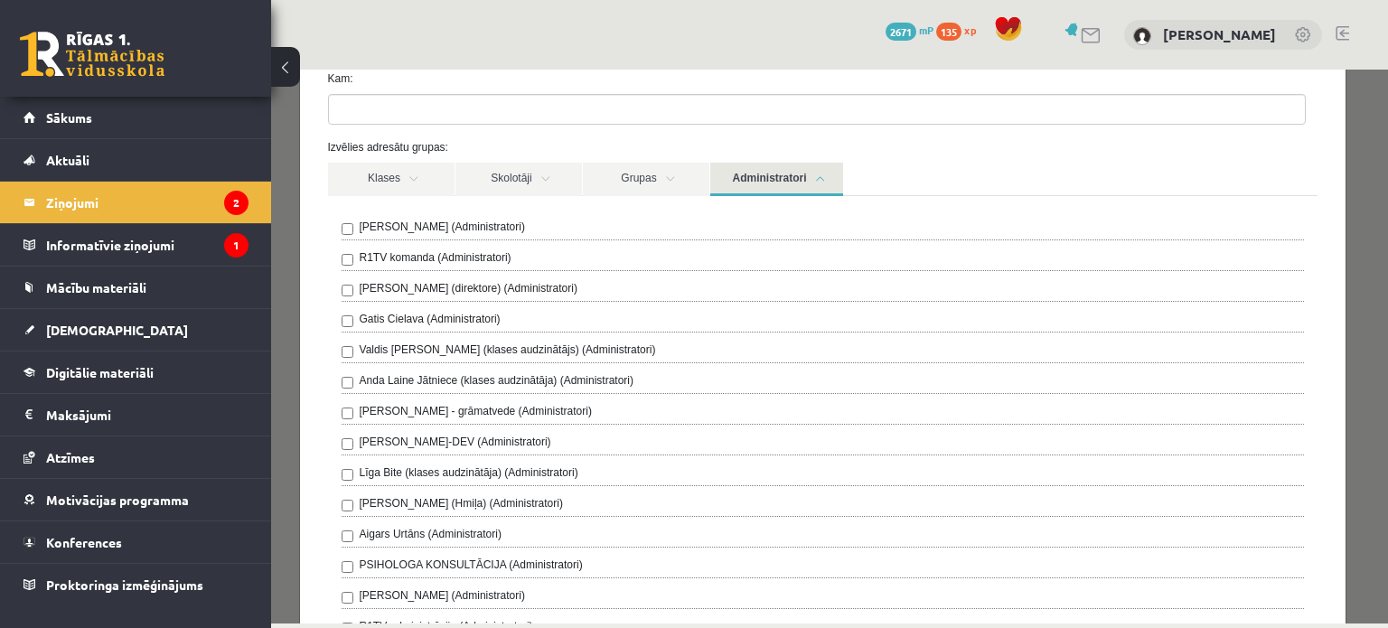
click at [495, 472] on label "Līga Bite (klases audzinātāja) (Administratori)" at bounding box center [469, 472] width 219 height 16
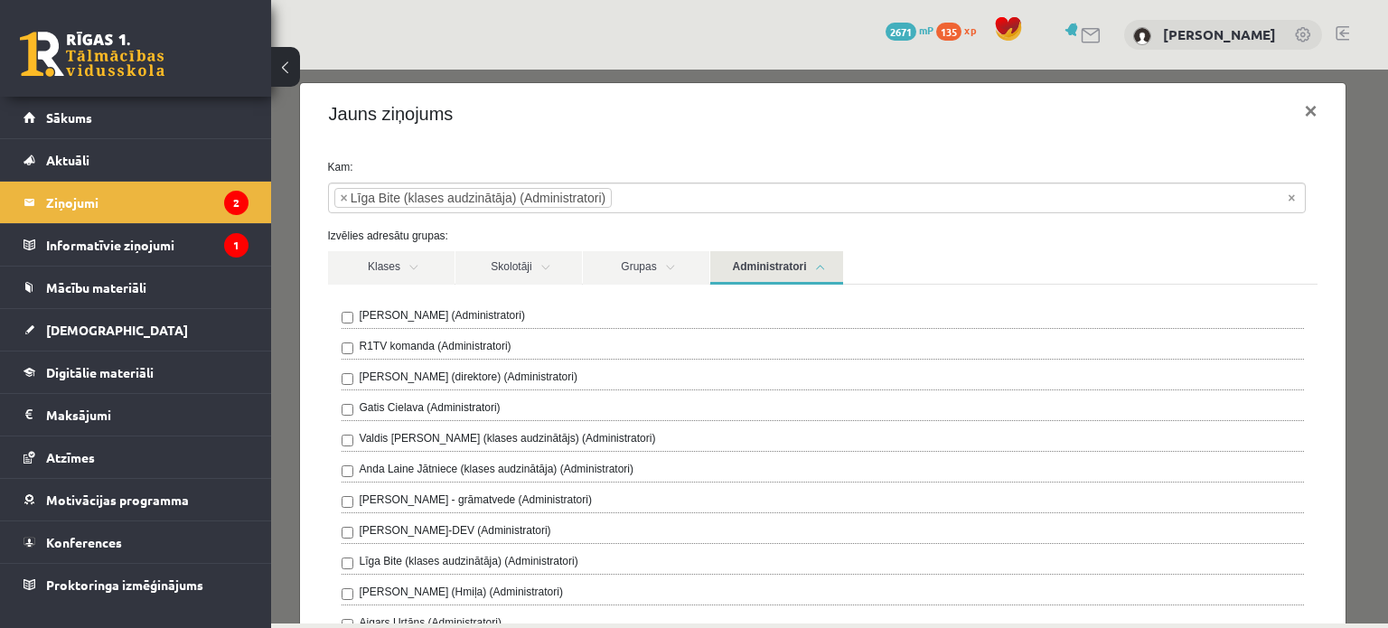
scroll to position [10, 0]
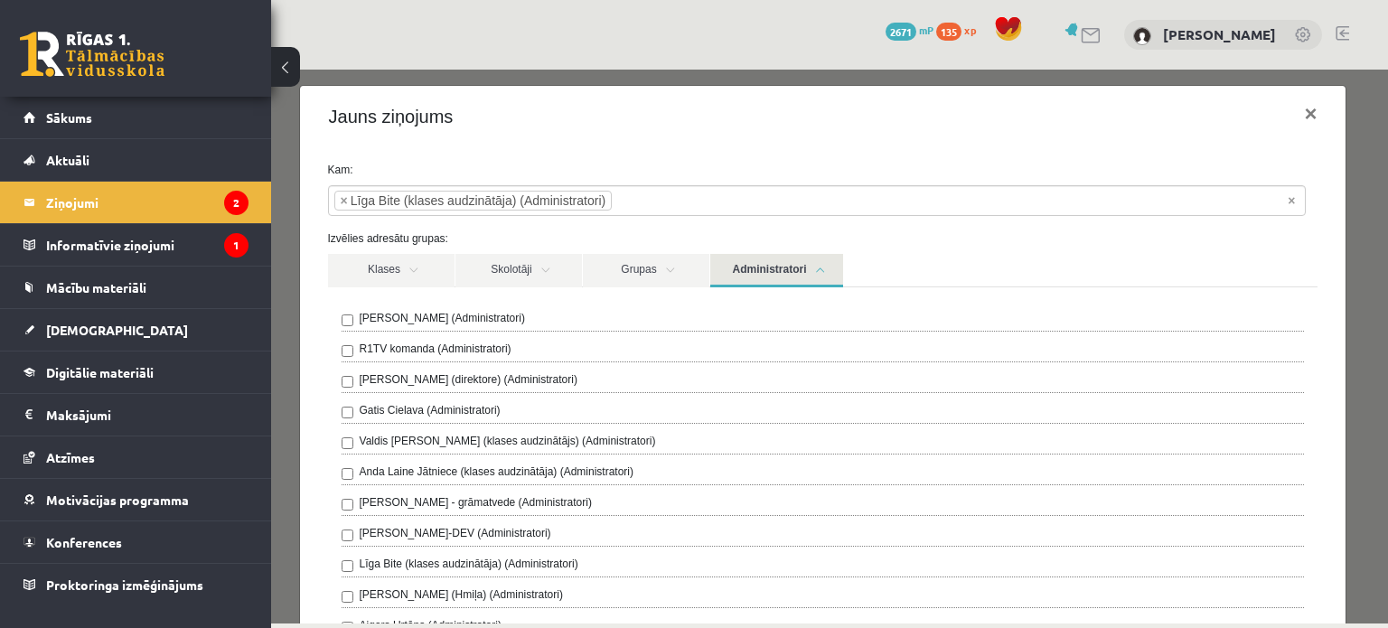
click at [820, 261] on link "Administratori" at bounding box center [776, 270] width 133 height 33
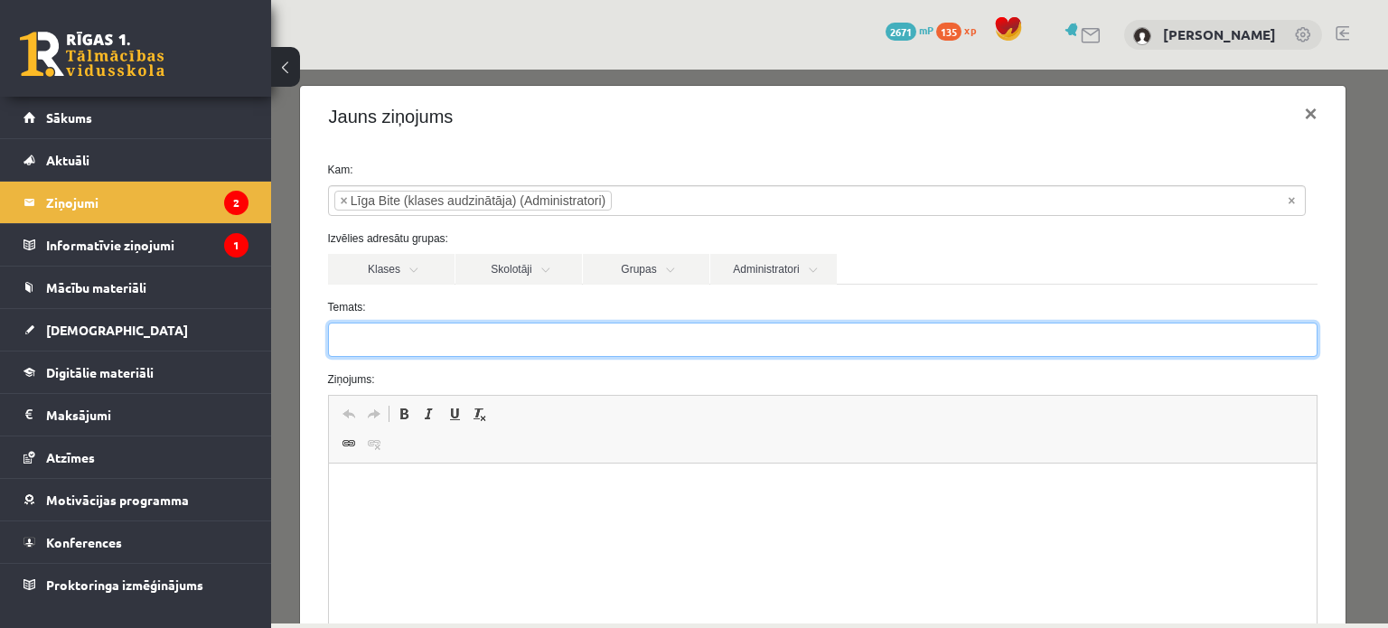
click at [546, 345] on input "Temats:" at bounding box center [823, 340] width 990 height 34
type input "**********"
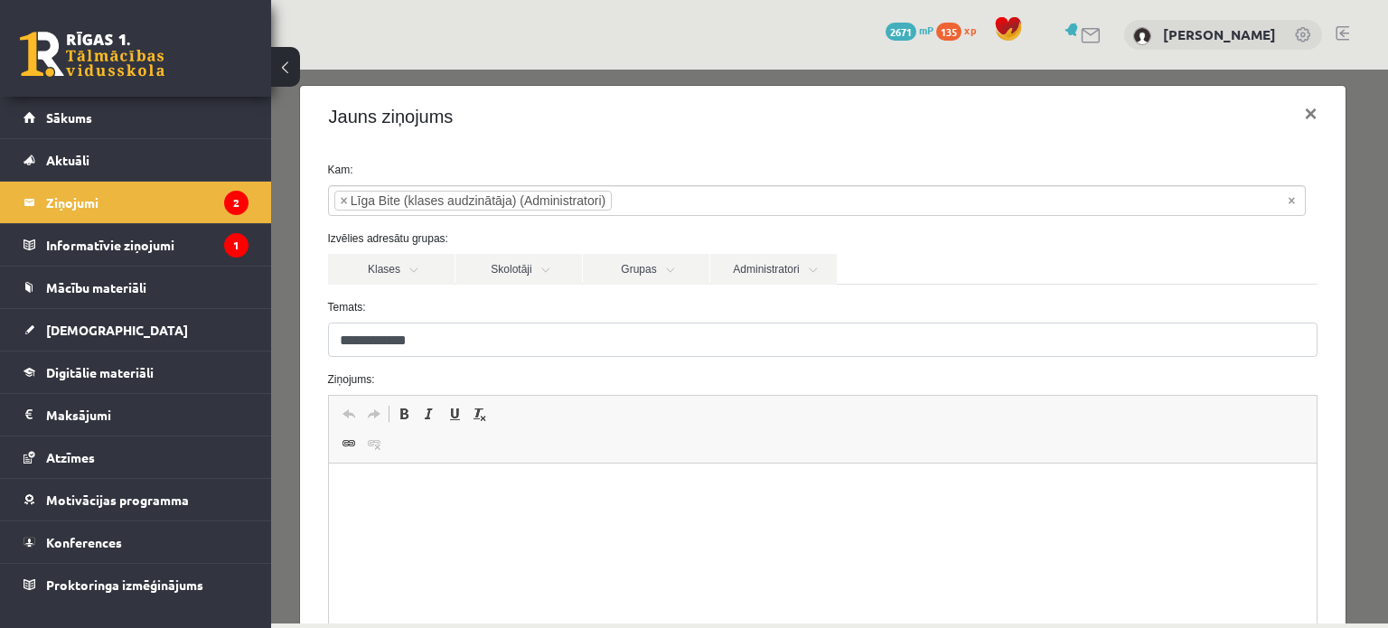
click at [478, 472] on html at bounding box center [822, 491] width 989 height 55
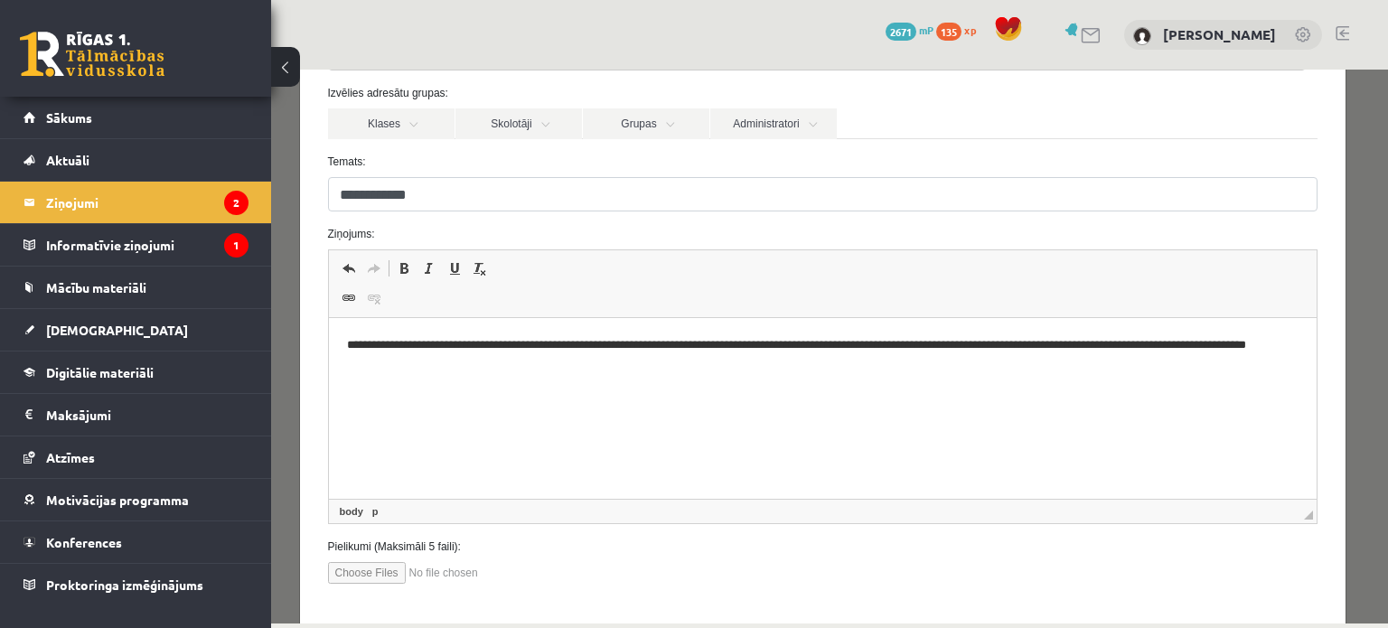
scroll to position [242, 0]
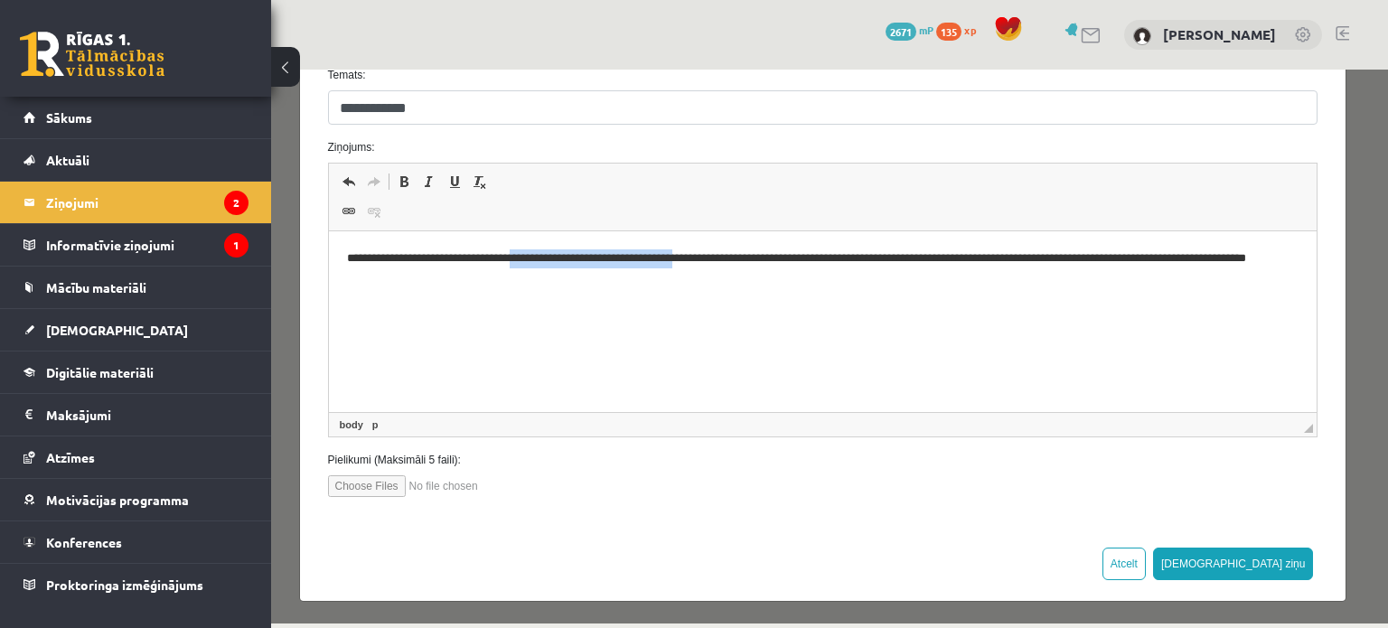
drag, startPoint x: 717, startPoint y: 257, endPoint x: 534, endPoint y: 251, distance: 182.6
click at [534, 251] on p "**********" at bounding box center [816, 268] width 940 height 38
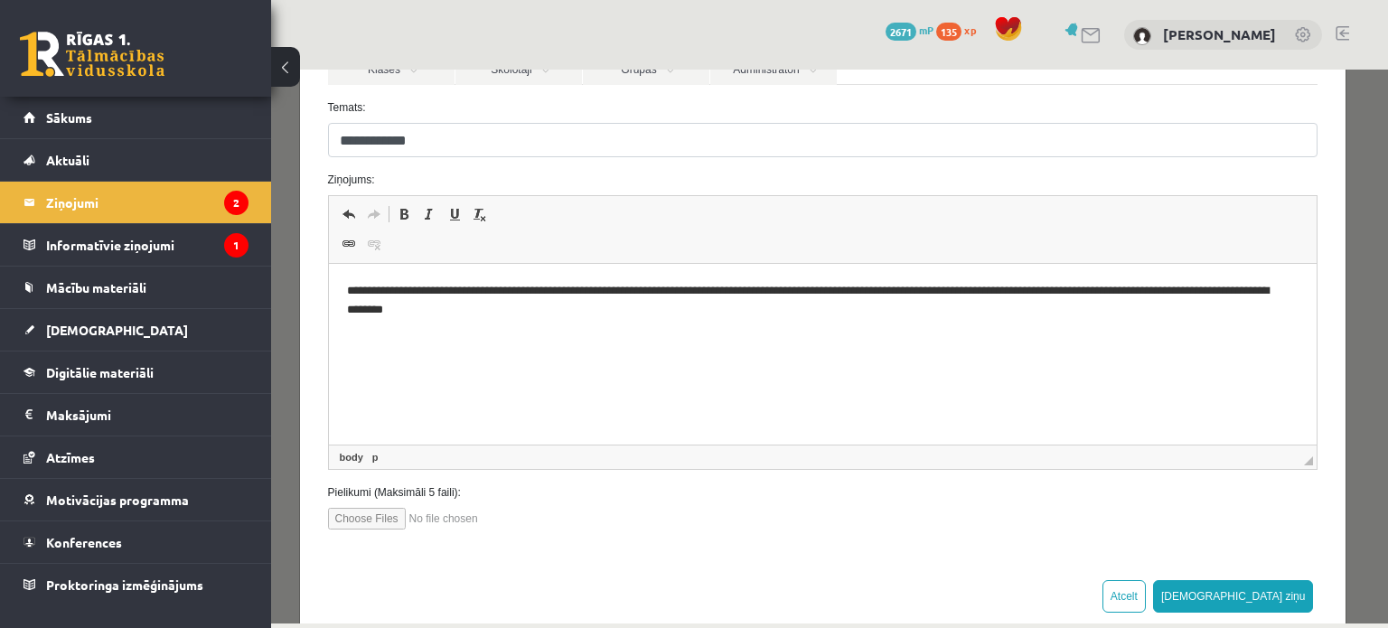
click at [813, 295] on p "**********" at bounding box center [816, 301] width 940 height 38
click at [1082, 293] on p "**********" at bounding box center [816, 301] width 940 height 38
click at [530, 315] on p "**********" at bounding box center [816, 301] width 940 height 38
drag, startPoint x: 797, startPoint y: 293, endPoint x: 658, endPoint y: 291, distance: 139.2
click at [658, 291] on p "**********" at bounding box center [816, 301] width 940 height 38
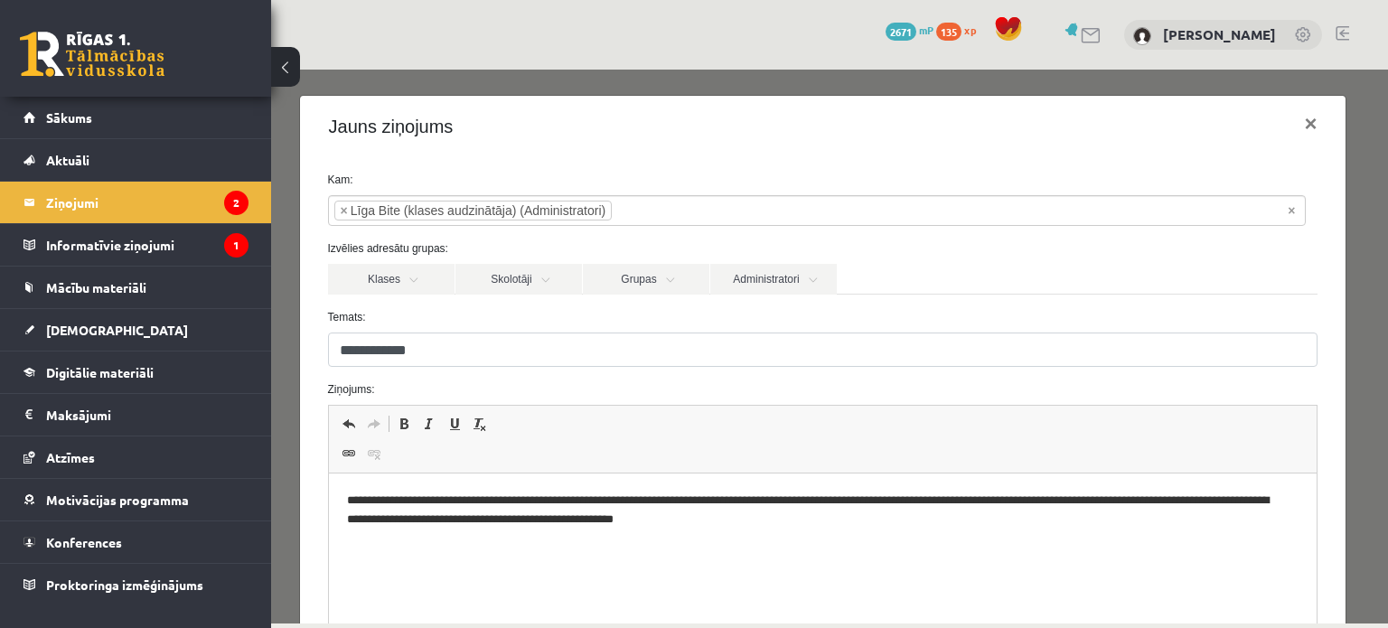
scroll to position [112, 0]
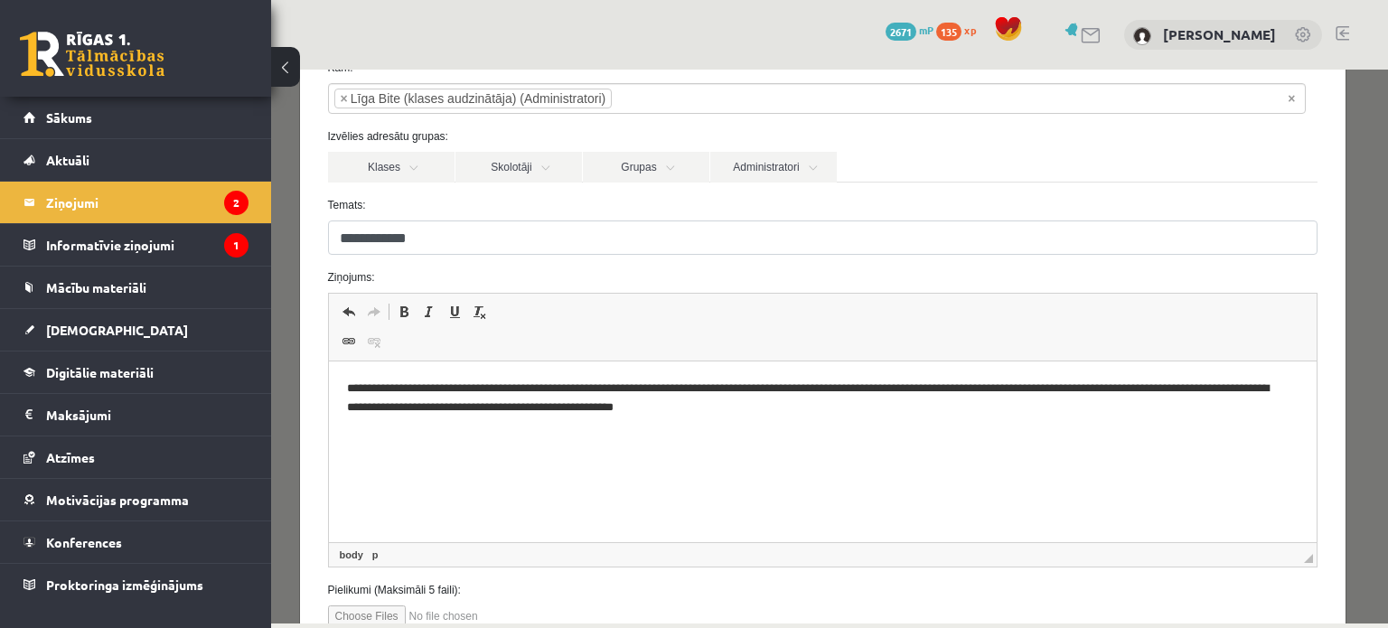
click at [709, 412] on p "**********" at bounding box center [816, 399] width 940 height 38
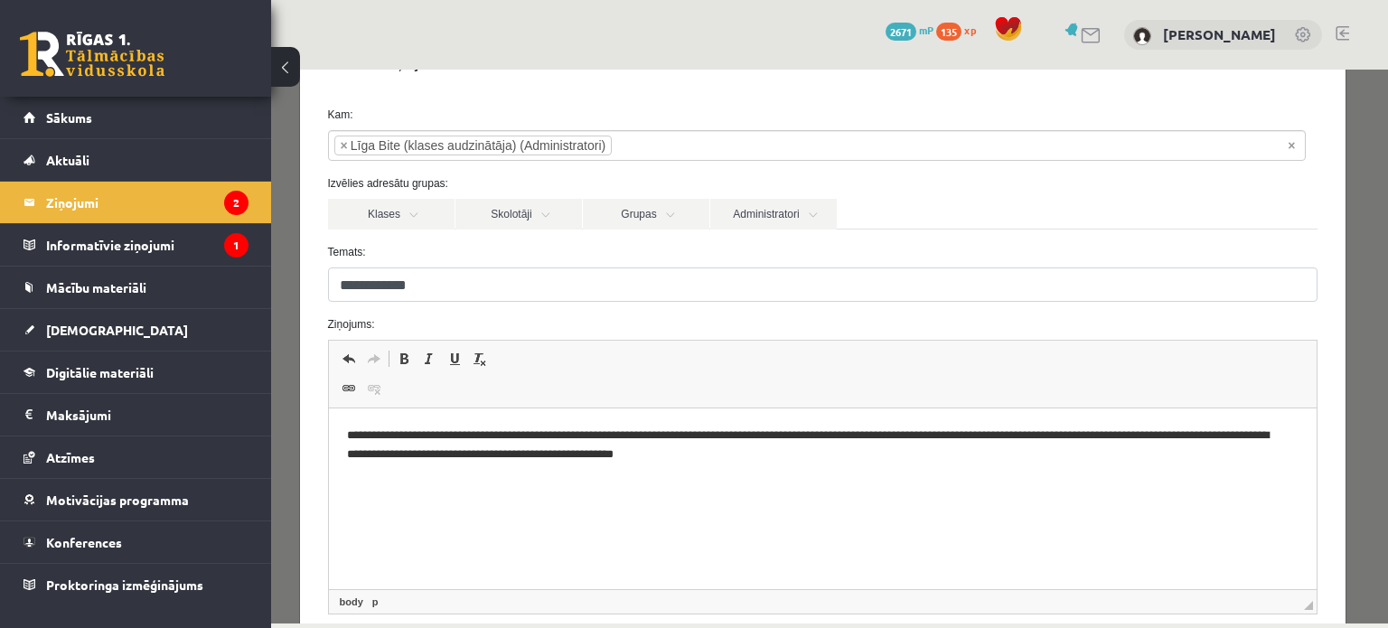
scroll to position [242, 0]
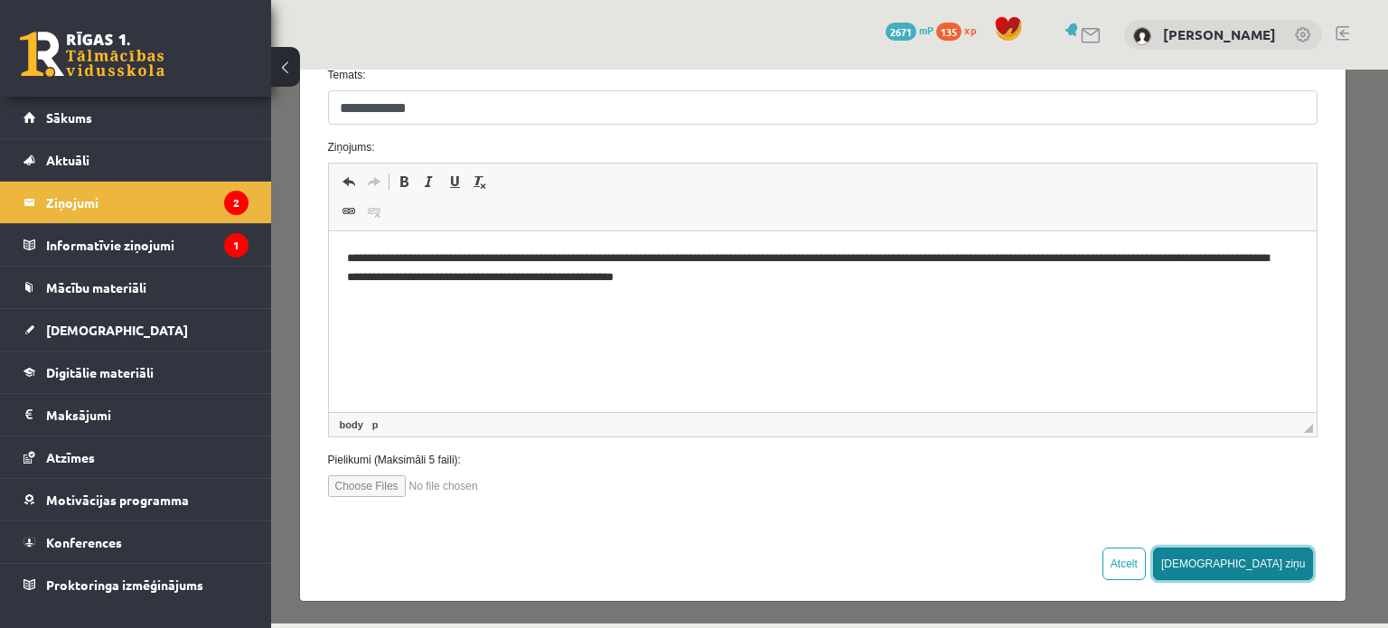
click at [1290, 549] on button "Sūtīt ziņu" at bounding box center [1233, 564] width 161 height 33
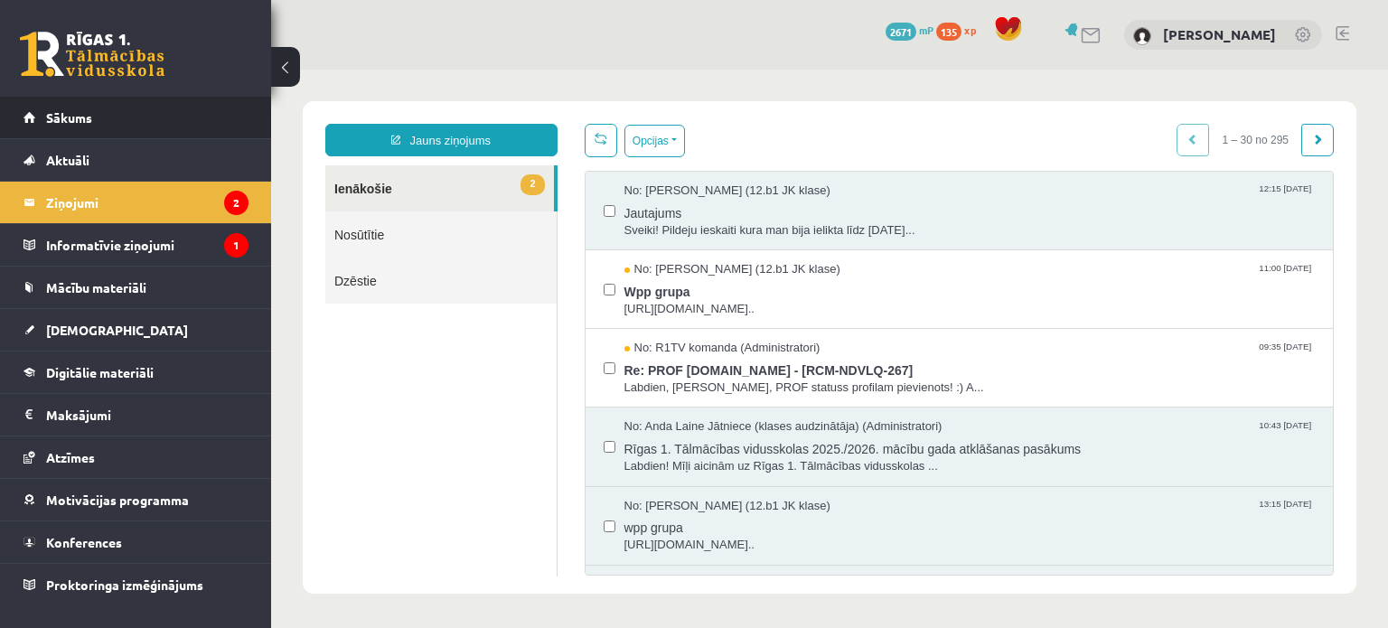
scroll to position [0, 0]
click at [75, 113] on span "Sākums" at bounding box center [69, 117] width 46 height 16
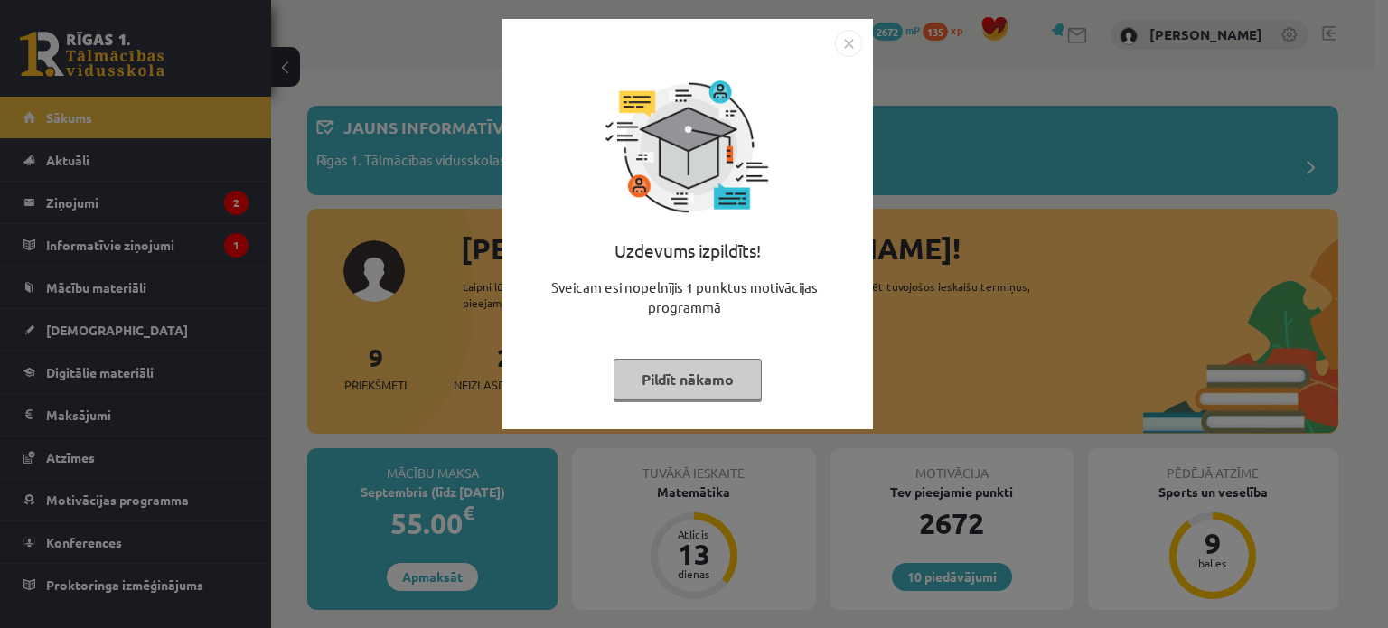
click at [661, 360] on button "Pildīt nākamo" at bounding box center [688, 380] width 148 height 42
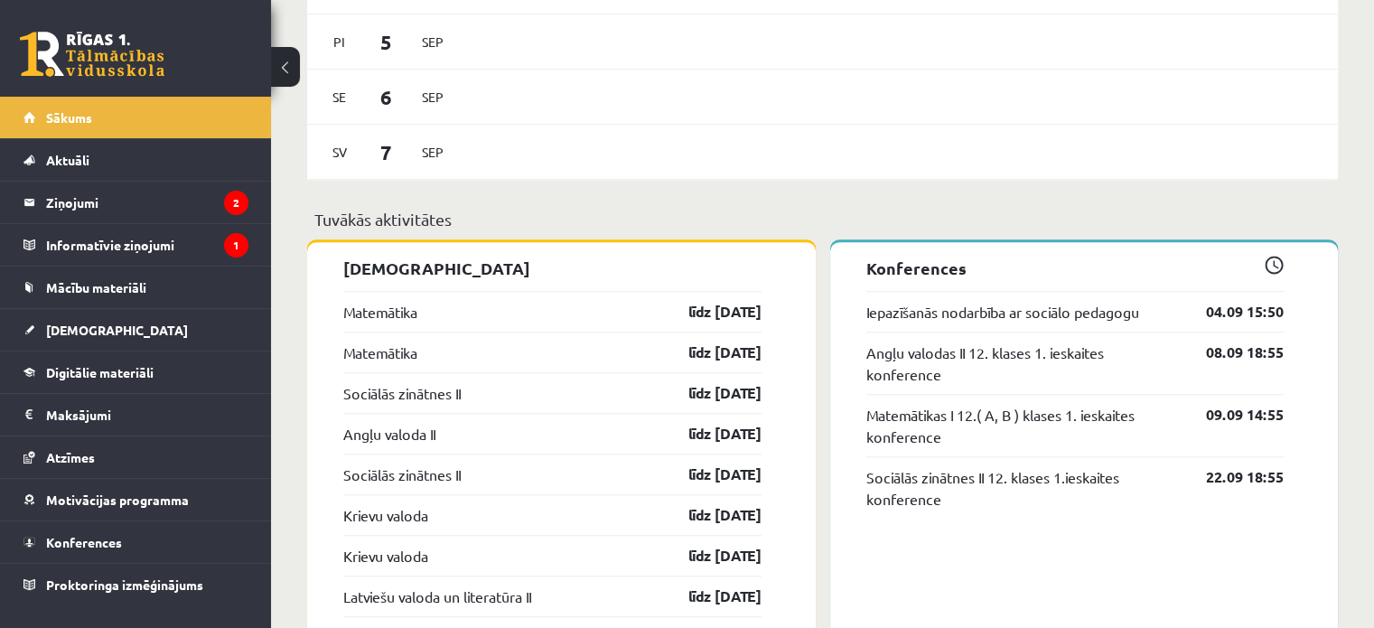
scroll to position [1365, 0]
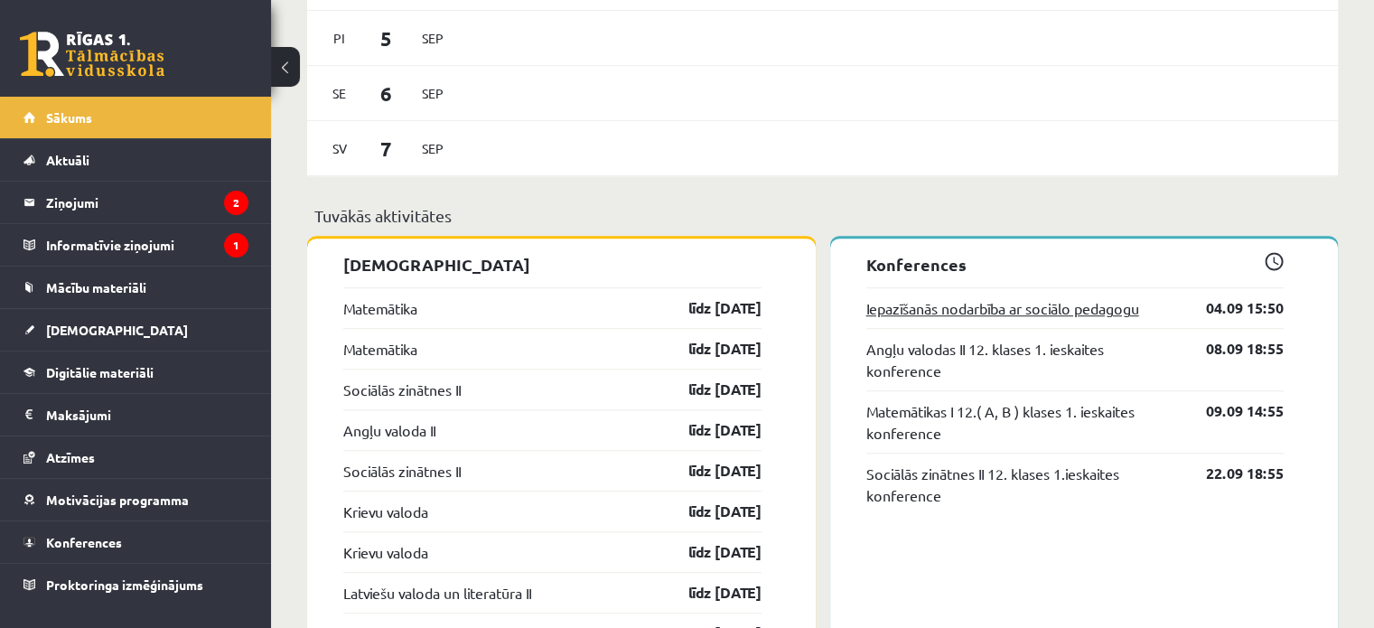
click at [936, 310] on link "Iepazīšanās nodarbība ar sociālo pedagogu" at bounding box center [1003, 308] width 273 height 22
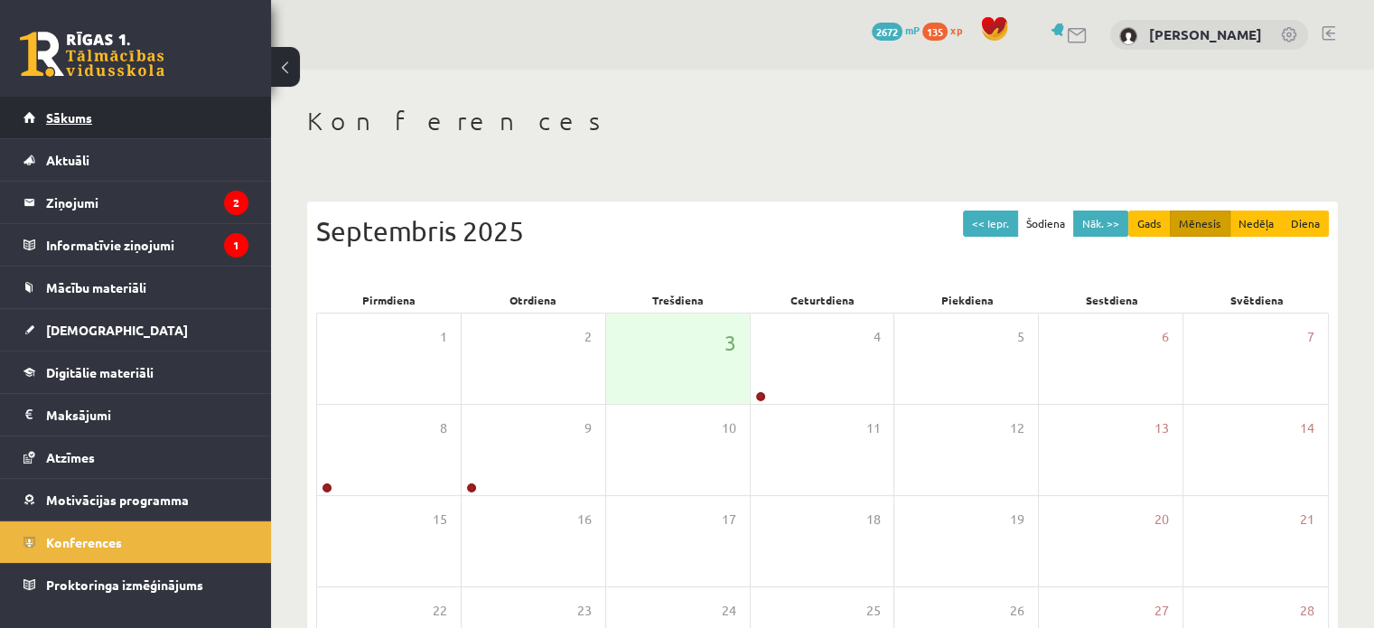
click at [177, 131] on link "Sākums" at bounding box center [135, 118] width 225 height 42
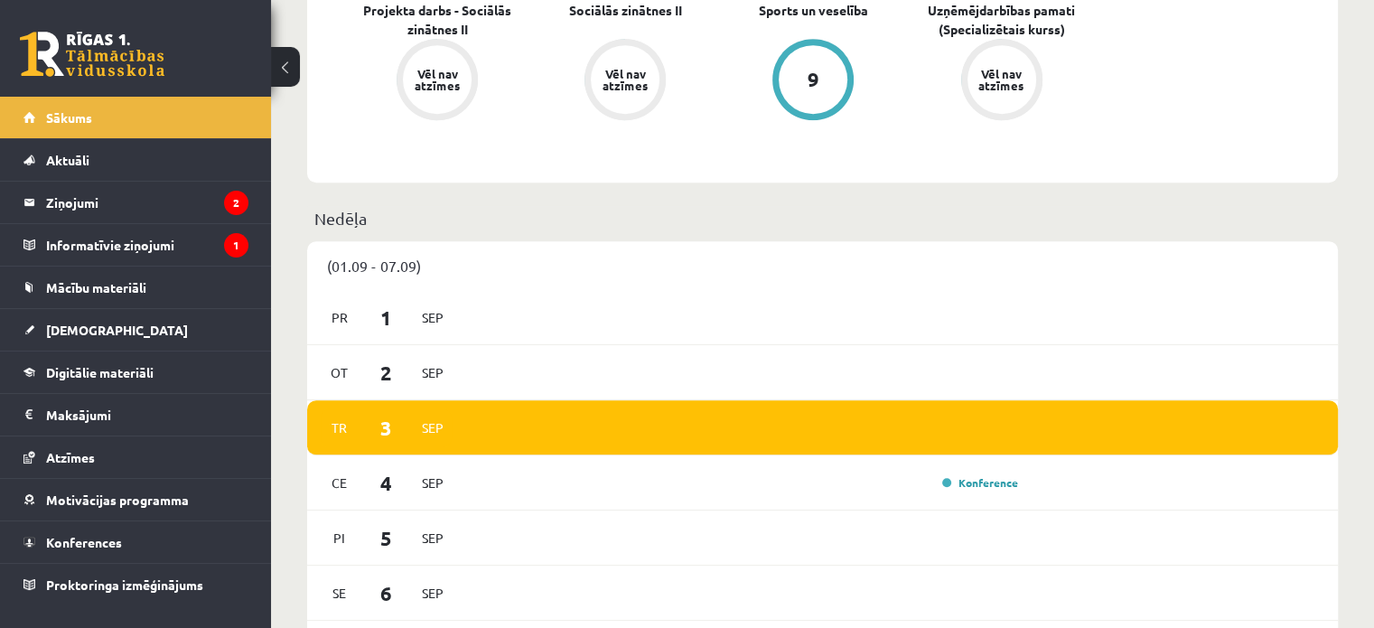
scroll to position [766, 0]
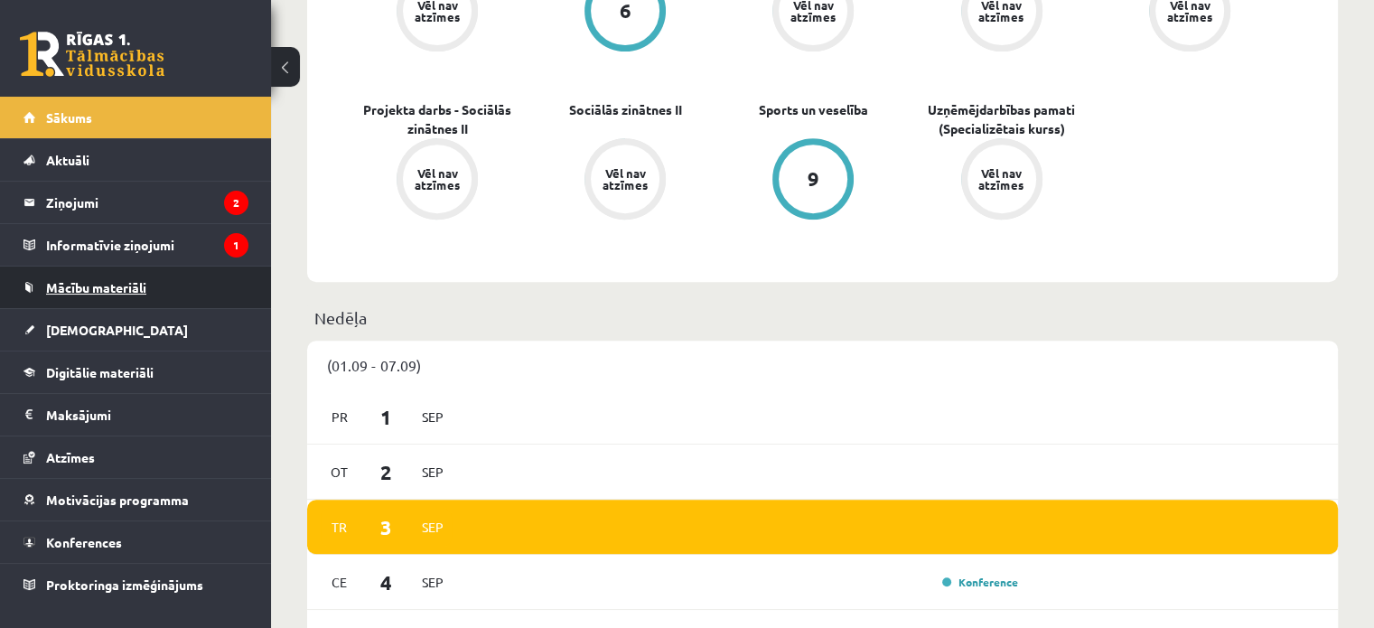
click at [181, 301] on link "Mācību materiāli" at bounding box center [135, 288] width 225 height 42
